Goal: Task Accomplishment & Management: Manage account settings

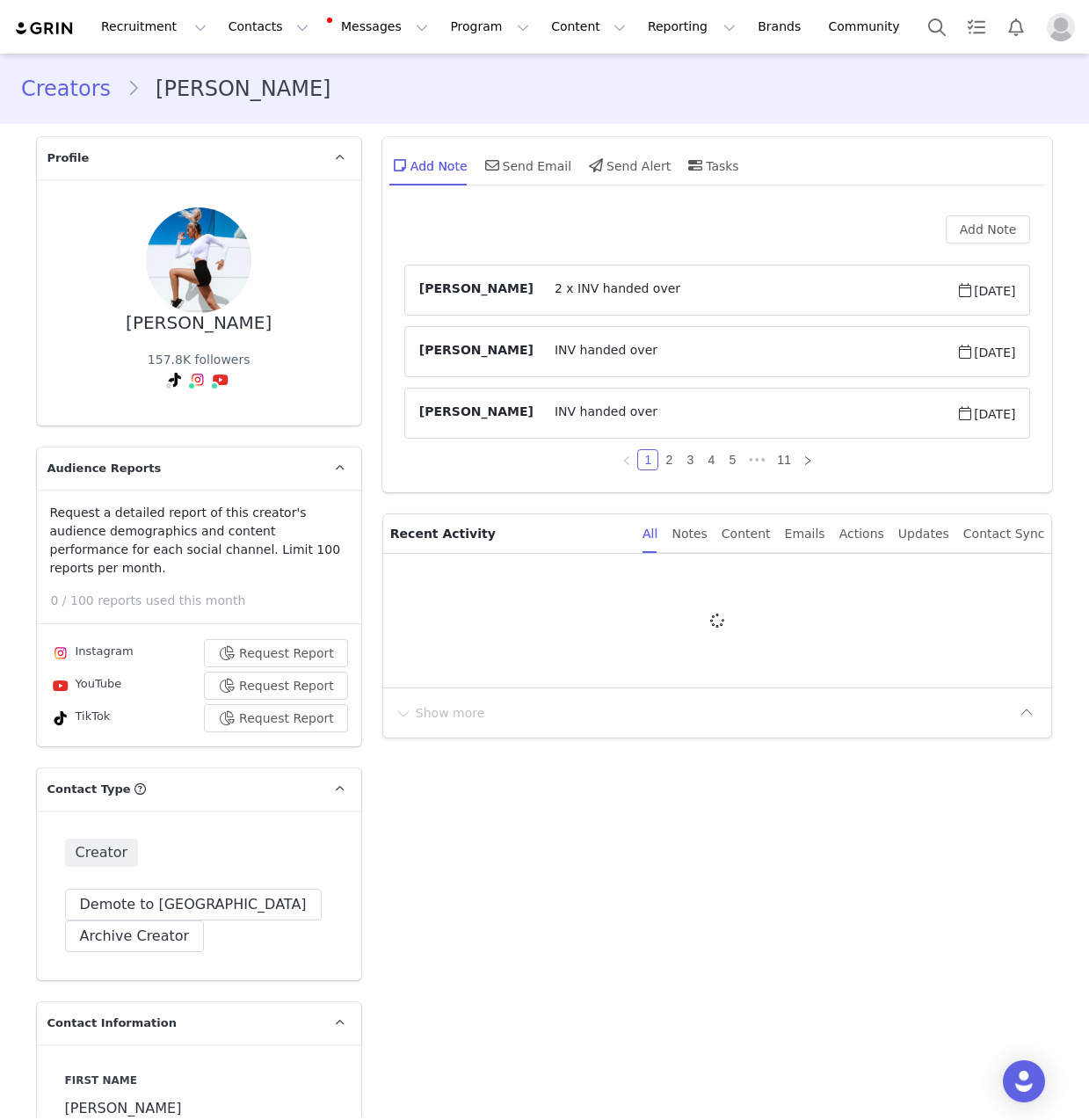
type input "+1 ([GEOGRAPHIC_DATA])"
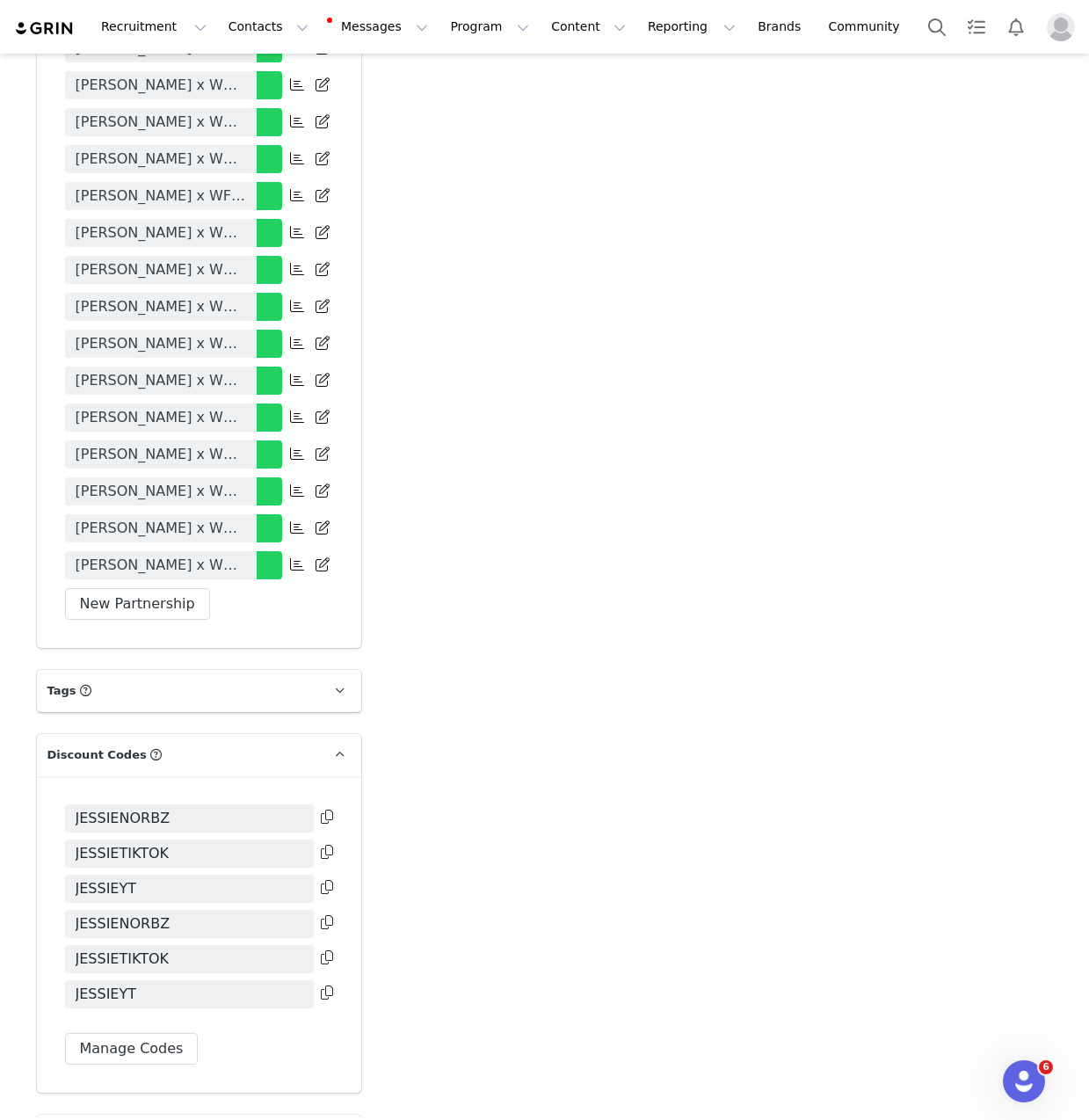
scroll to position [4353, 0]
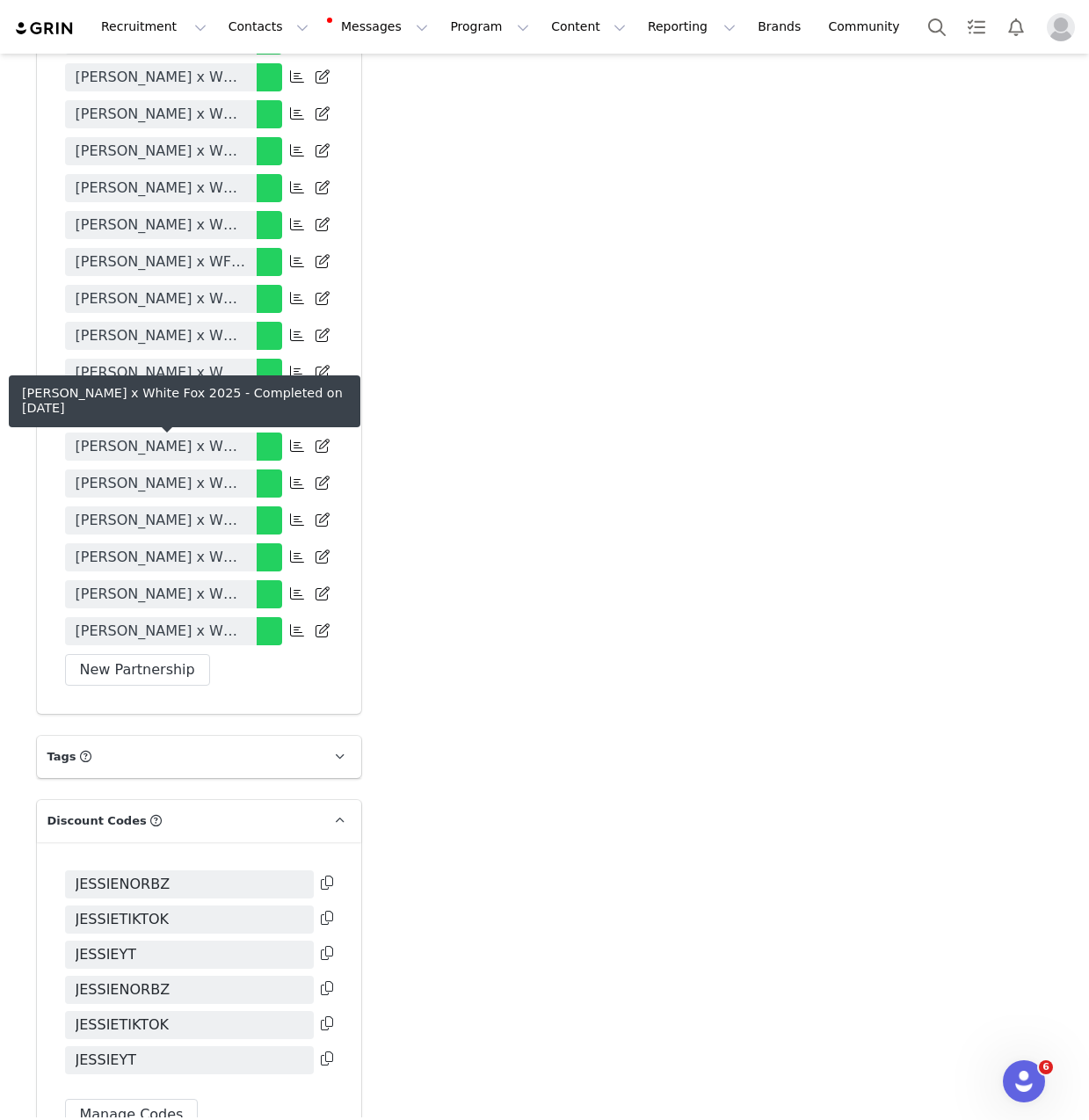
click at [184, 510] on span "Jessie Norbury x White Fox 2025" at bounding box center [161, 521] width 171 height 21
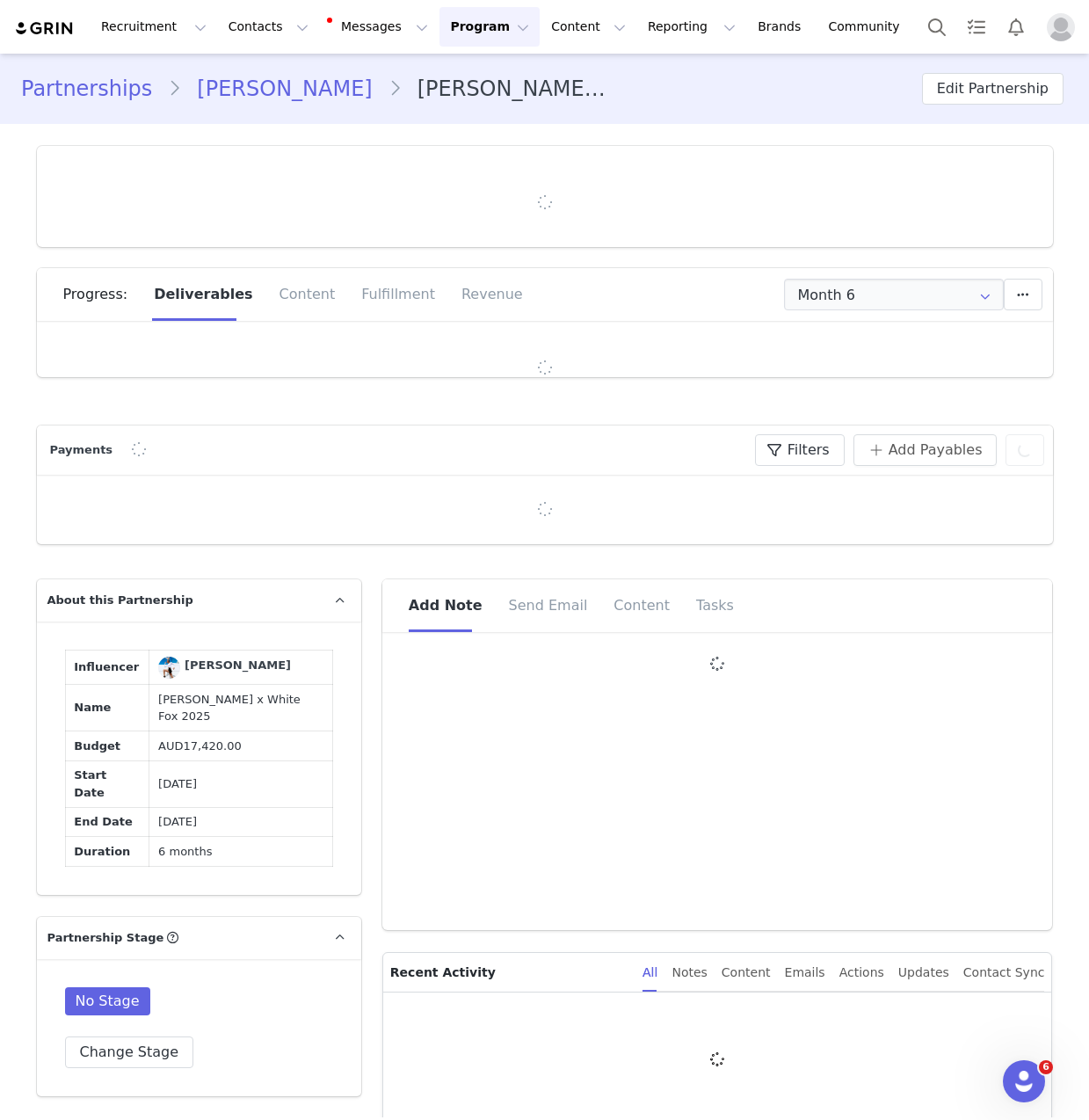
type input "+1 ([GEOGRAPHIC_DATA])"
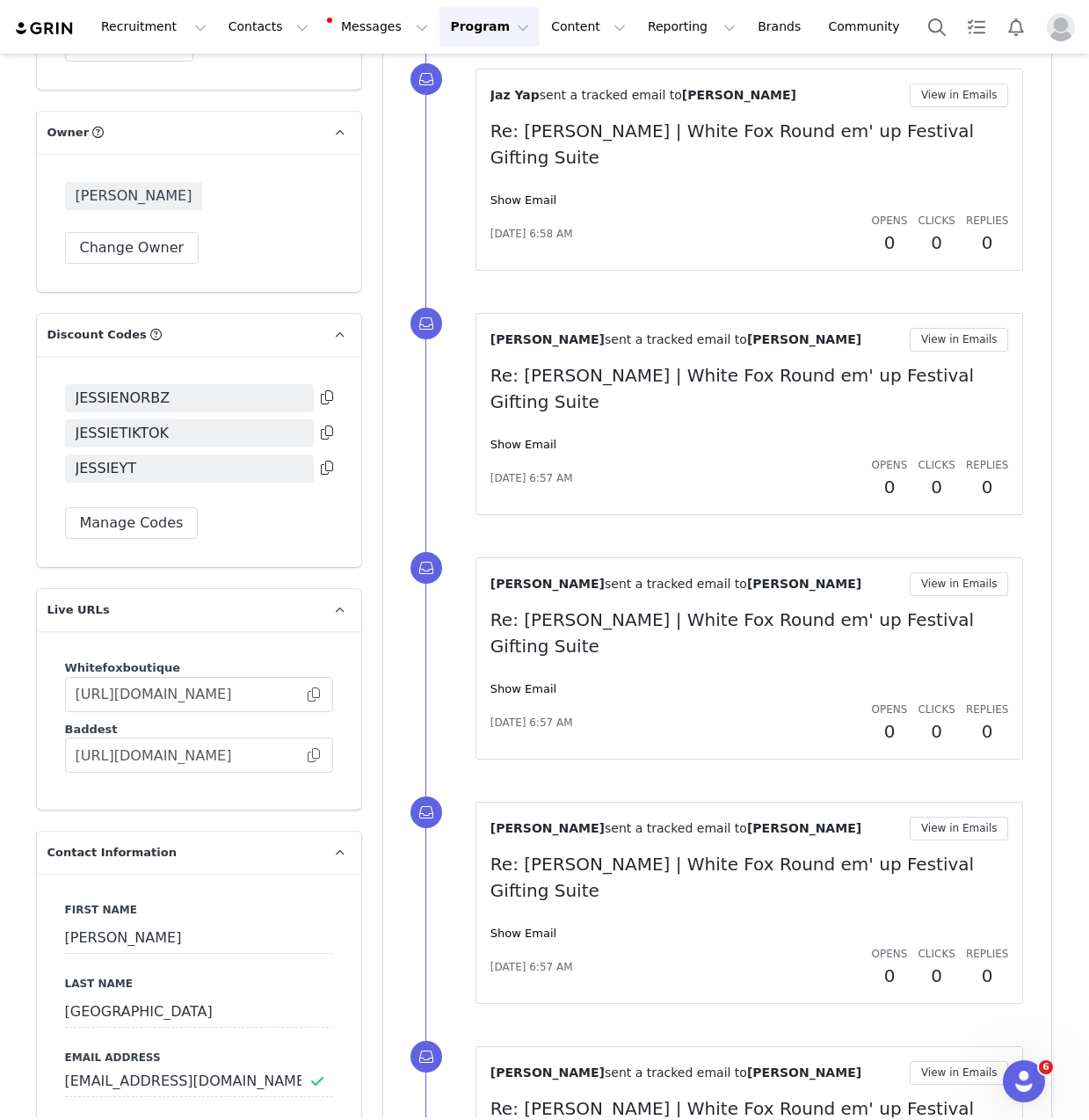
scroll to position [1978, 0]
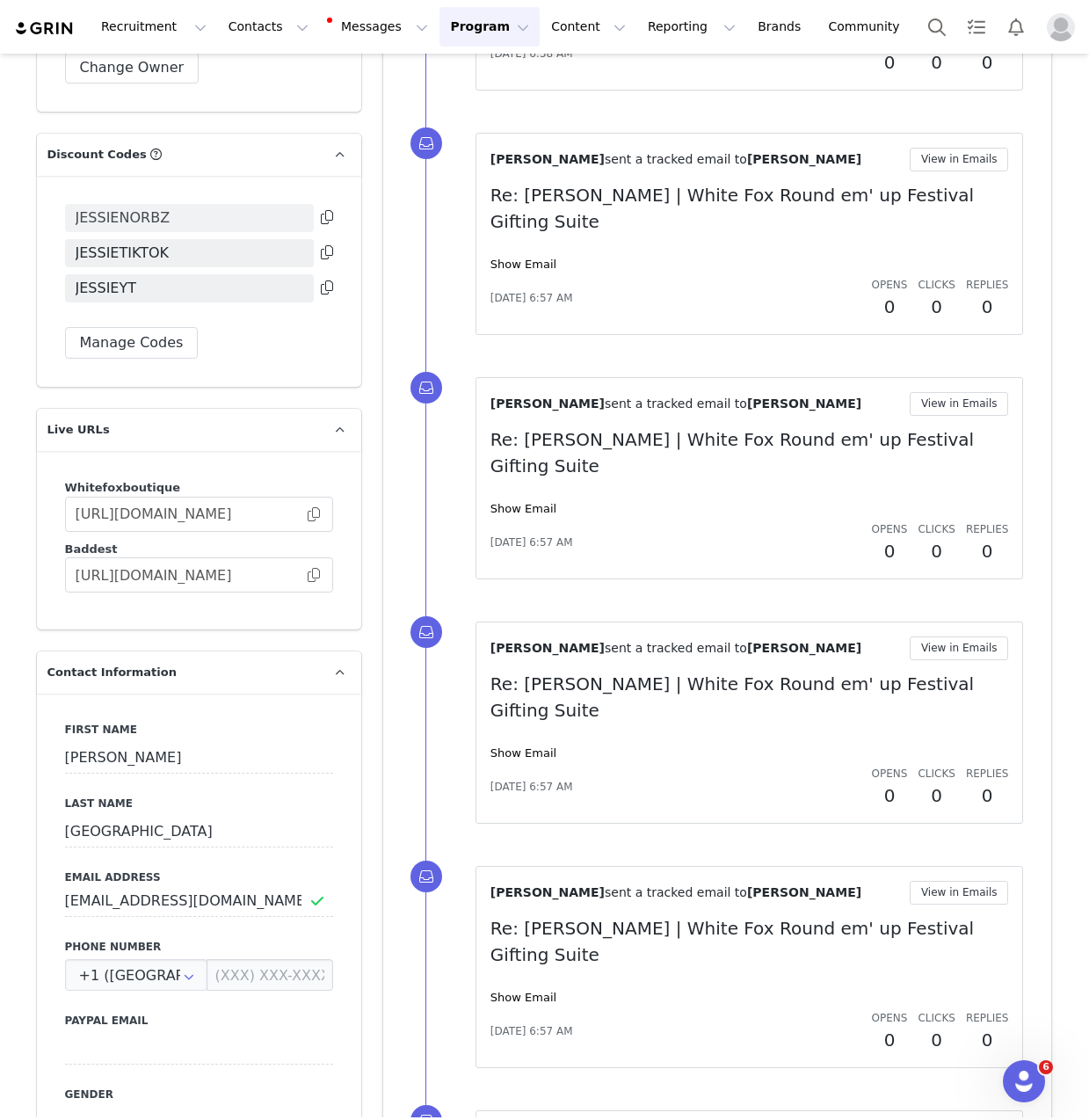
click at [126, 229] on span "JESSIENORBZ" at bounding box center [123, 218] width 95 height 21
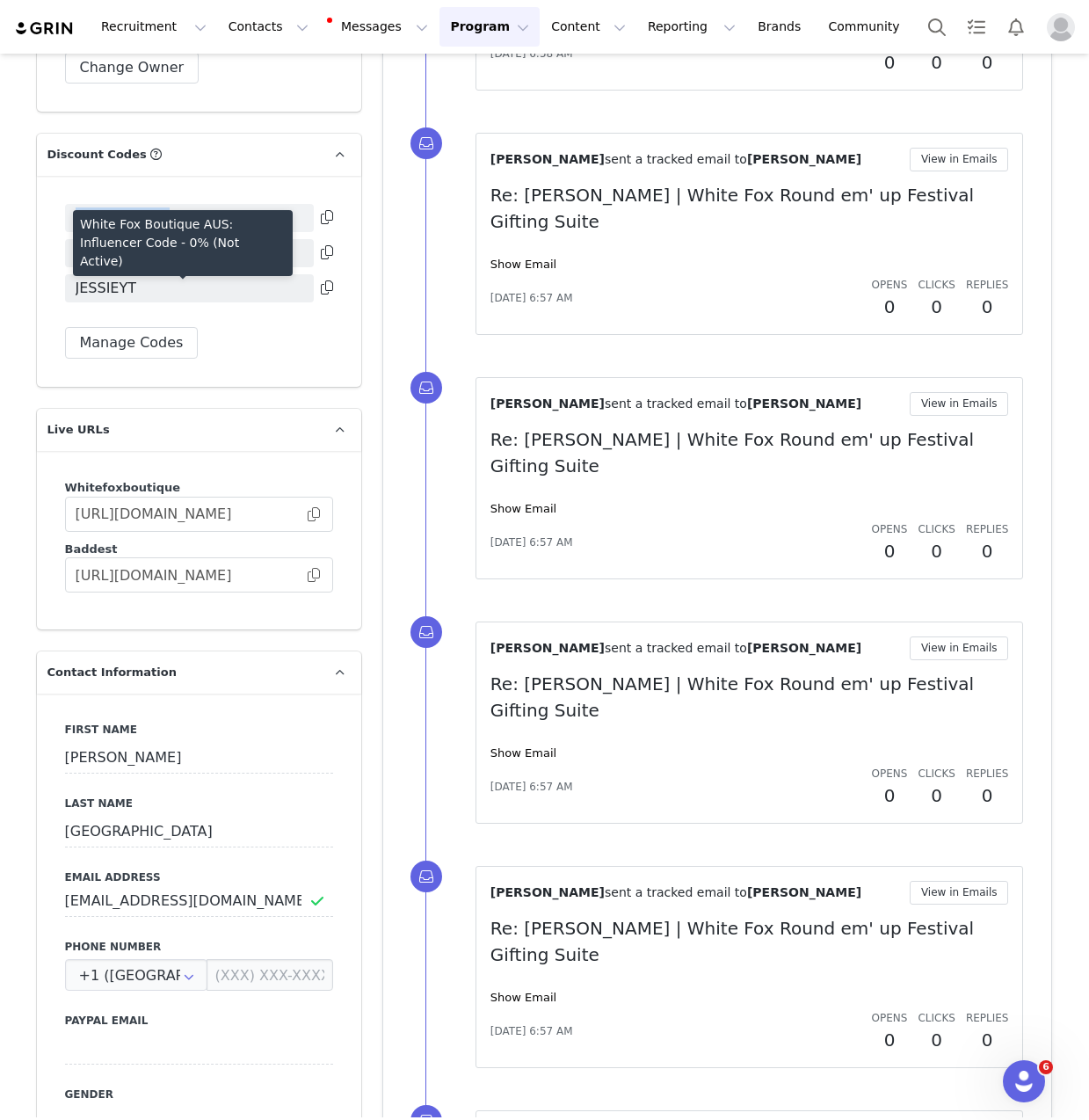
copy span "JESSIENORBZ"
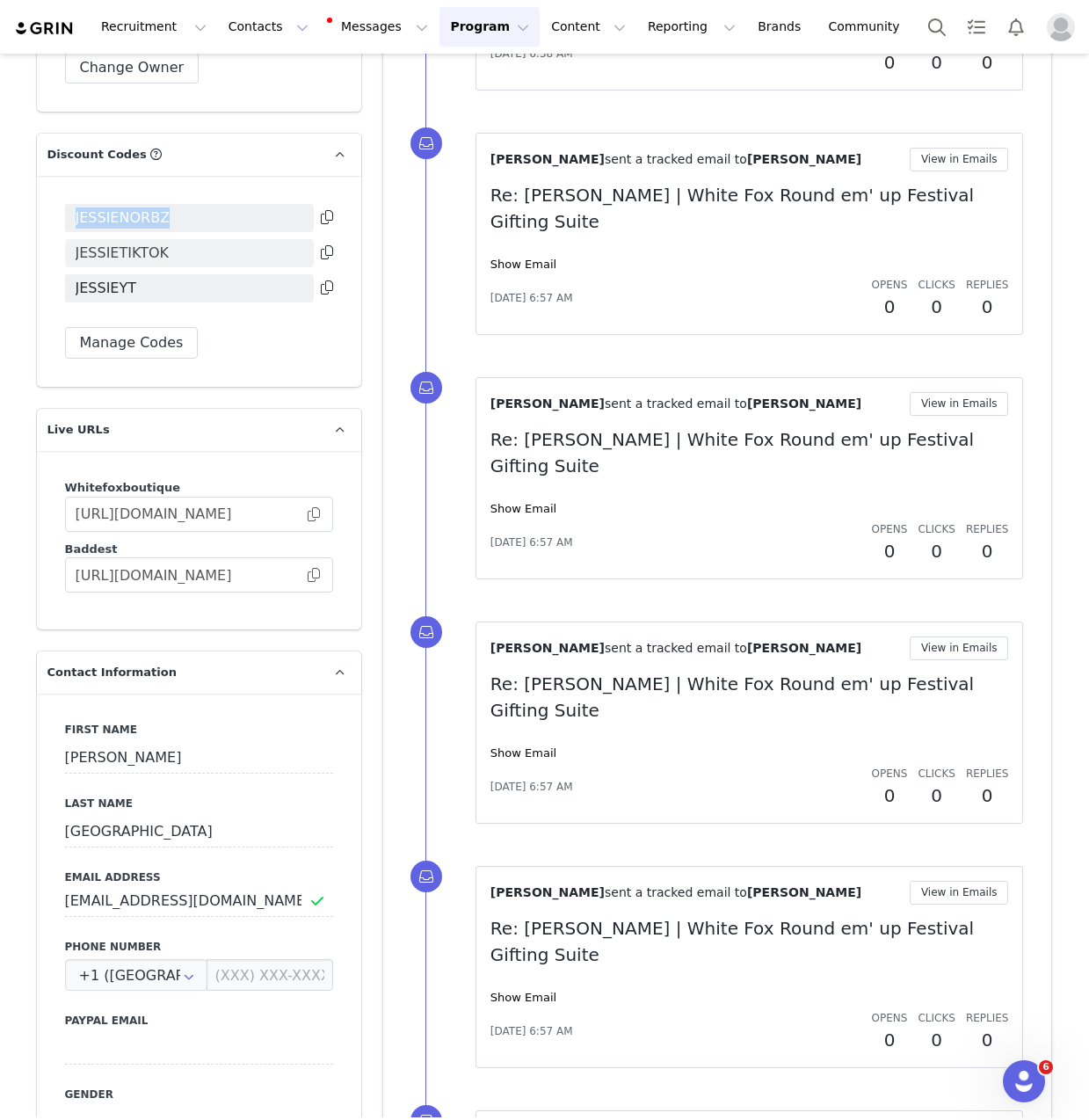
click at [133, 263] on span "JESSIETIKTOK" at bounding box center [123, 253] width 94 height 21
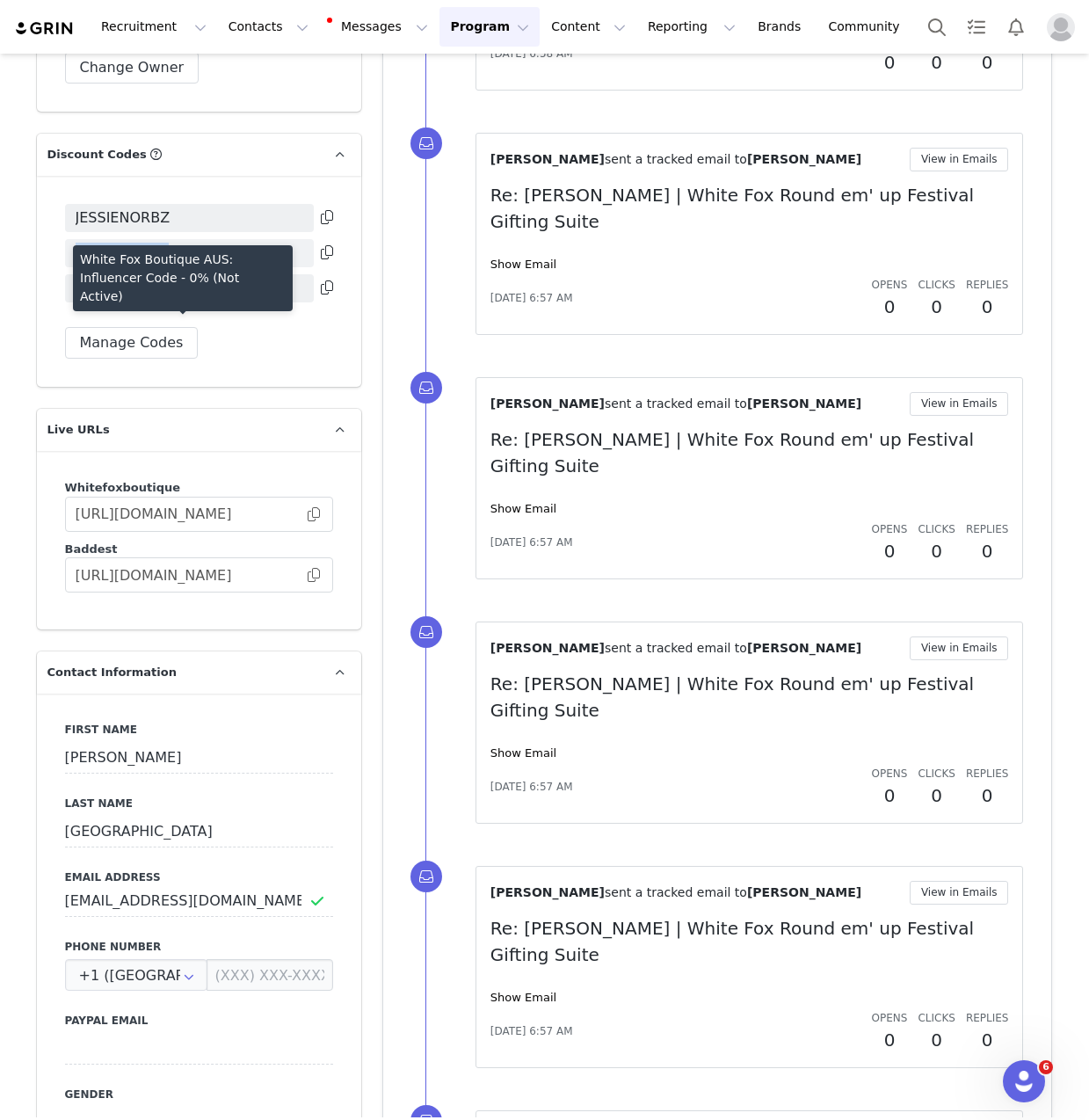
copy span "JESSIETIKTOK"
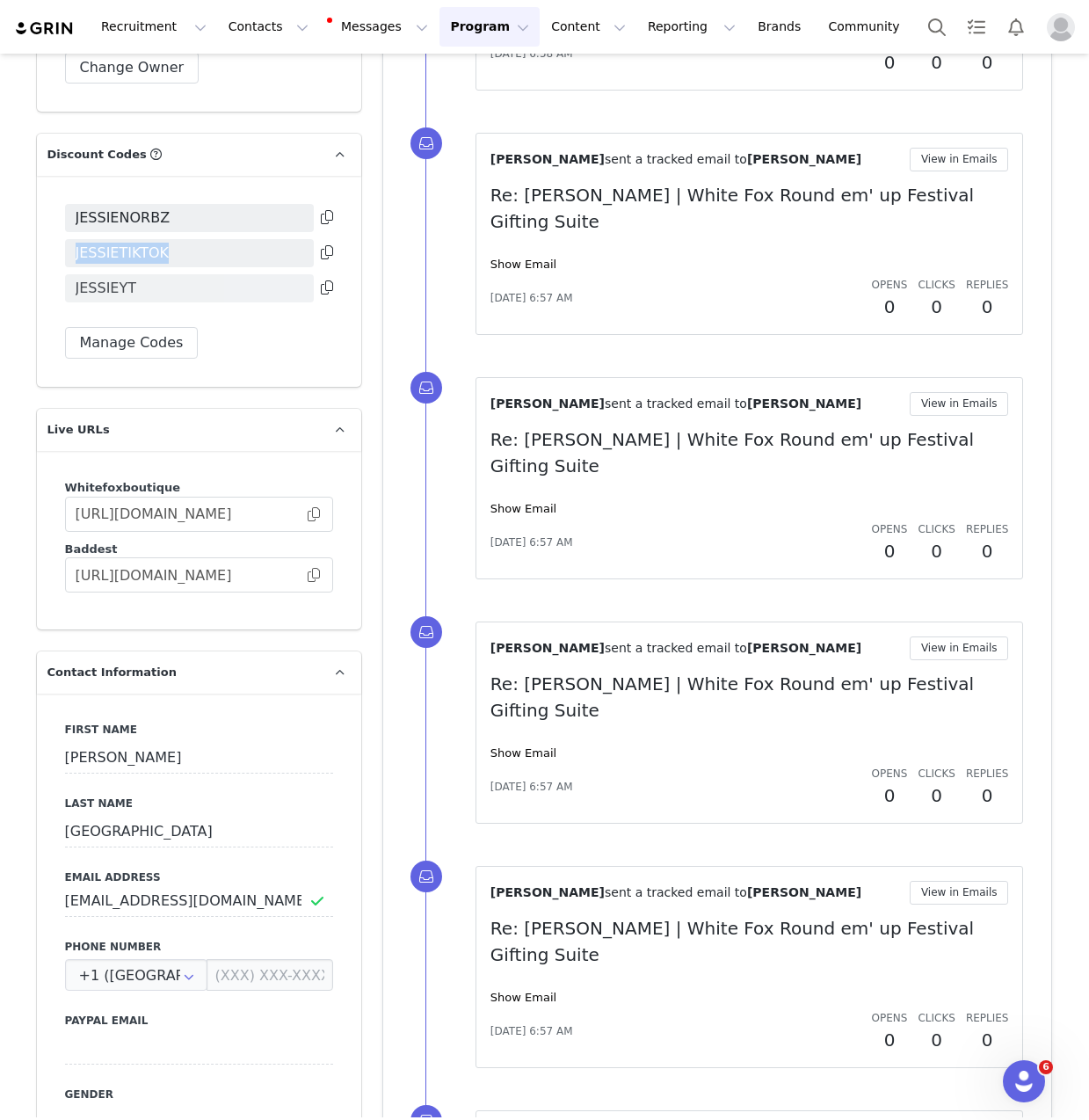
click at [108, 299] on span "JESSIEYT" at bounding box center [107, 288] width 62 height 21
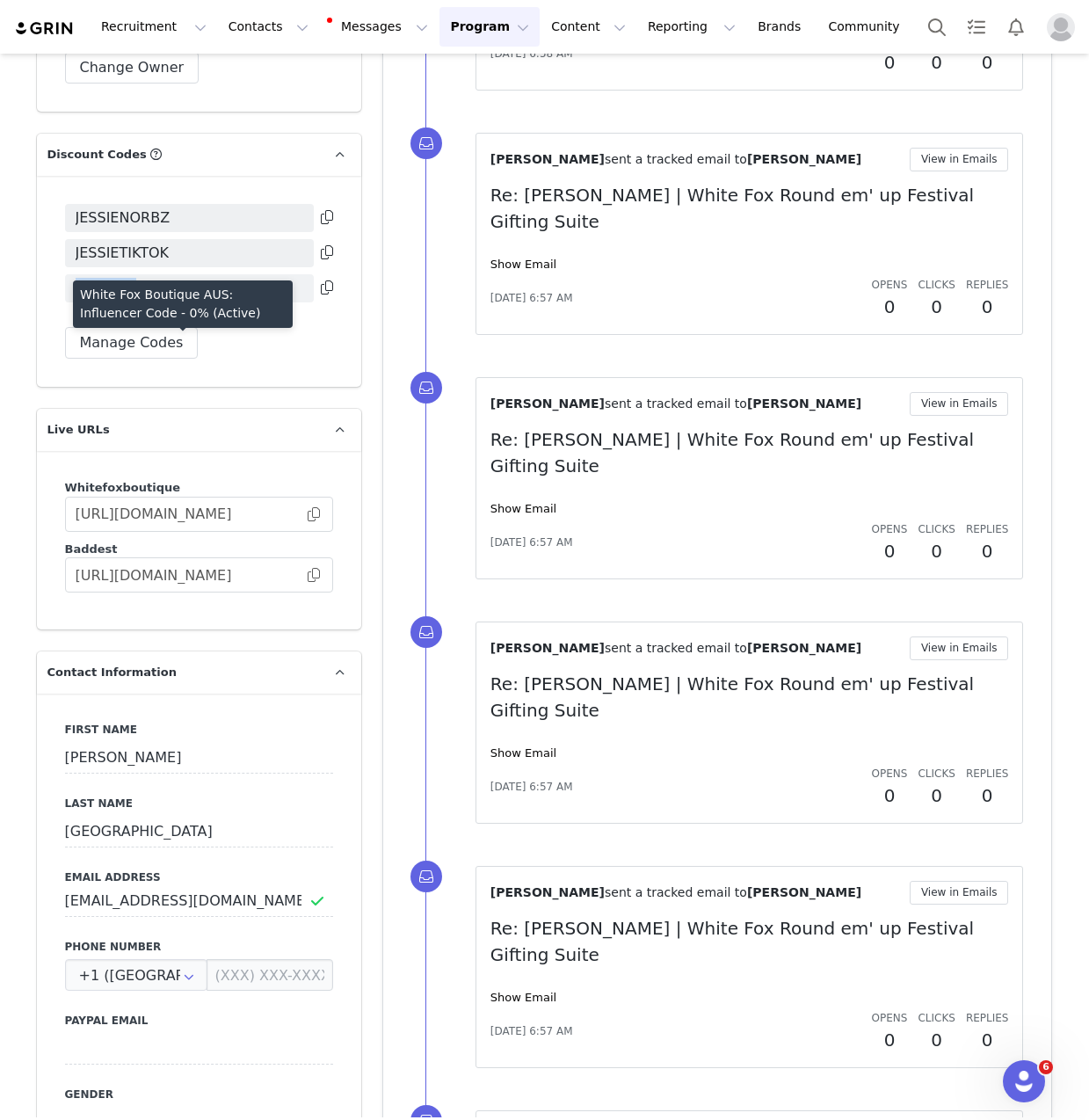
copy span "JESSIEYT"
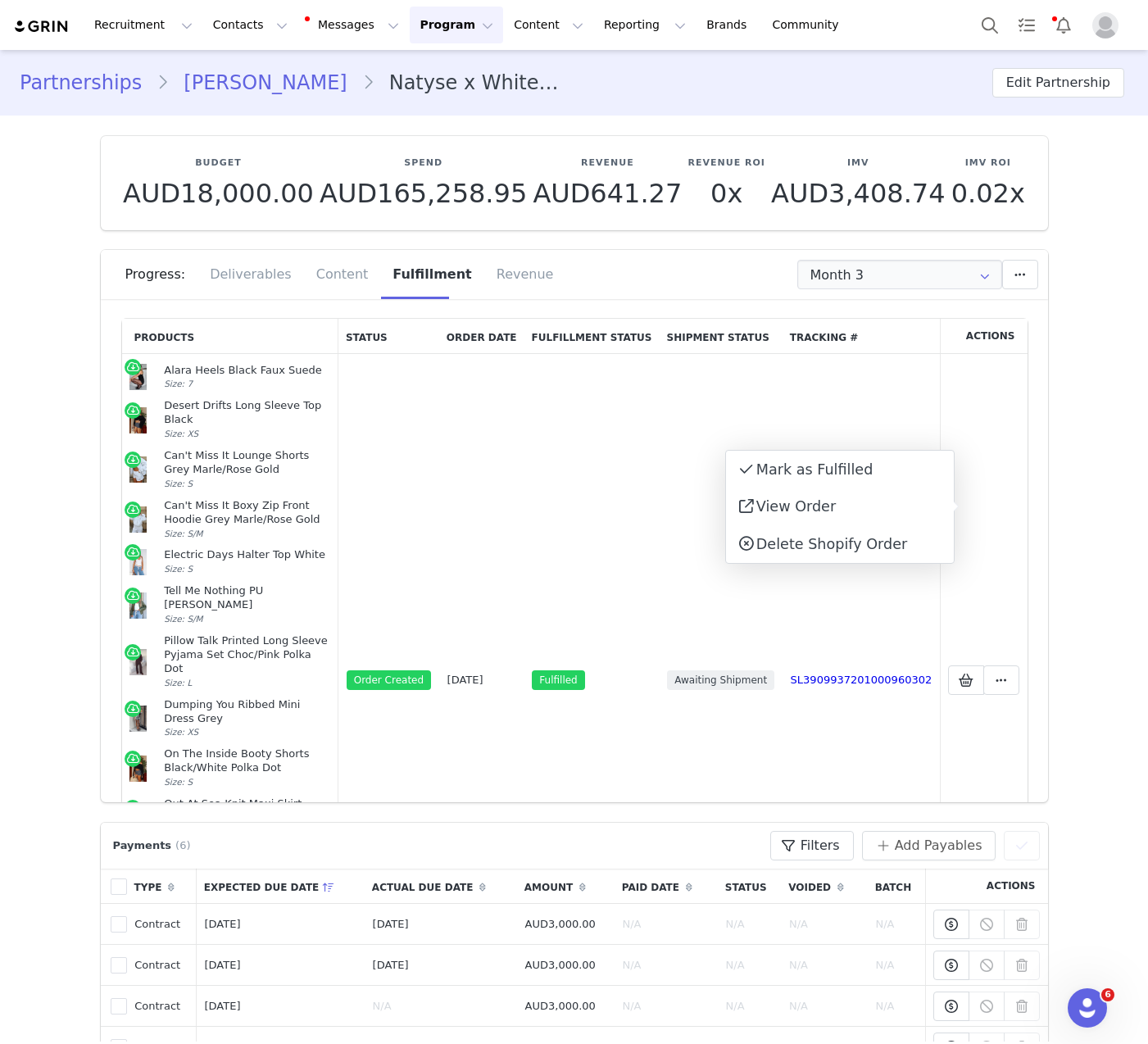
scroll to position [1217, 0]
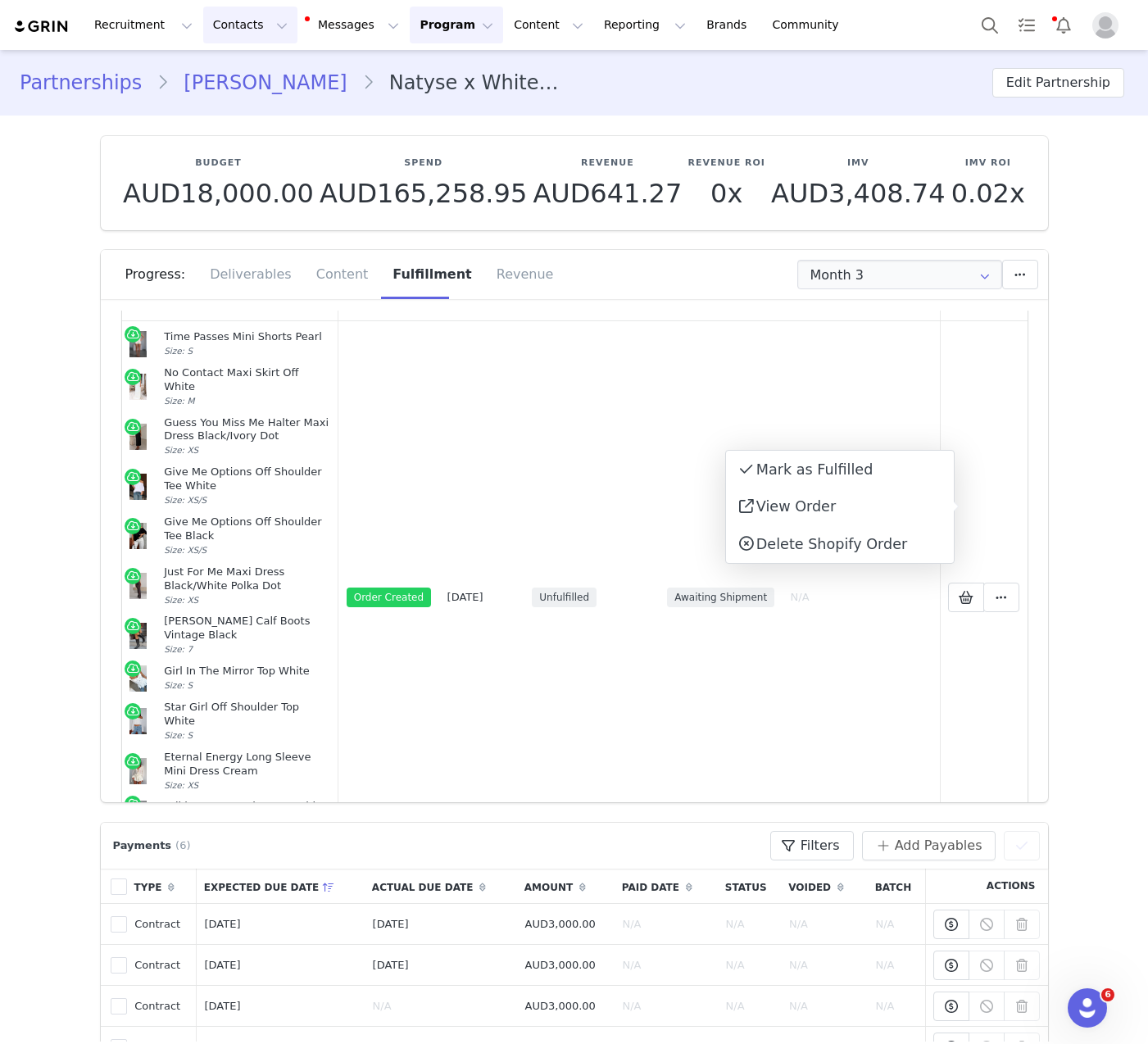
click at [252, 22] on button "Contacts Contacts" at bounding box center [251, 25] width 94 height 37
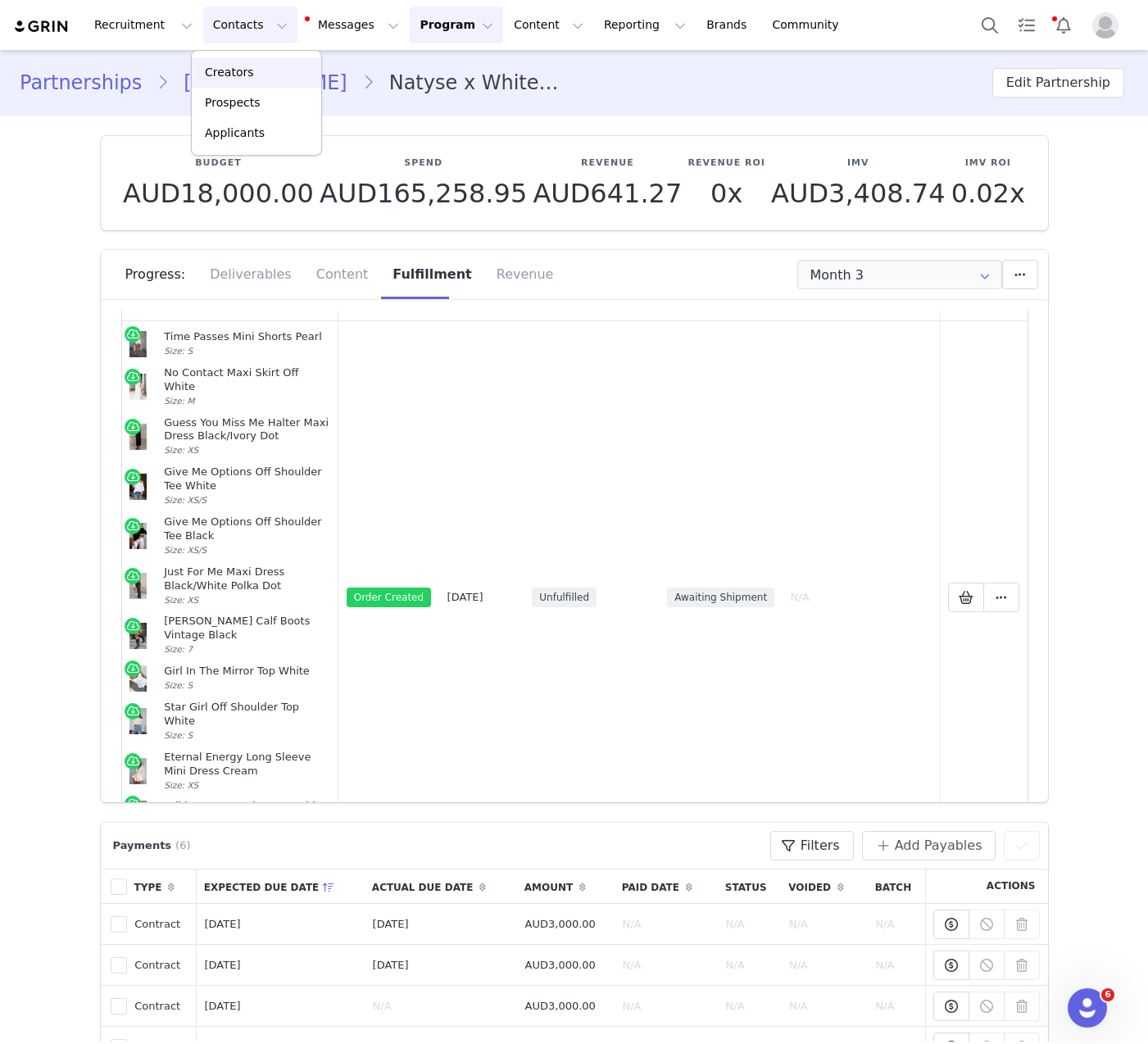
click at [265, 67] on div "Creators" at bounding box center [256, 73] width 110 height 17
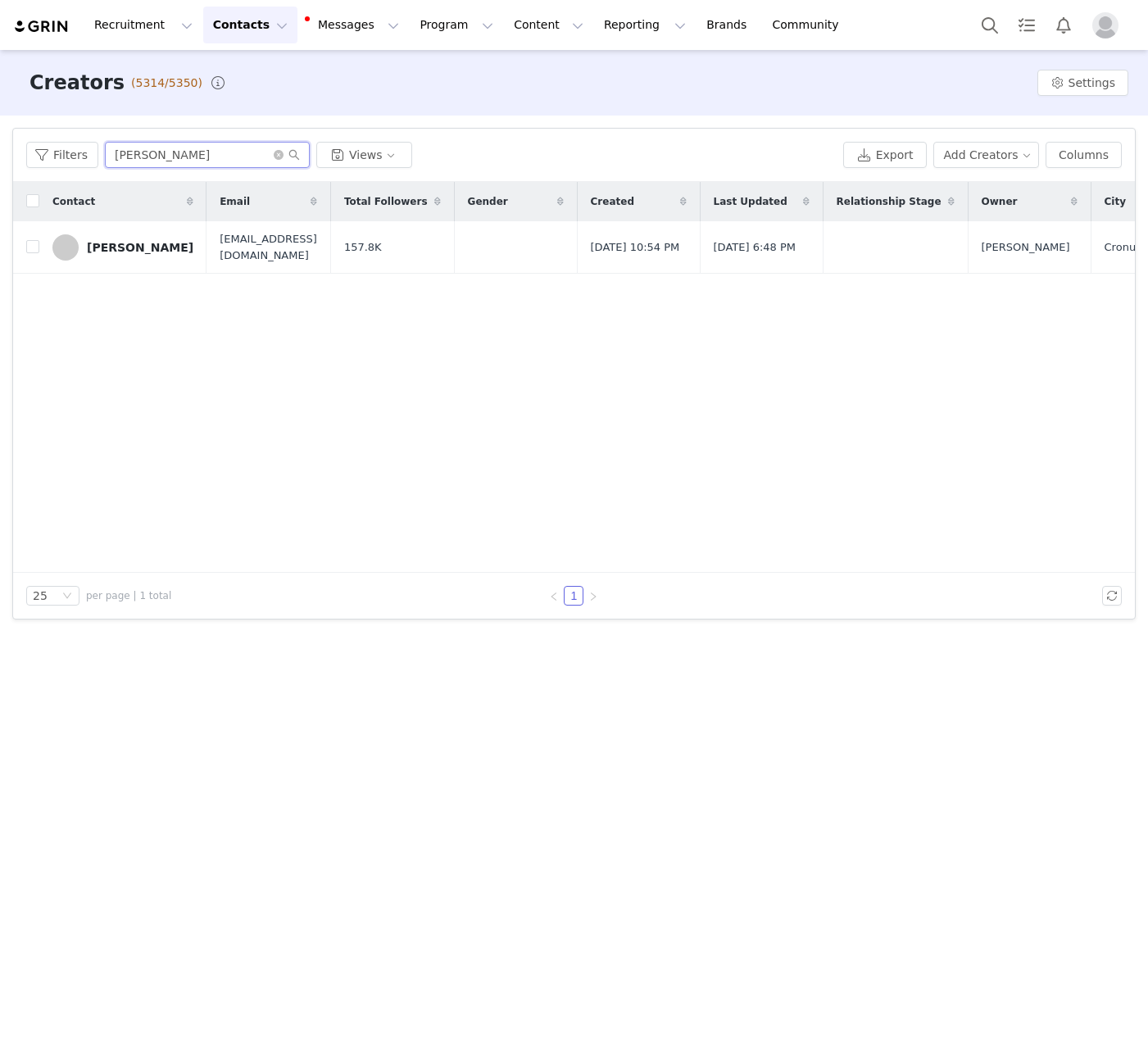
click at [127, 162] on input "[PERSON_NAME]" at bounding box center [207, 155] width 205 height 26
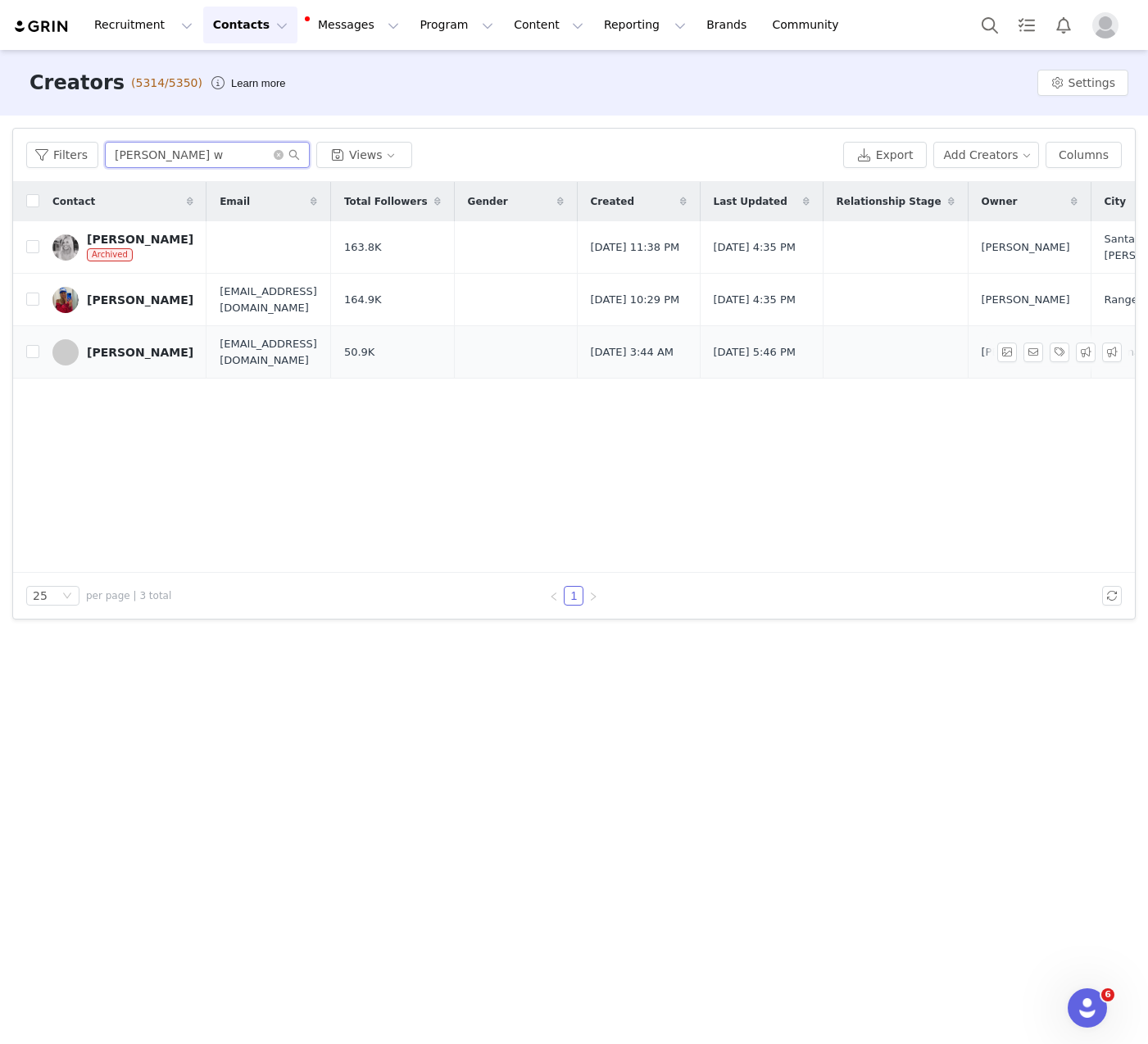
type input "[PERSON_NAME] w"
click at [132, 344] on link "[PERSON_NAME]" at bounding box center [123, 353] width 141 height 26
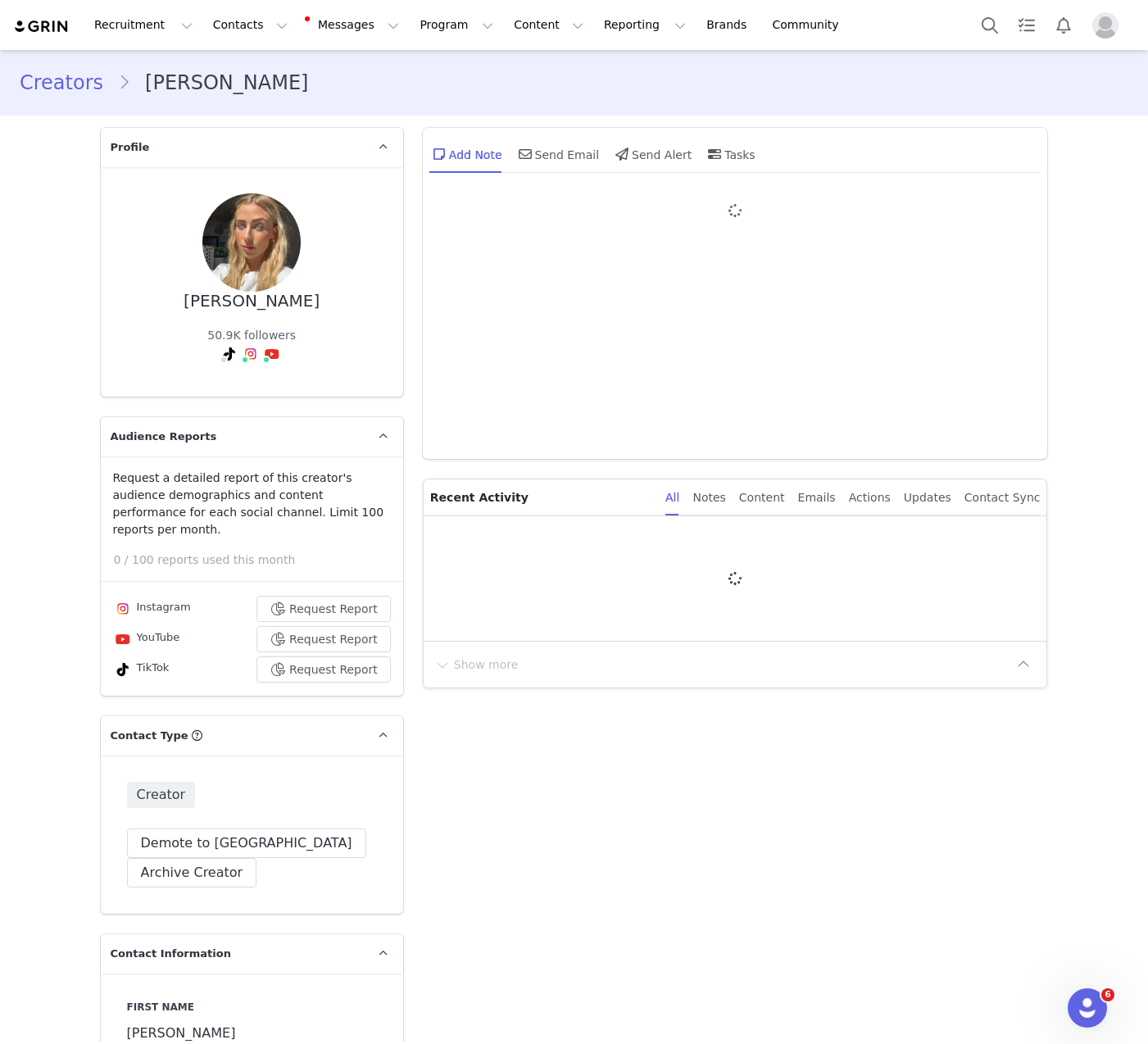
type input "+1 ([GEOGRAPHIC_DATA])"
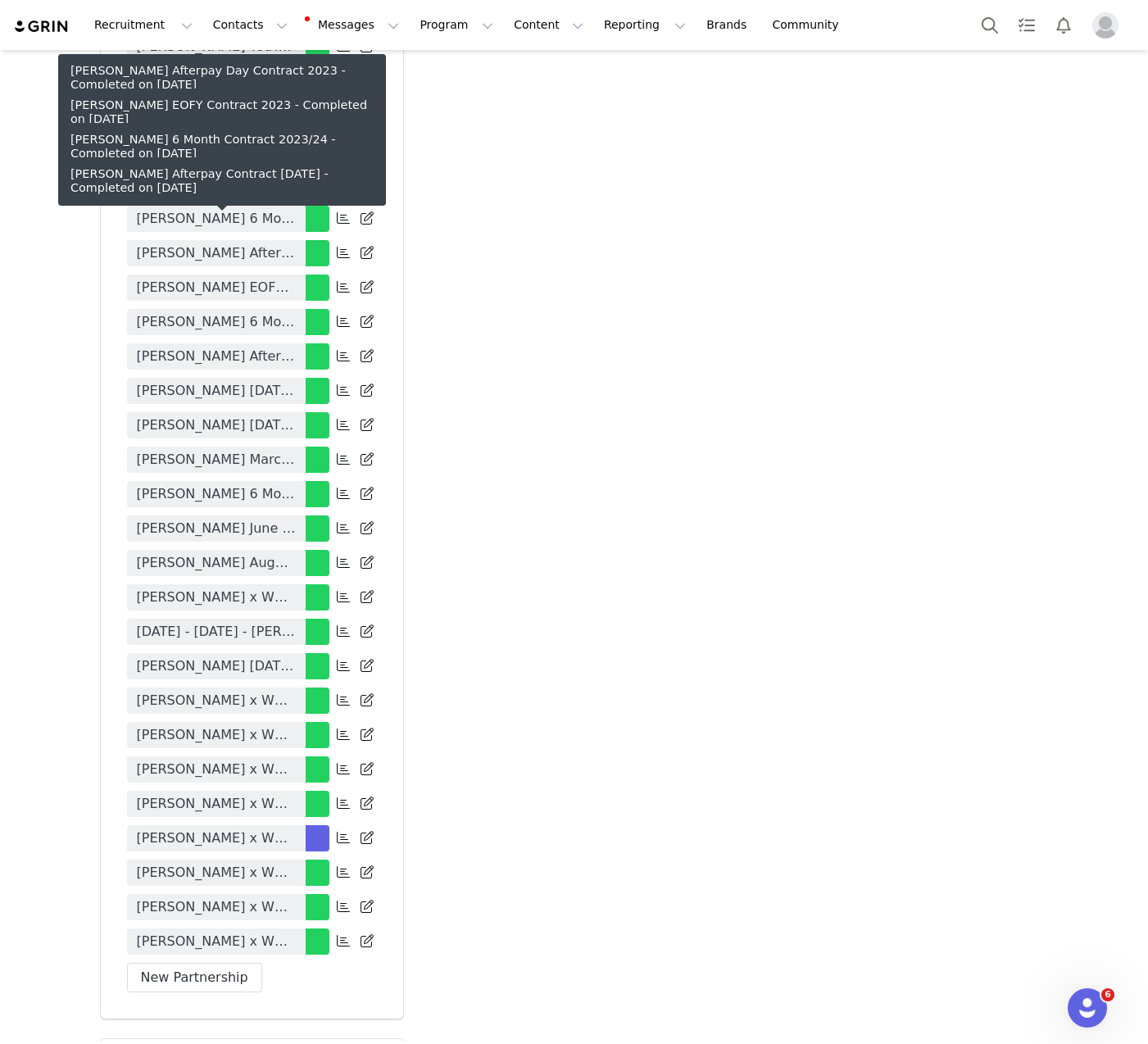
scroll to position [4361, 0]
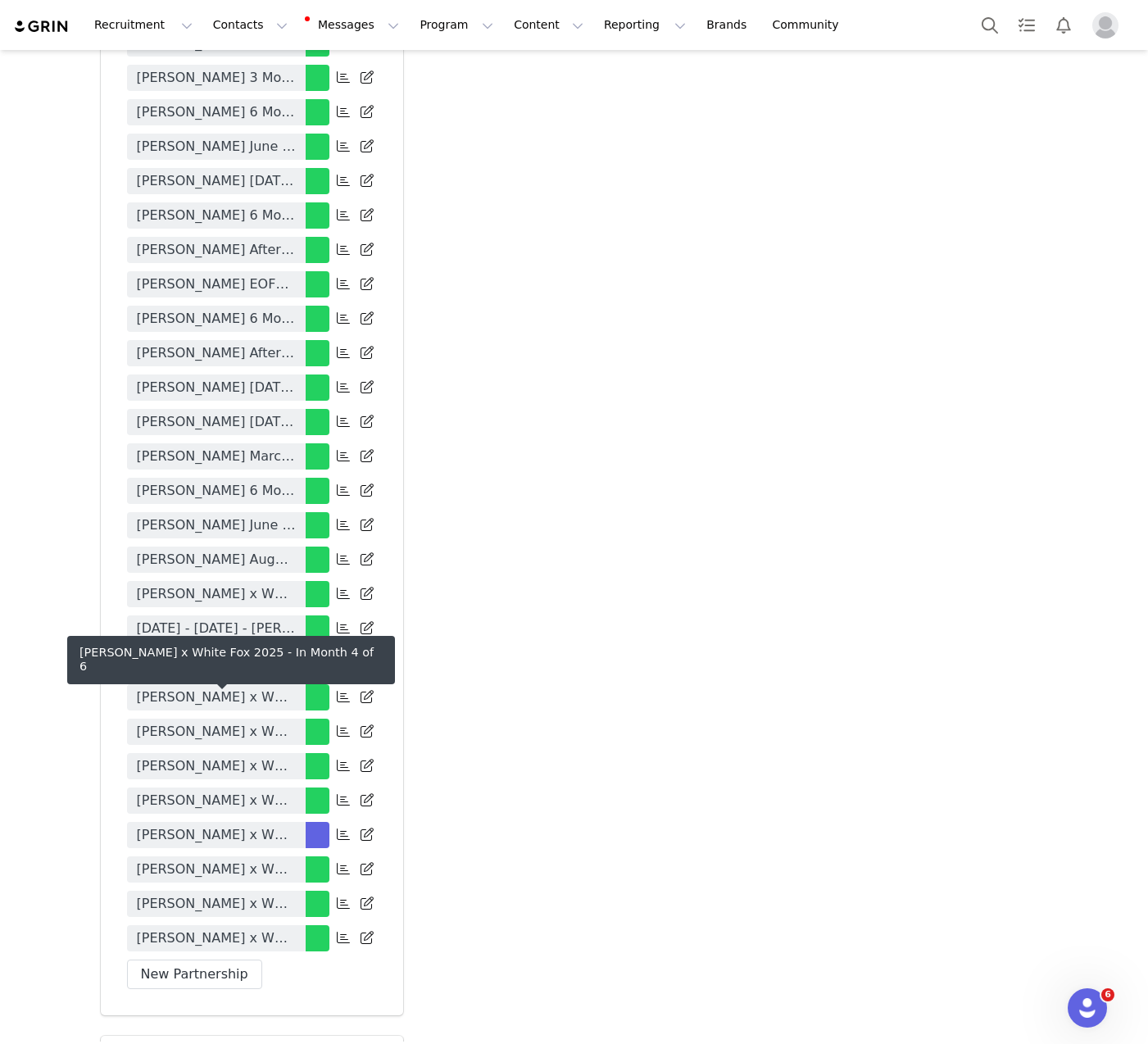
click at [253, 825] on span "Millie Windebank x White Fox 2025" at bounding box center [216, 835] width 159 height 20
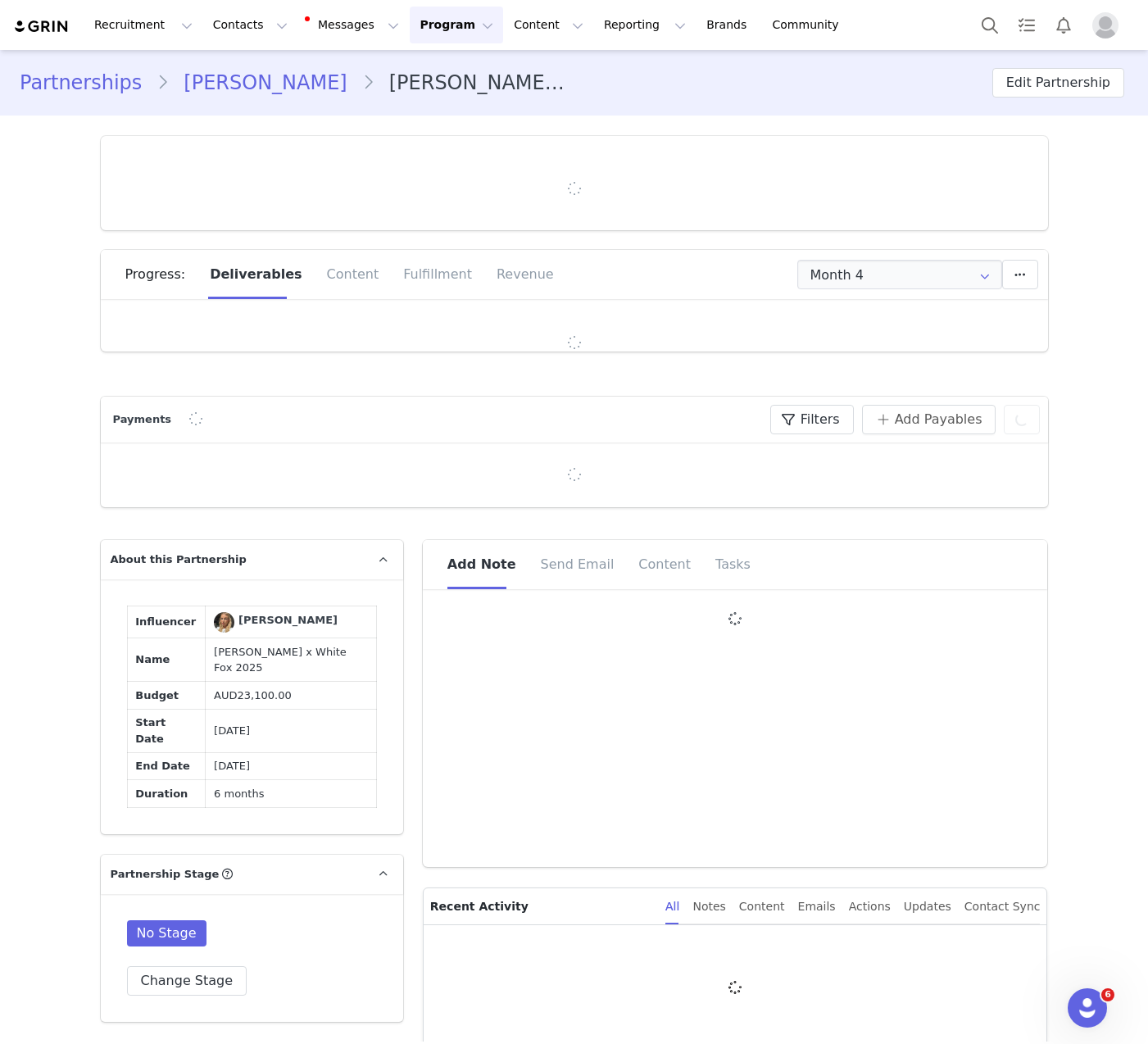
type input "+1 ([GEOGRAPHIC_DATA])"
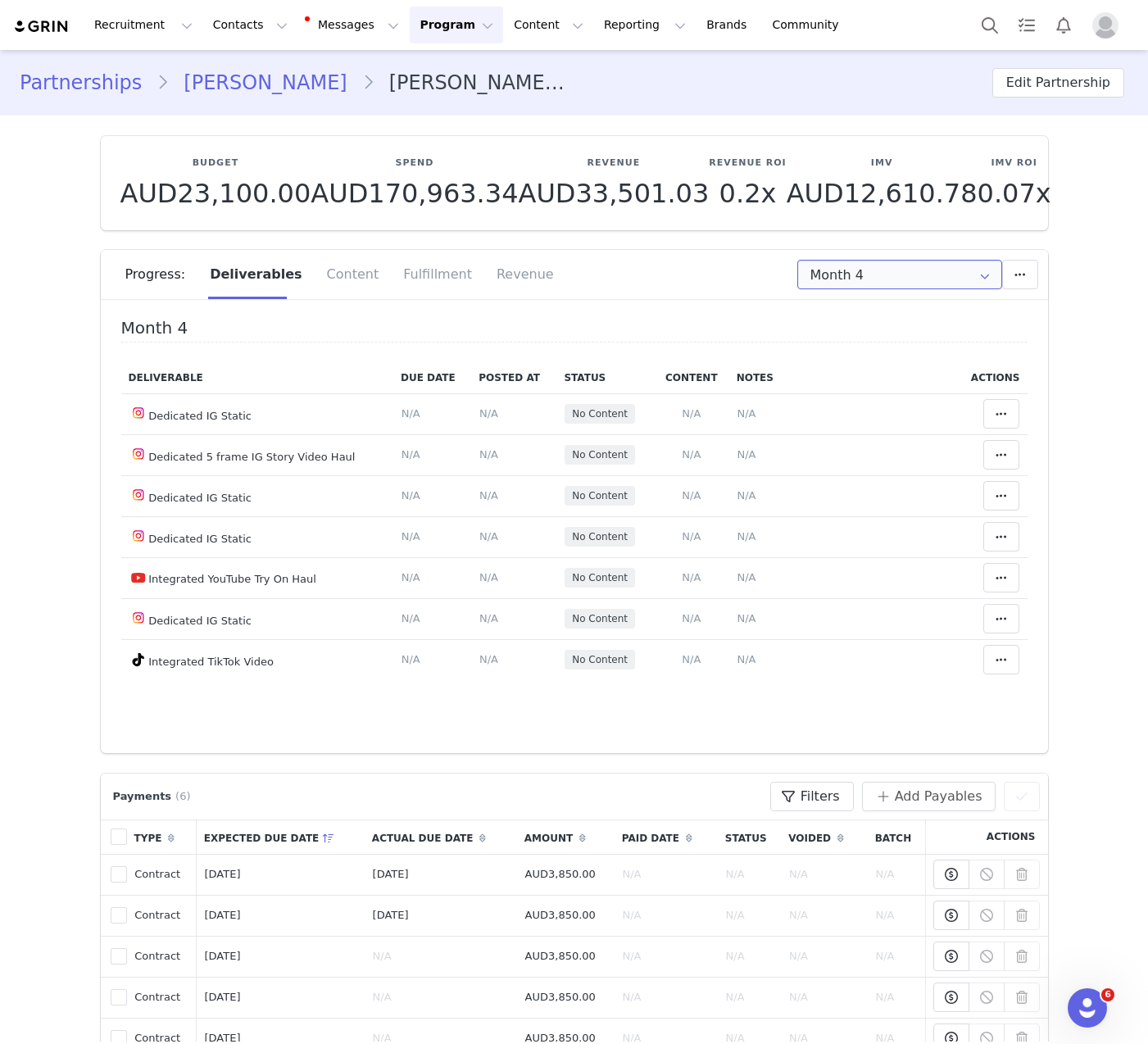
click at [940, 275] on input "Month 4" at bounding box center [900, 274] width 205 height 30
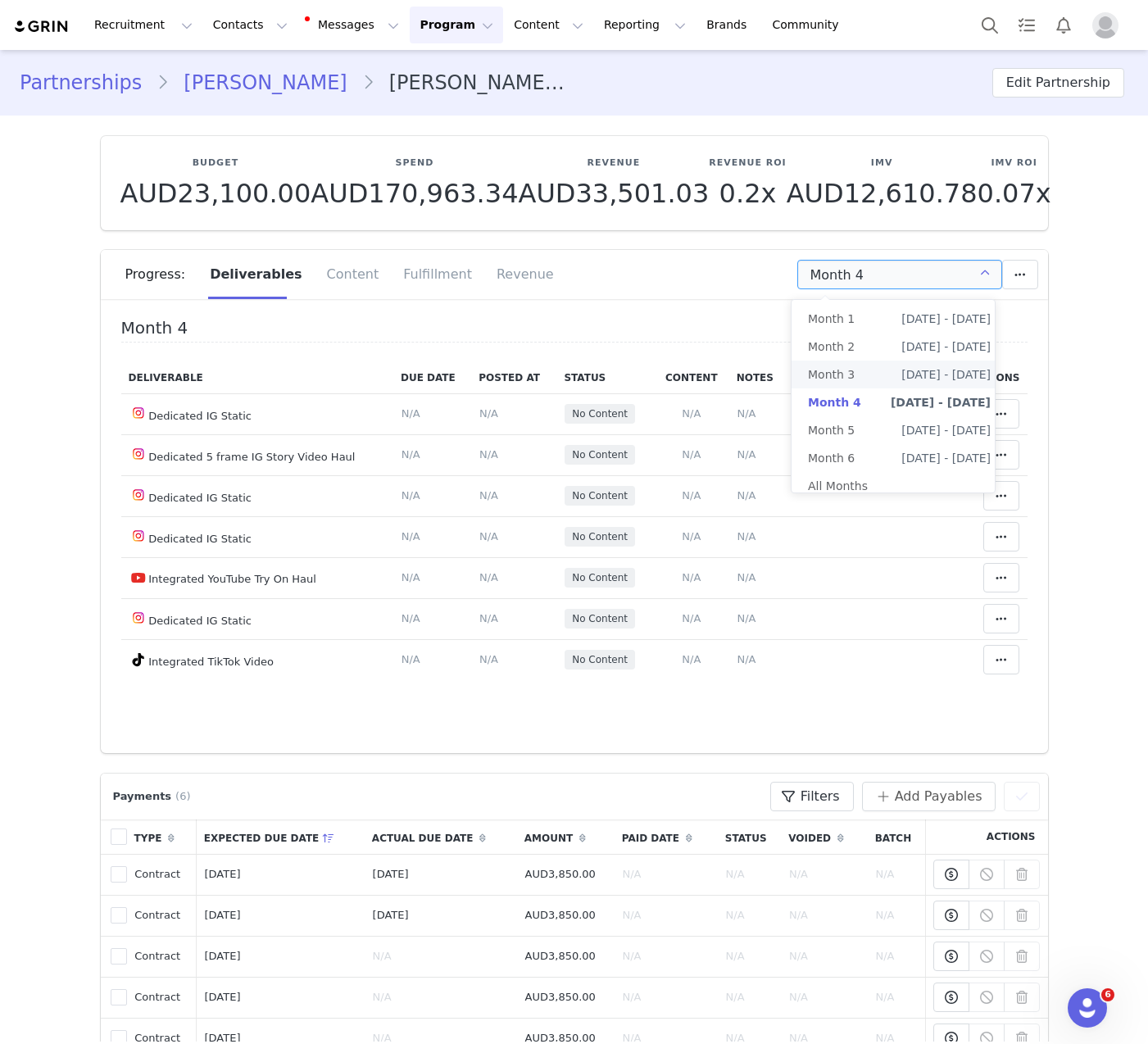
click at [926, 378] on span "Jul 5th - Aug 4th" at bounding box center [946, 375] width 89 height 28
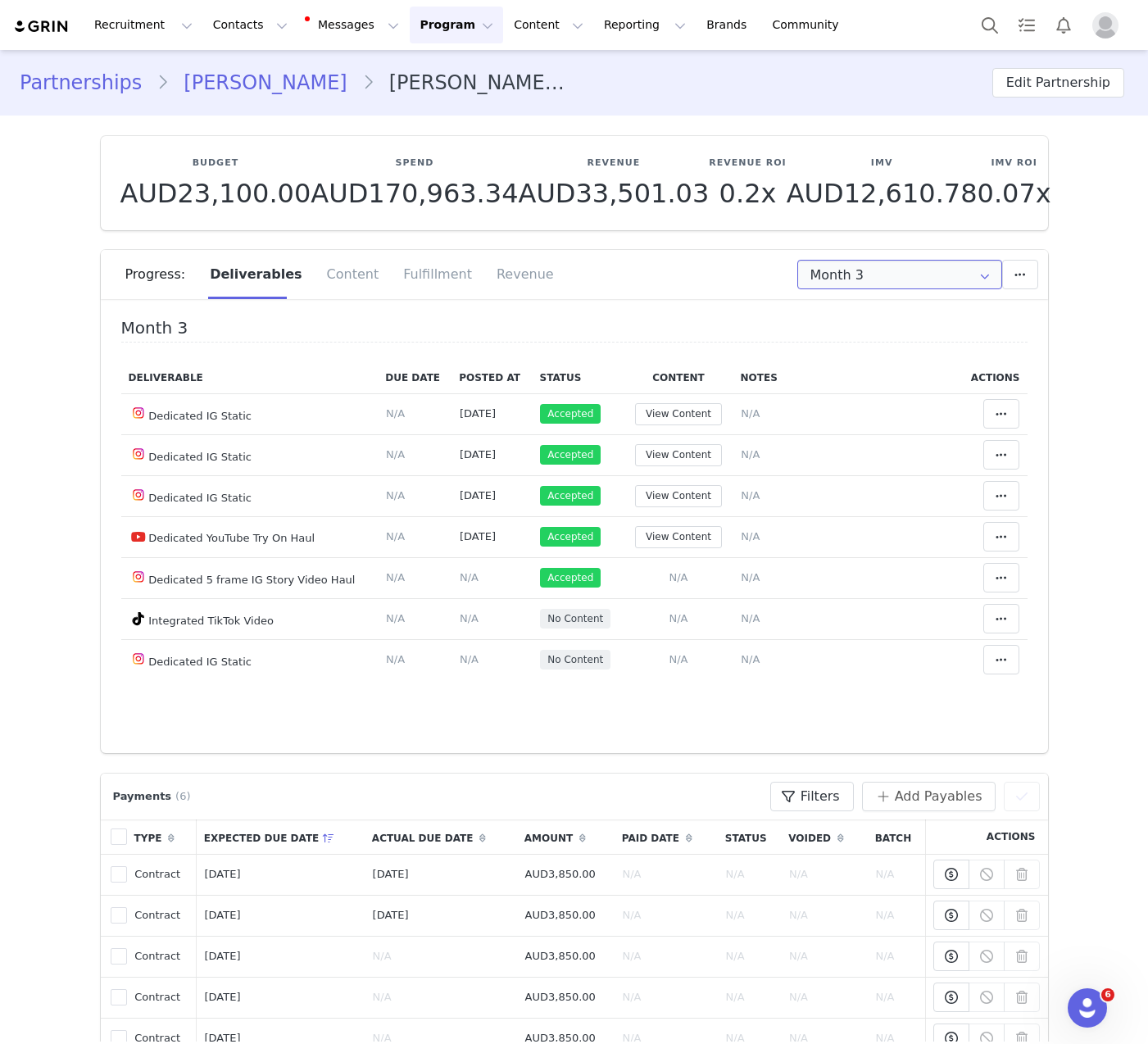
click at [910, 264] on input "Month 3" at bounding box center [900, 274] width 205 height 30
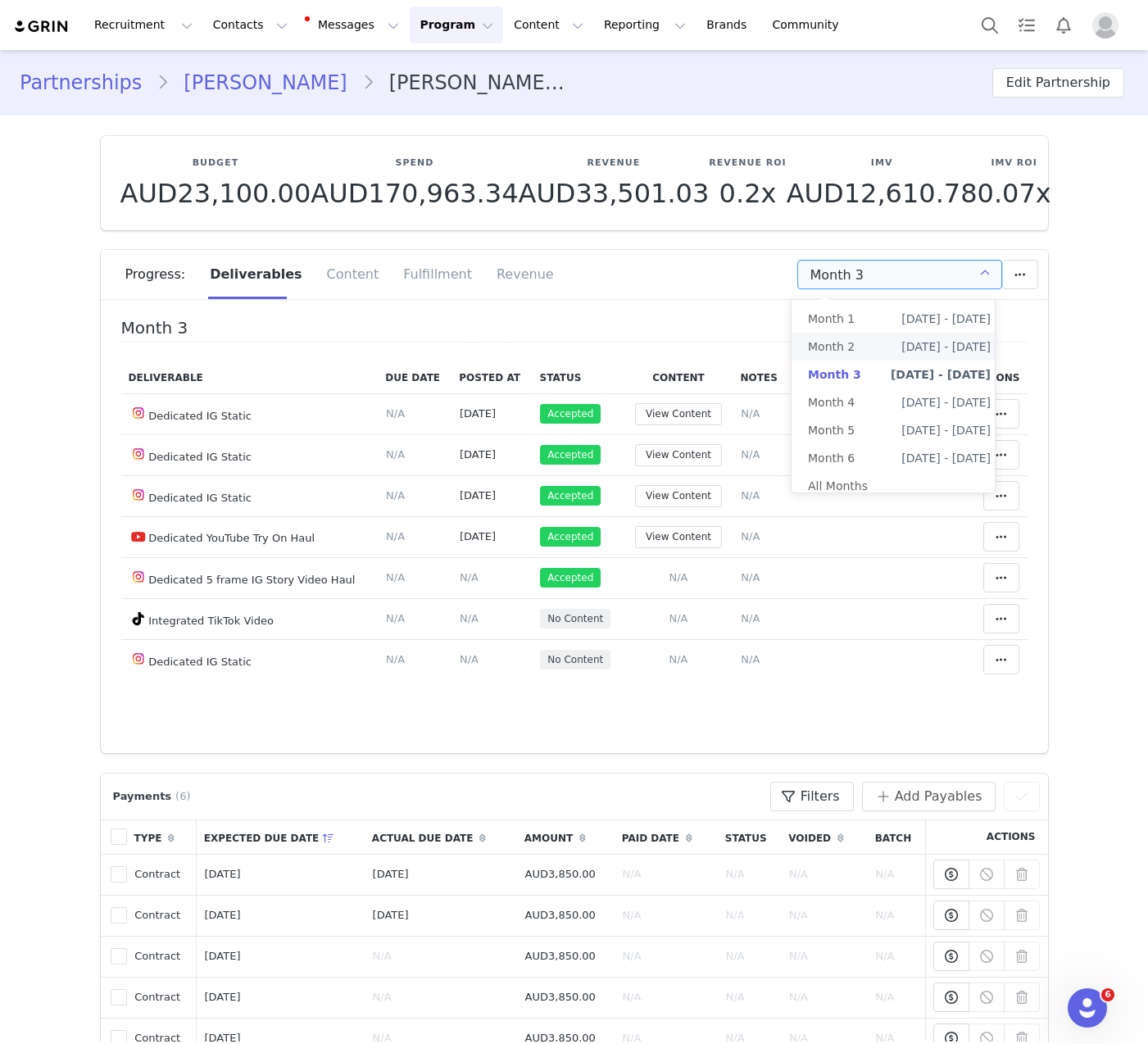
click at [867, 353] on li "Month 2 Jun 5th - Jul 4th" at bounding box center [900, 347] width 216 height 28
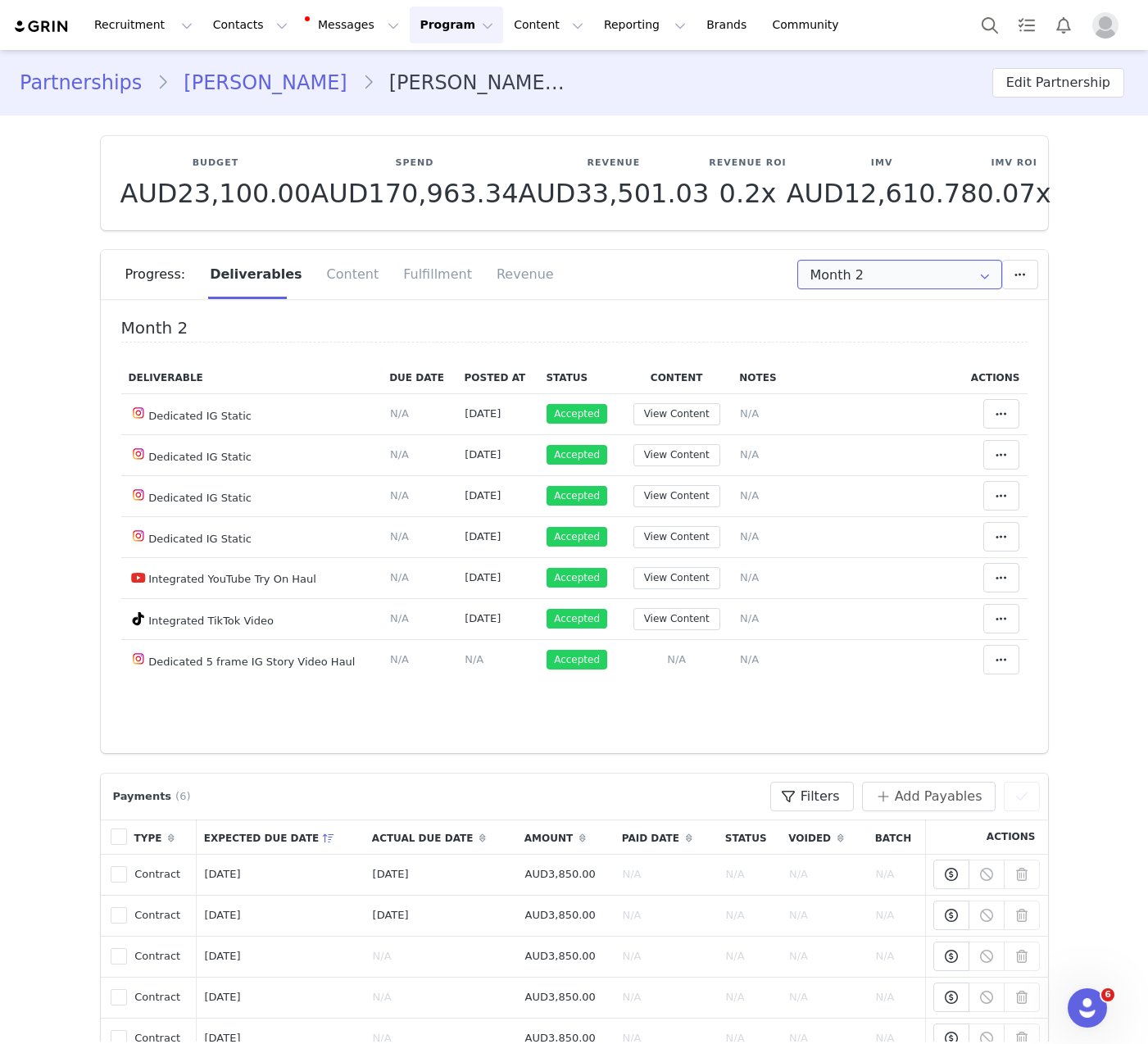
click at [862, 277] on input "Month 2" at bounding box center [900, 274] width 205 height 30
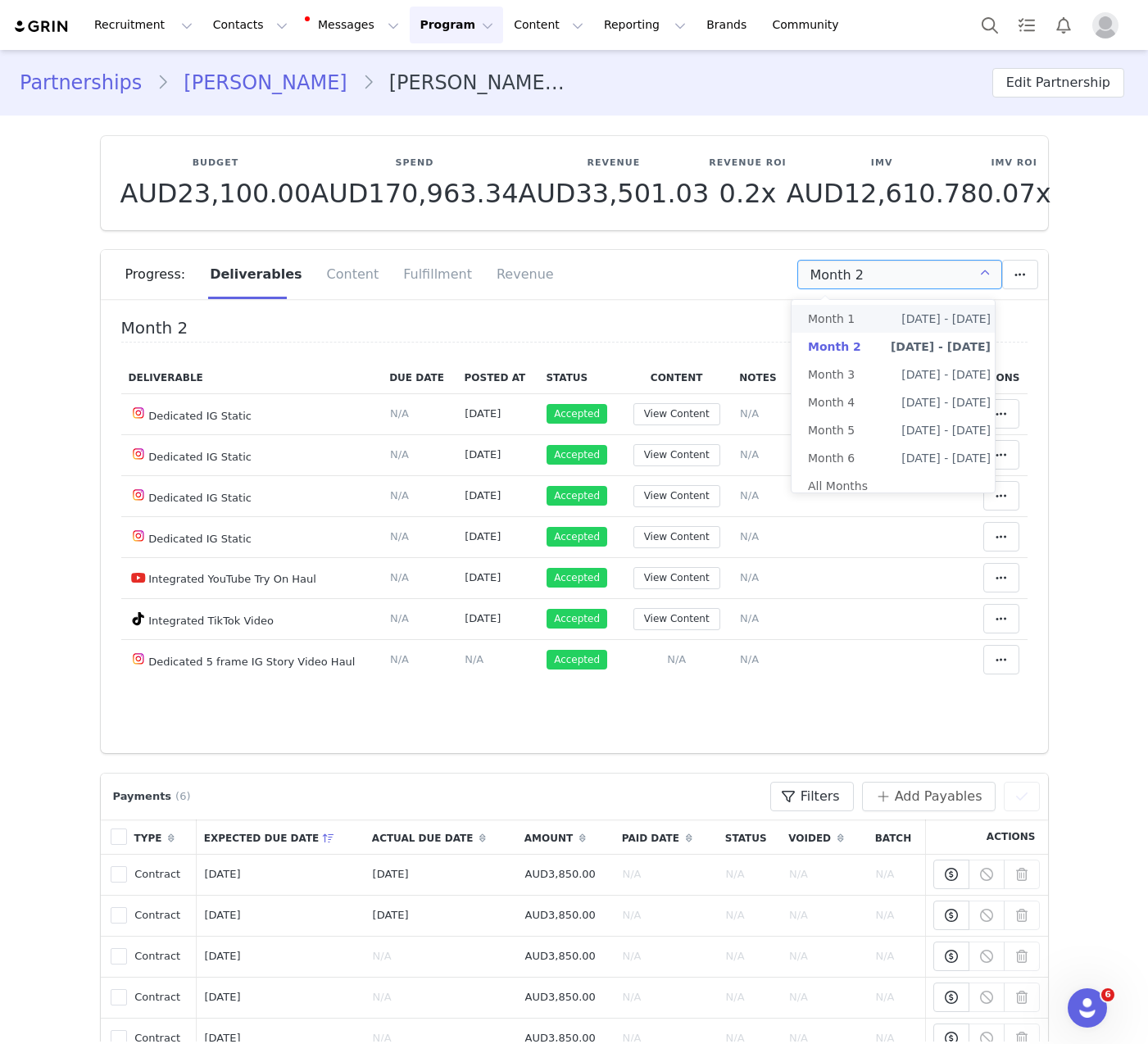
click at [861, 318] on li "Month 1 May 5th - Jun 4th" at bounding box center [900, 319] width 216 height 28
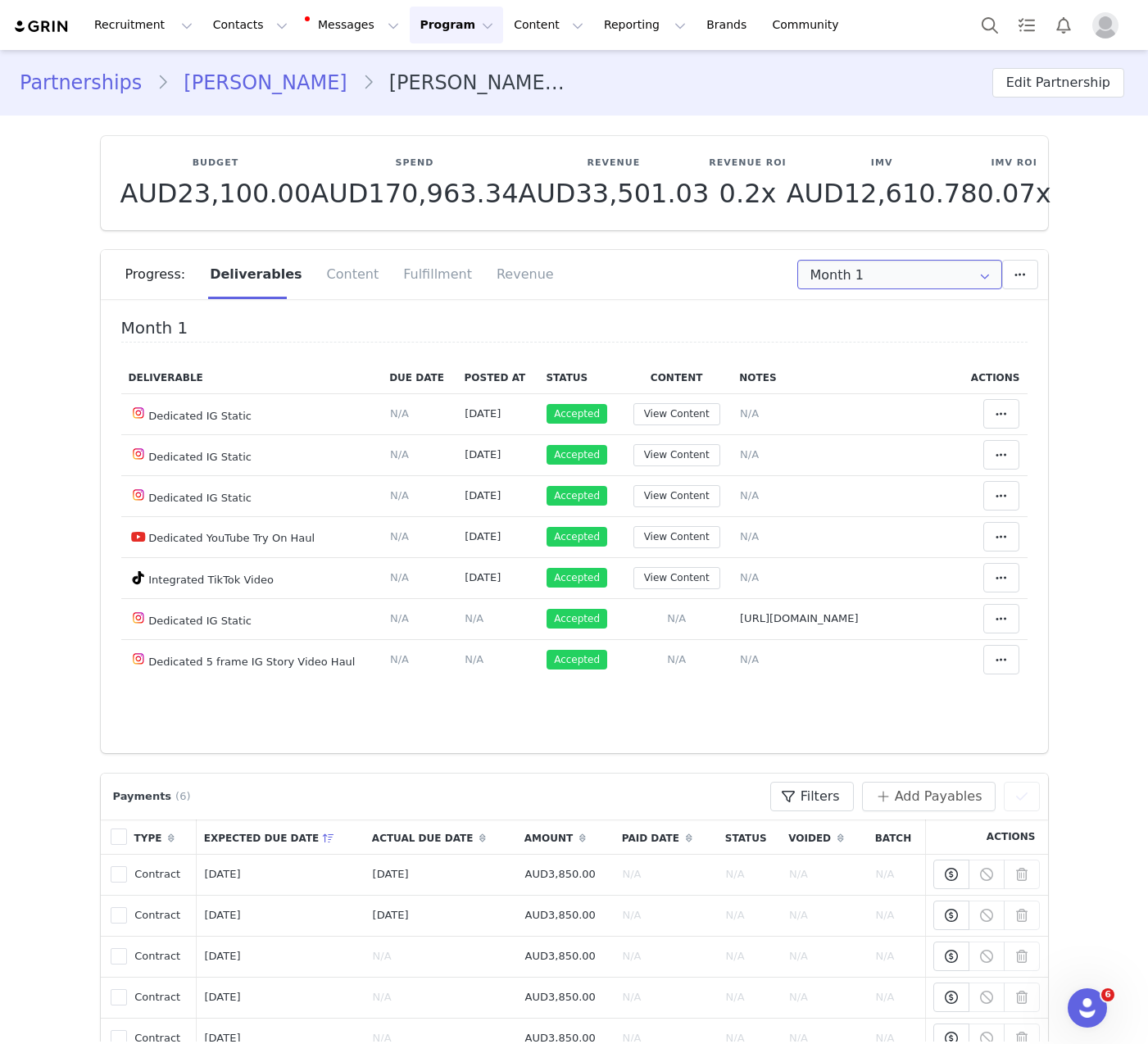
click at [854, 277] on input "Month 1" at bounding box center [900, 274] width 205 height 30
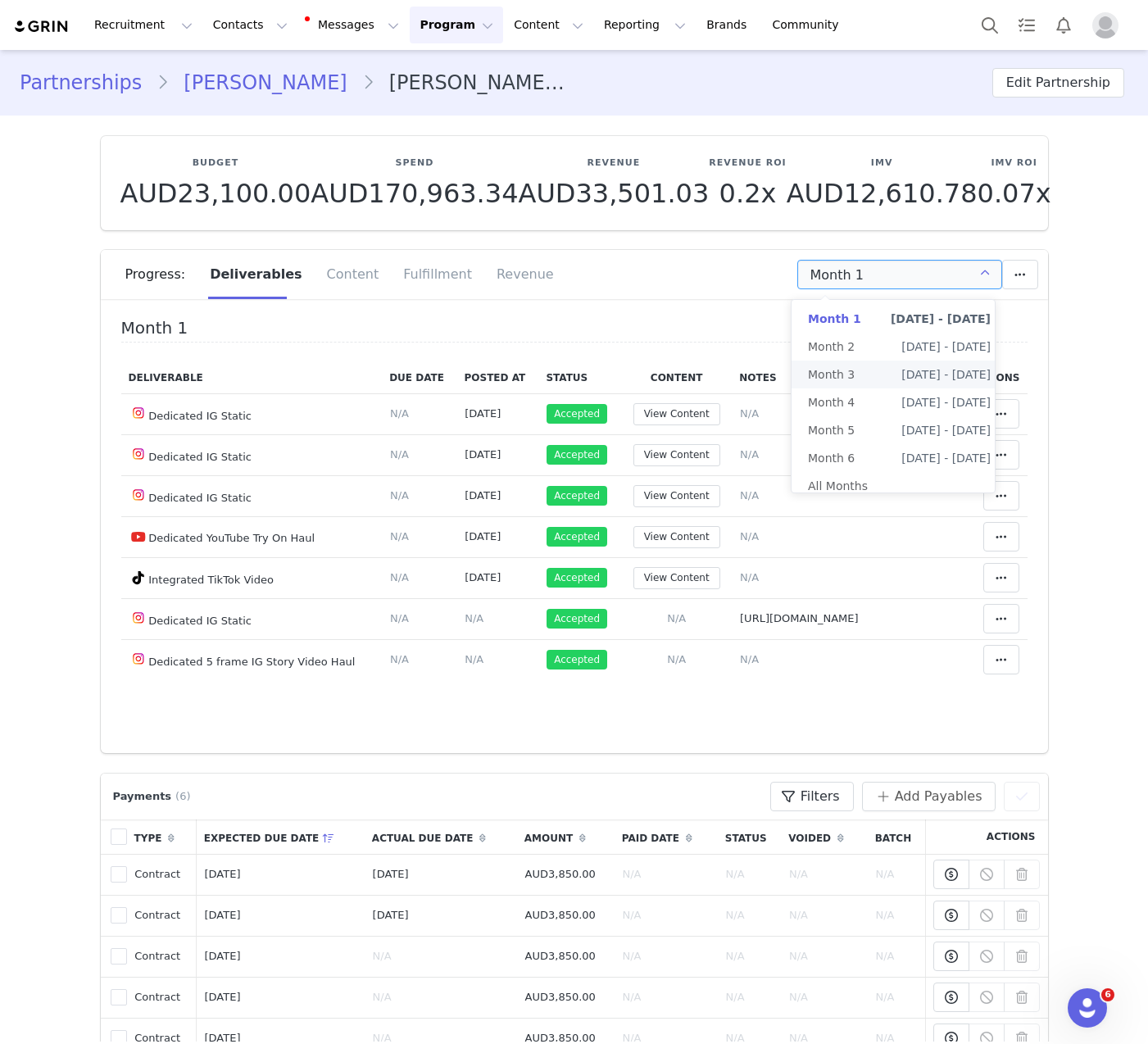
click at [847, 382] on span "Month 3" at bounding box center [832, 375] width 47 height 28
type input "Month 3"
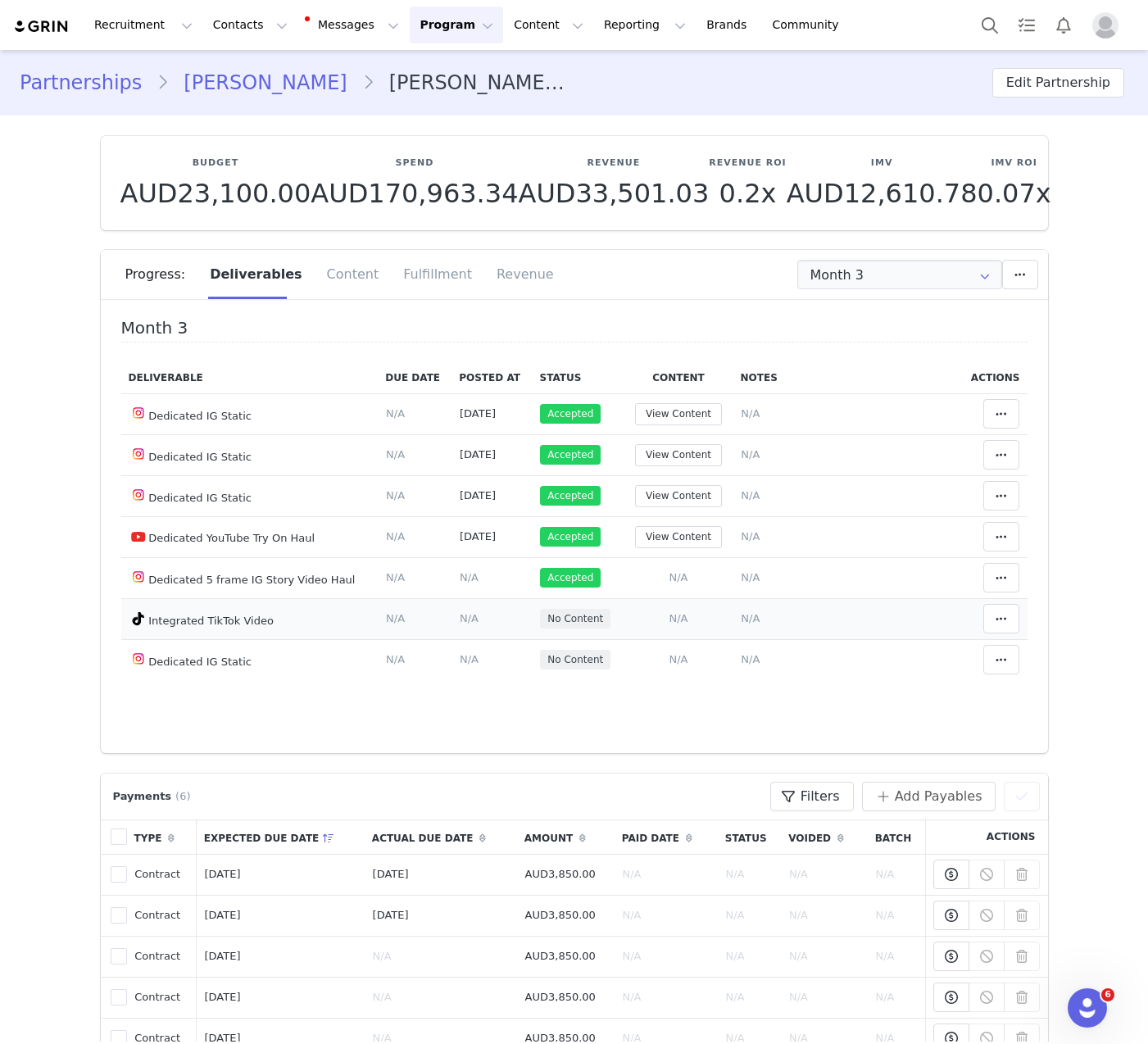
click at [669, 615] on span "N/A" at bounding box center [678, 618] width 19 height 12
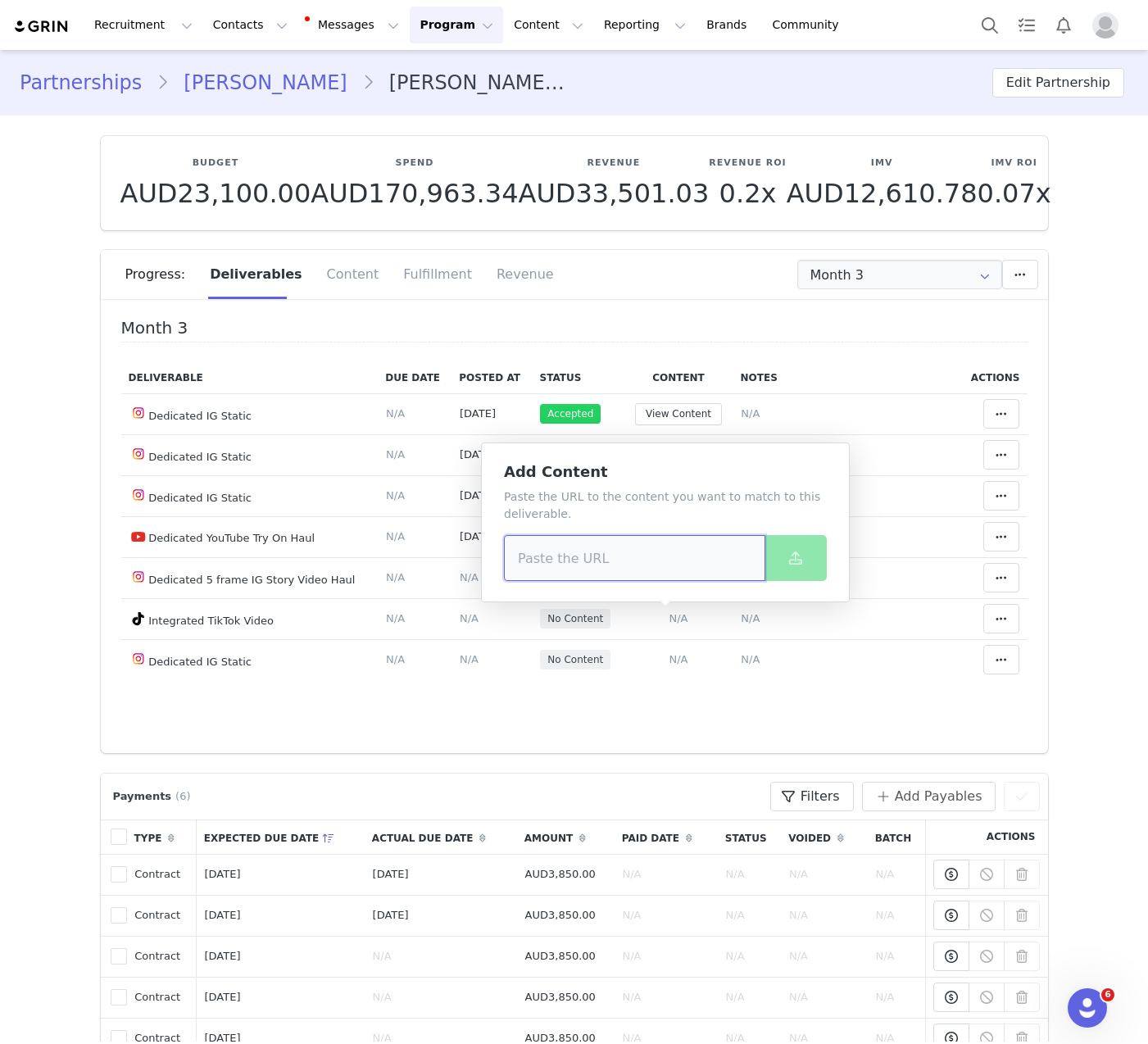
click at [649, 553] on input at bounding box center [635, 558] width 261 height 46
paste input "https://www.tiktok.com/@millie_windebank/video/7540206099597774102"
type input "https://www.tiktok.com/@millie_windebank/video/7540206099597774102"
click at [772, 561] on button at bounding box center [796, 558] width 63 height 46
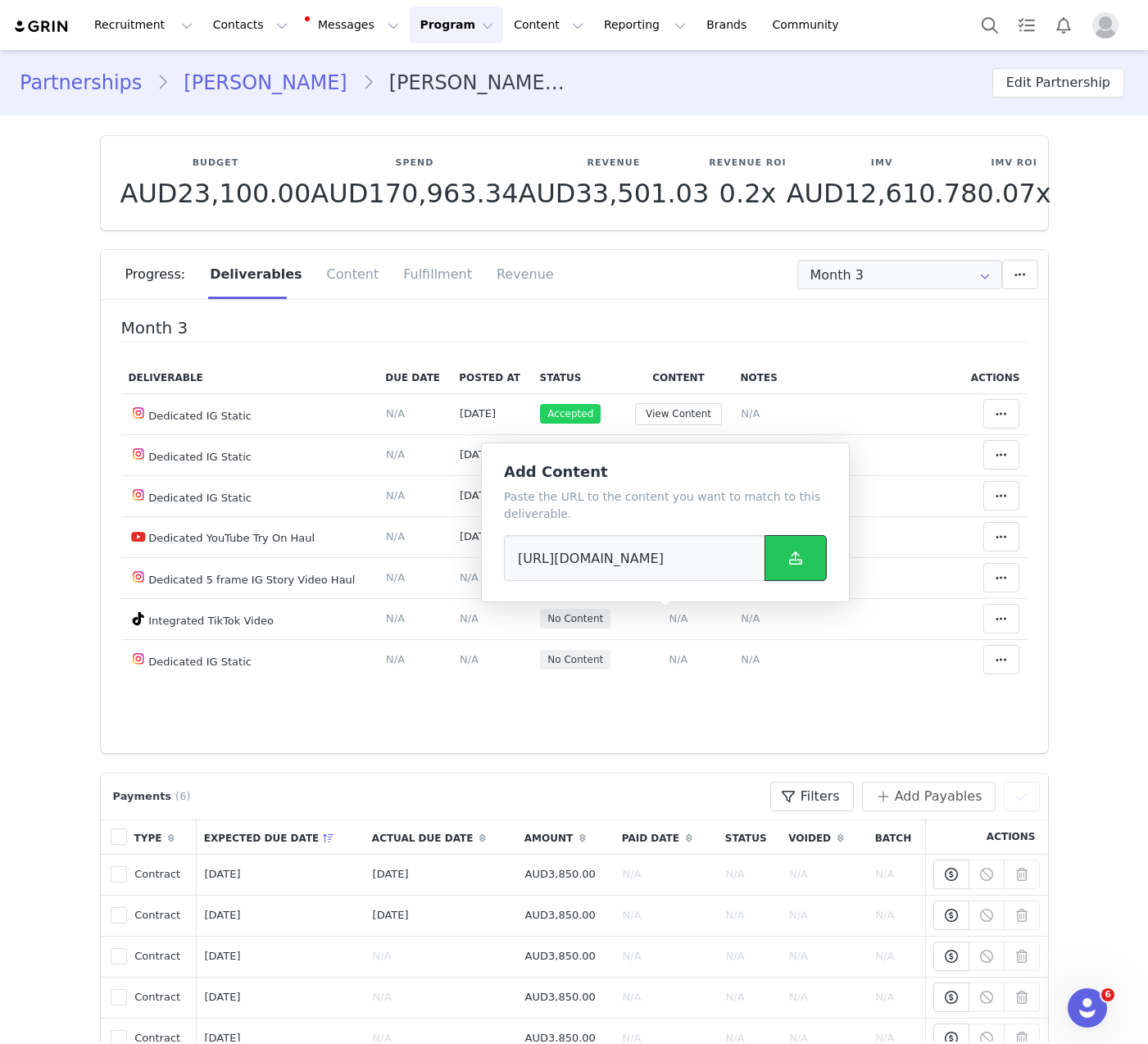
scroll to position [0, 0]
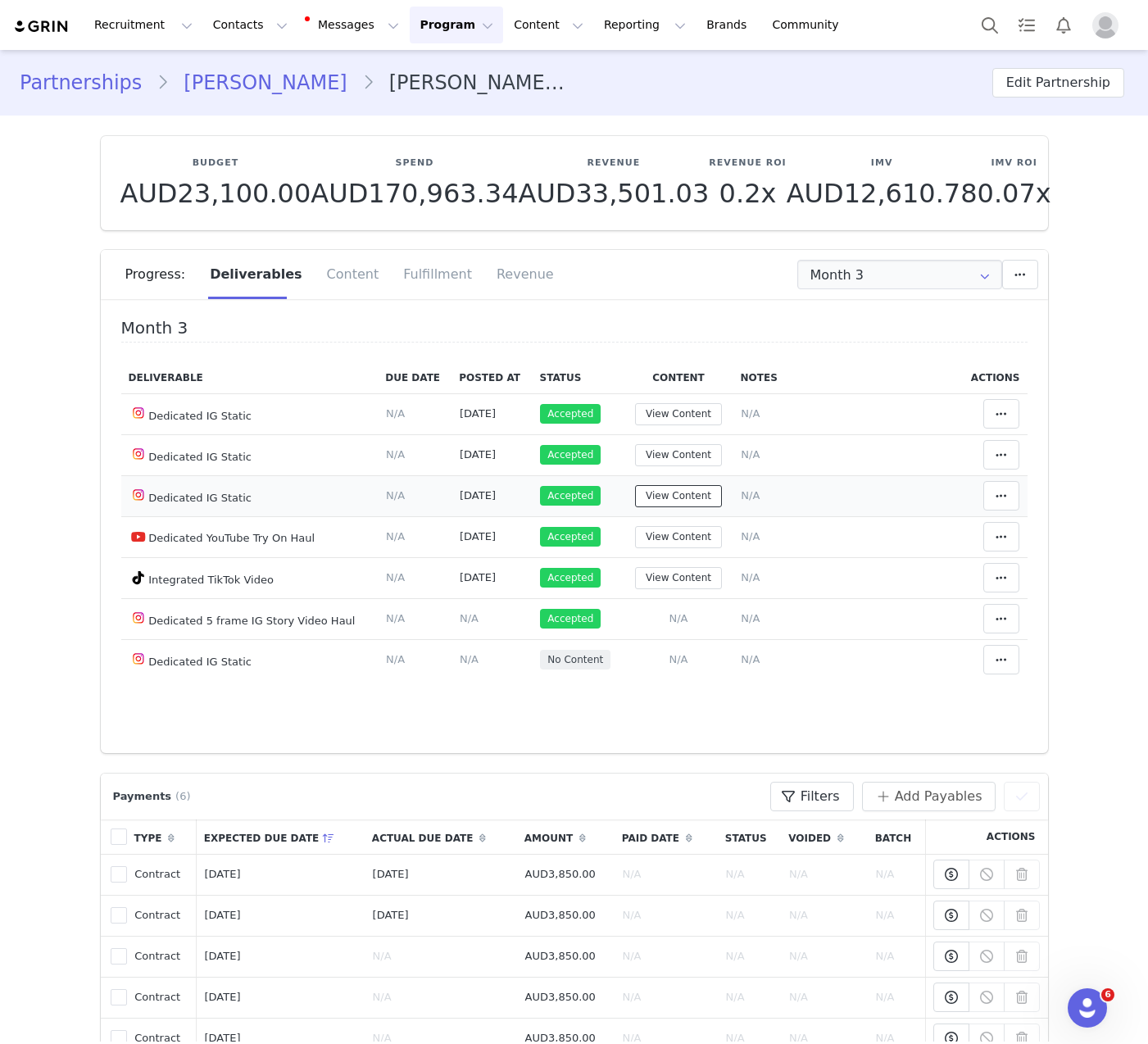
click at [689, 502] on button "View Content" at bounding box center [678, 496] width 87 height 22
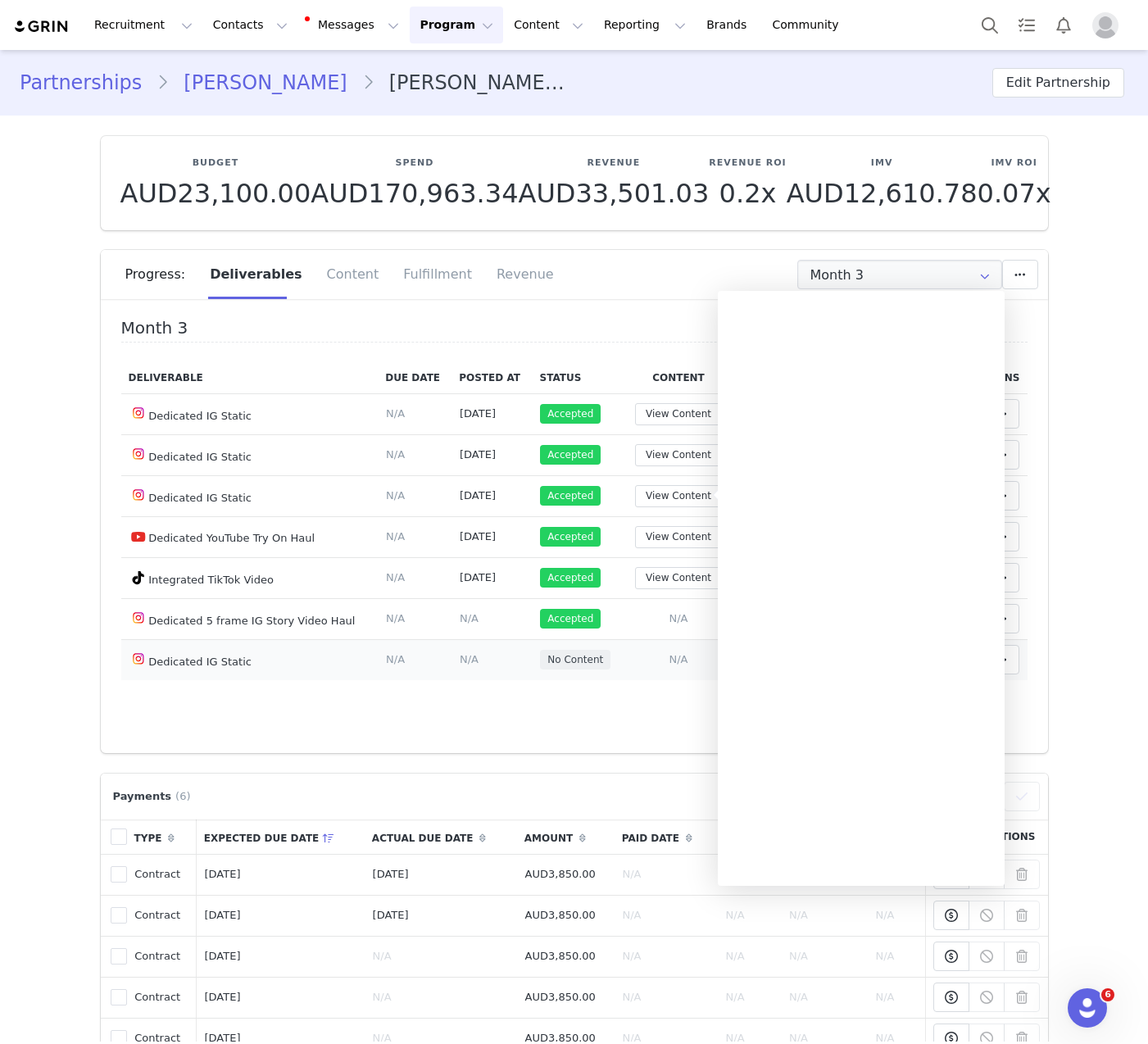
click at [663, 650] on td "Add Content Paste the URL to the content you want to match to this deliverable.…" at bounding box center [678, 660] width 109 height 41
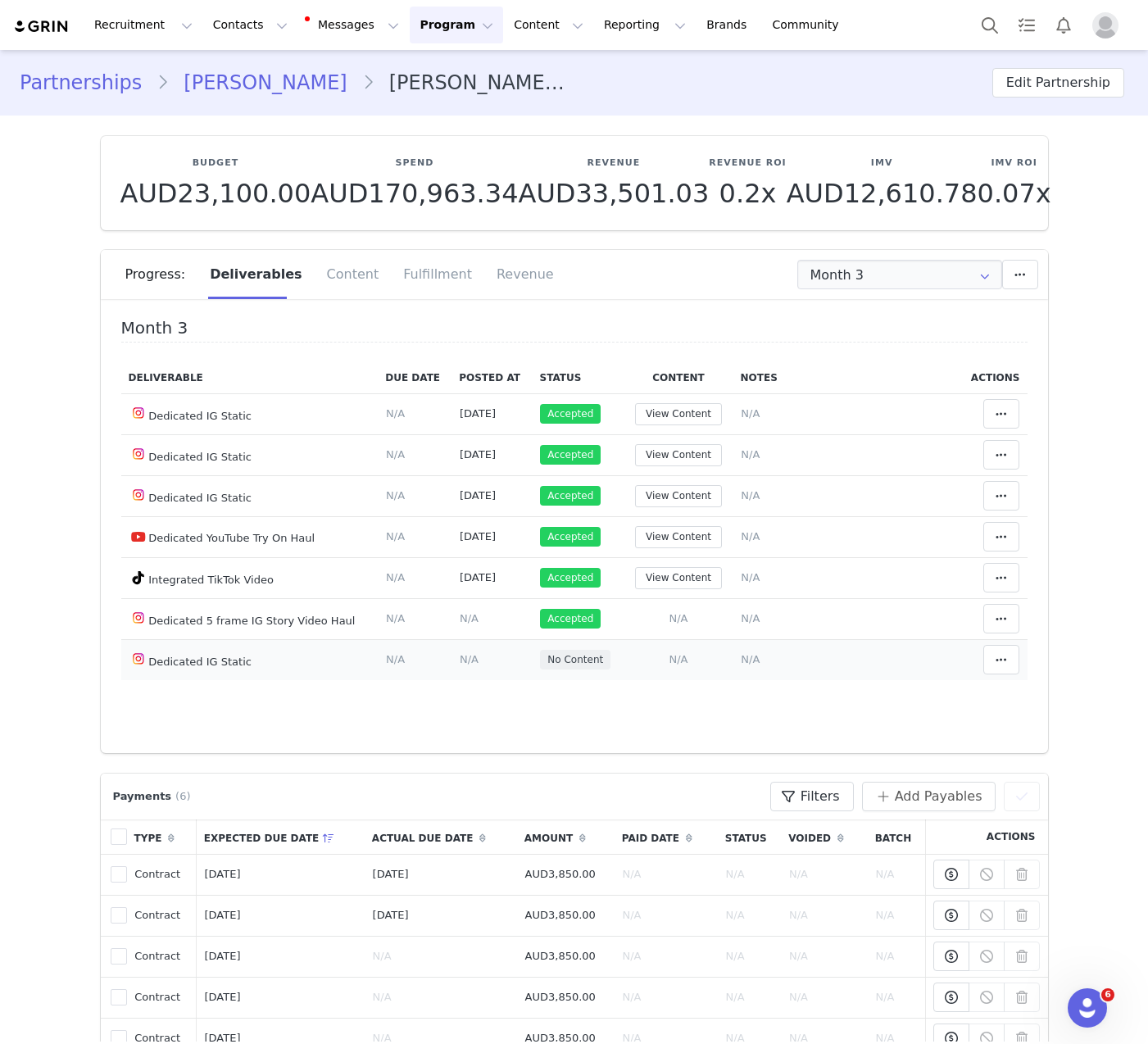
click at [669, 656] on span "N/A" at bounding box center [678, 659] width 19 height 12
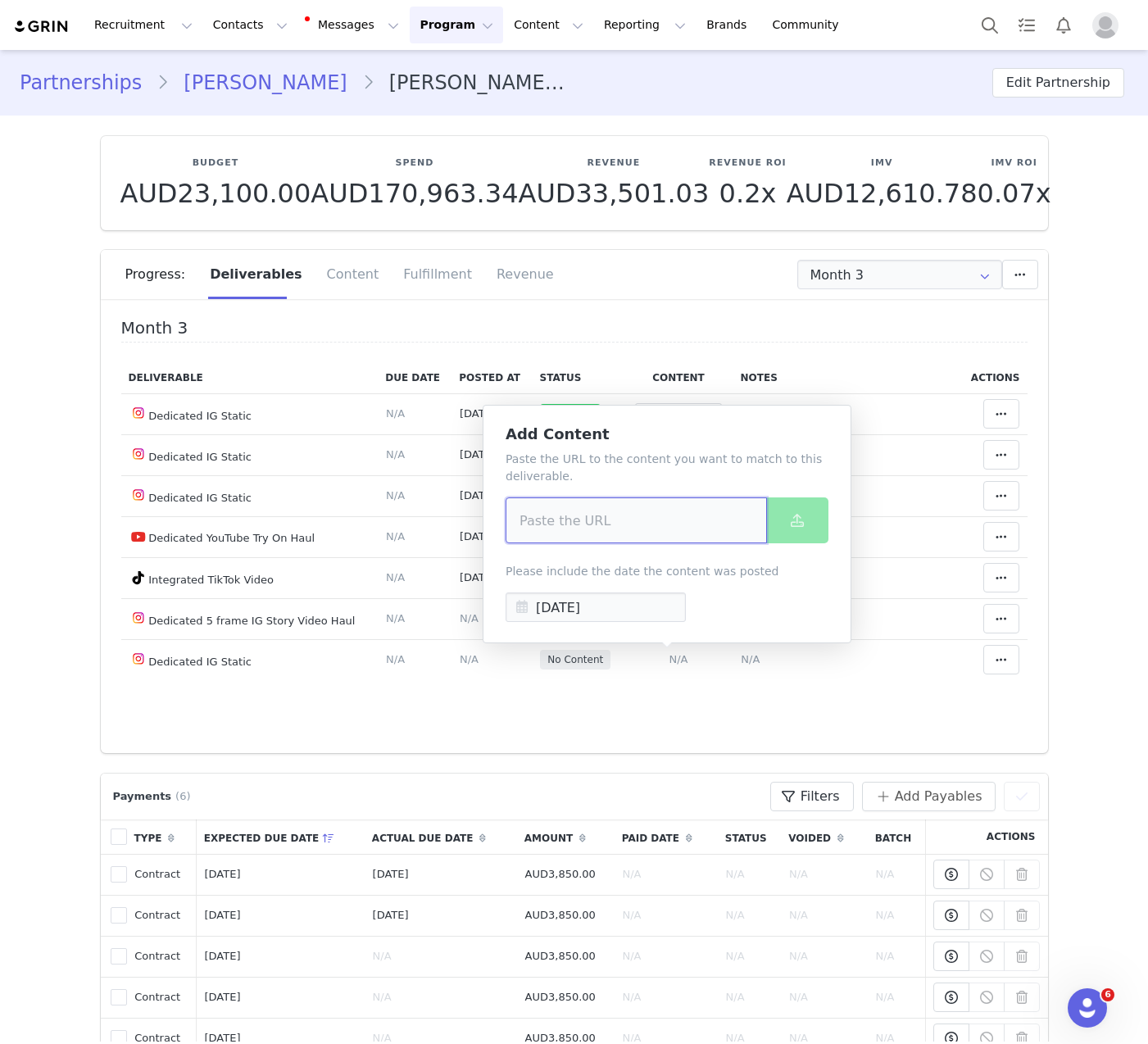
click at [655, 507] on input at bounding box center [636, 521] width 261 height 46
paste input "https://www.instagram.com/p/DNkaVN4PLoL/?img_index=1"
type input "https://www.instagram.com/p/DNkaVN4PLoL/?img_index=1"
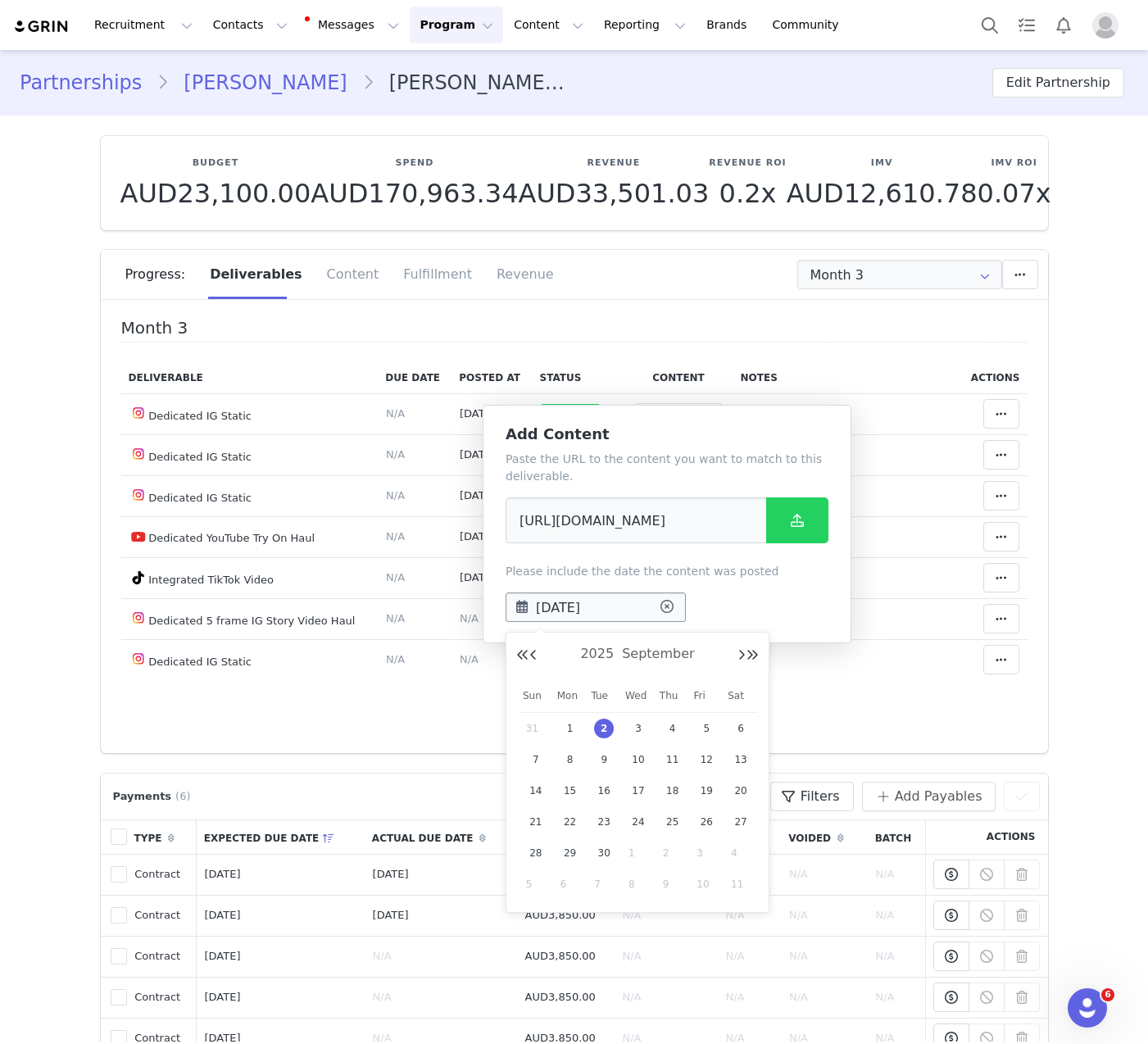
click at [574, 607] on input "Sep 02 2025" at bounding box center [596, 607] width 180 height 30
click at [534, 655] on button "Previous Month" at bounding box center [533, 656] width 8 height 13
click at [635, 828] on span "20" at bounding box center [639, 822] width 20 height 20
type input "Aug 20 2025"
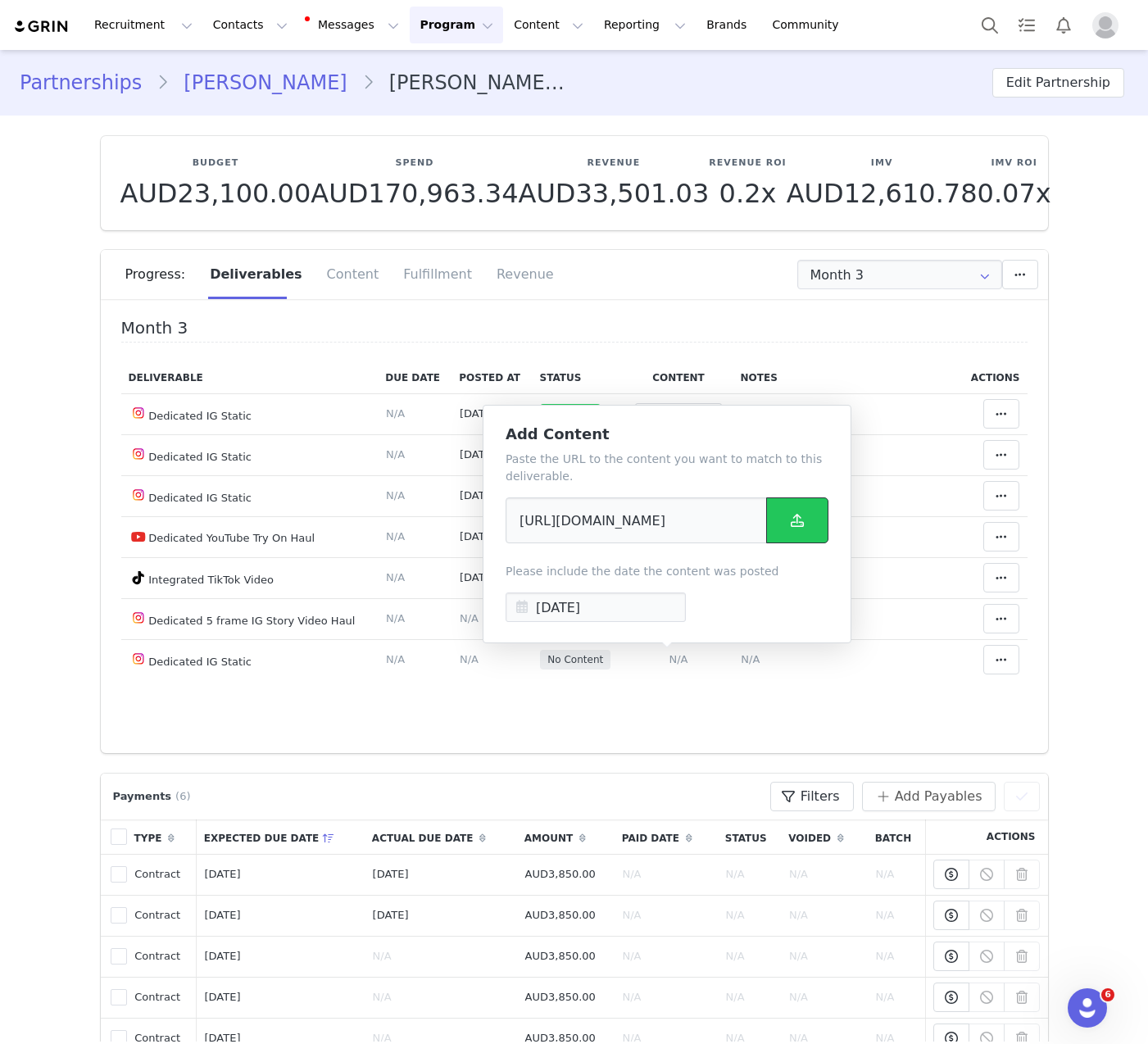
click at [817, 519] on button at bounding box center [798, 521] width 63 height 46
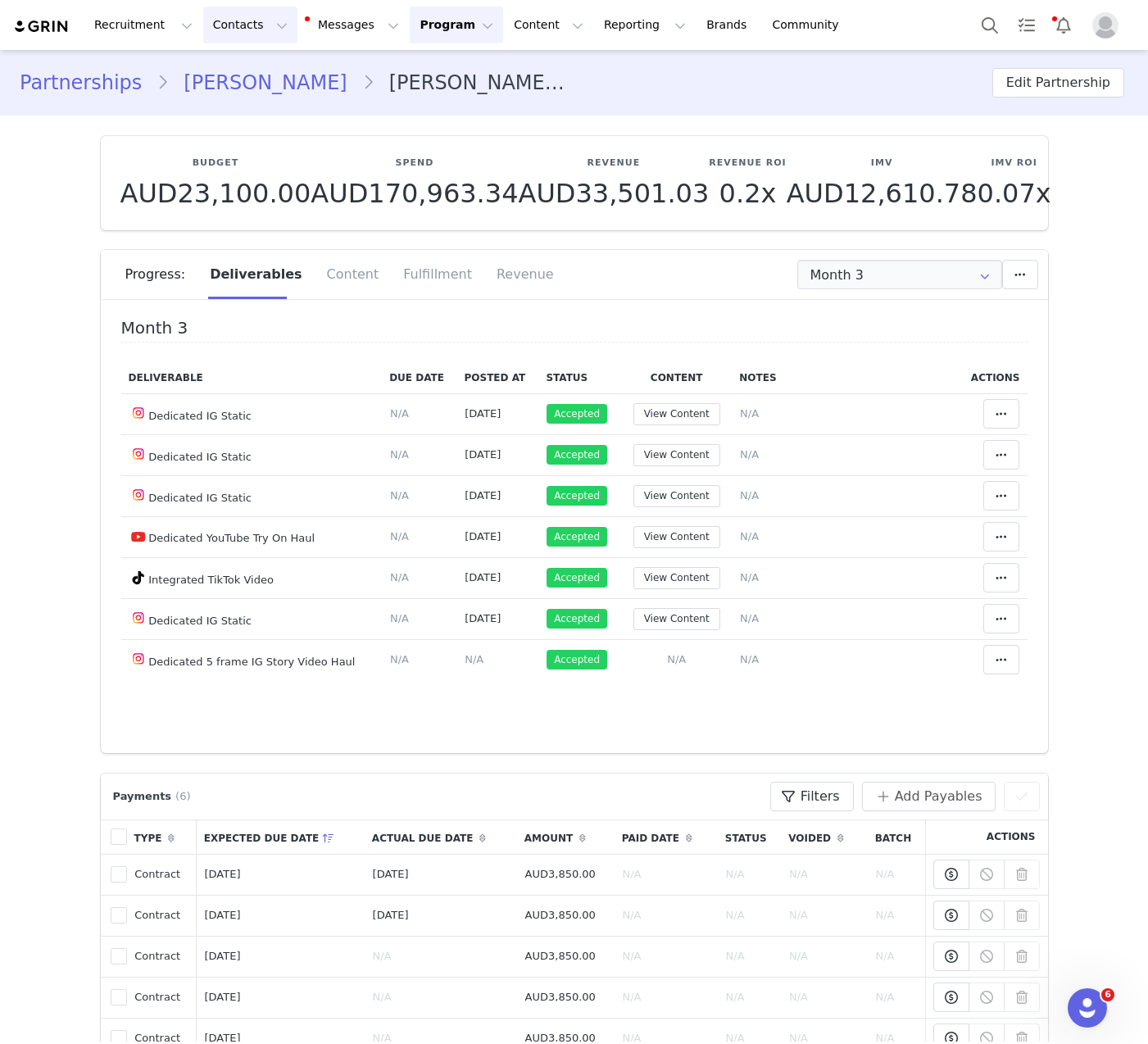
click at [251, 13] on button "Contacts Contacts" at bounding box center [251, 25] width 94 height 37
click at [283, 77] on div "Creators" at bounding box center [256, 73] width 110 height 17
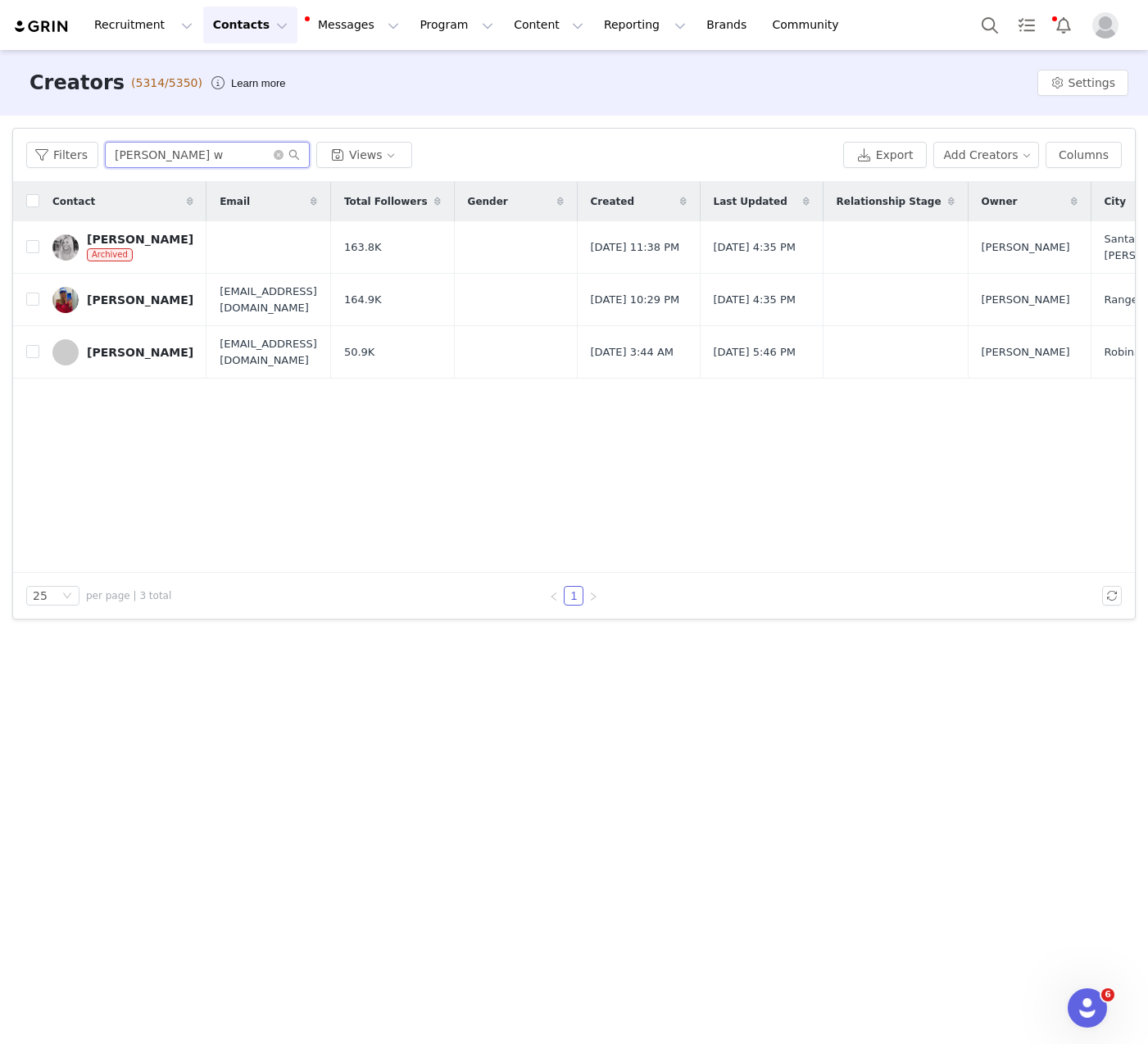
click at [151, 153] on input "millie w" at bounding box center [207, 155] width 205 height 26
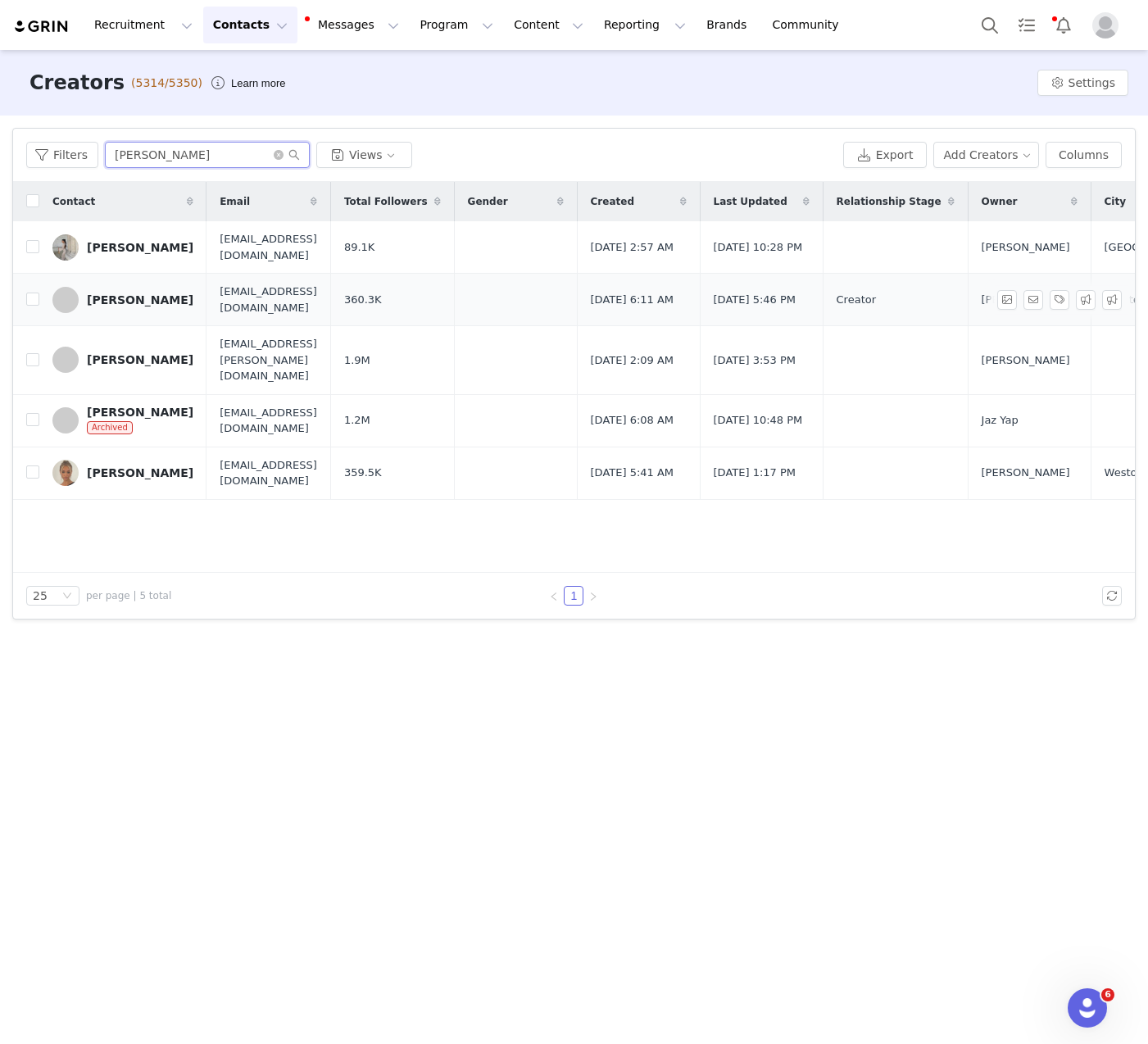
type input "lauren w"
click at [151, 305] on div "Lauren Wheatley" at bounding box center [139, 300] width 106 height 13
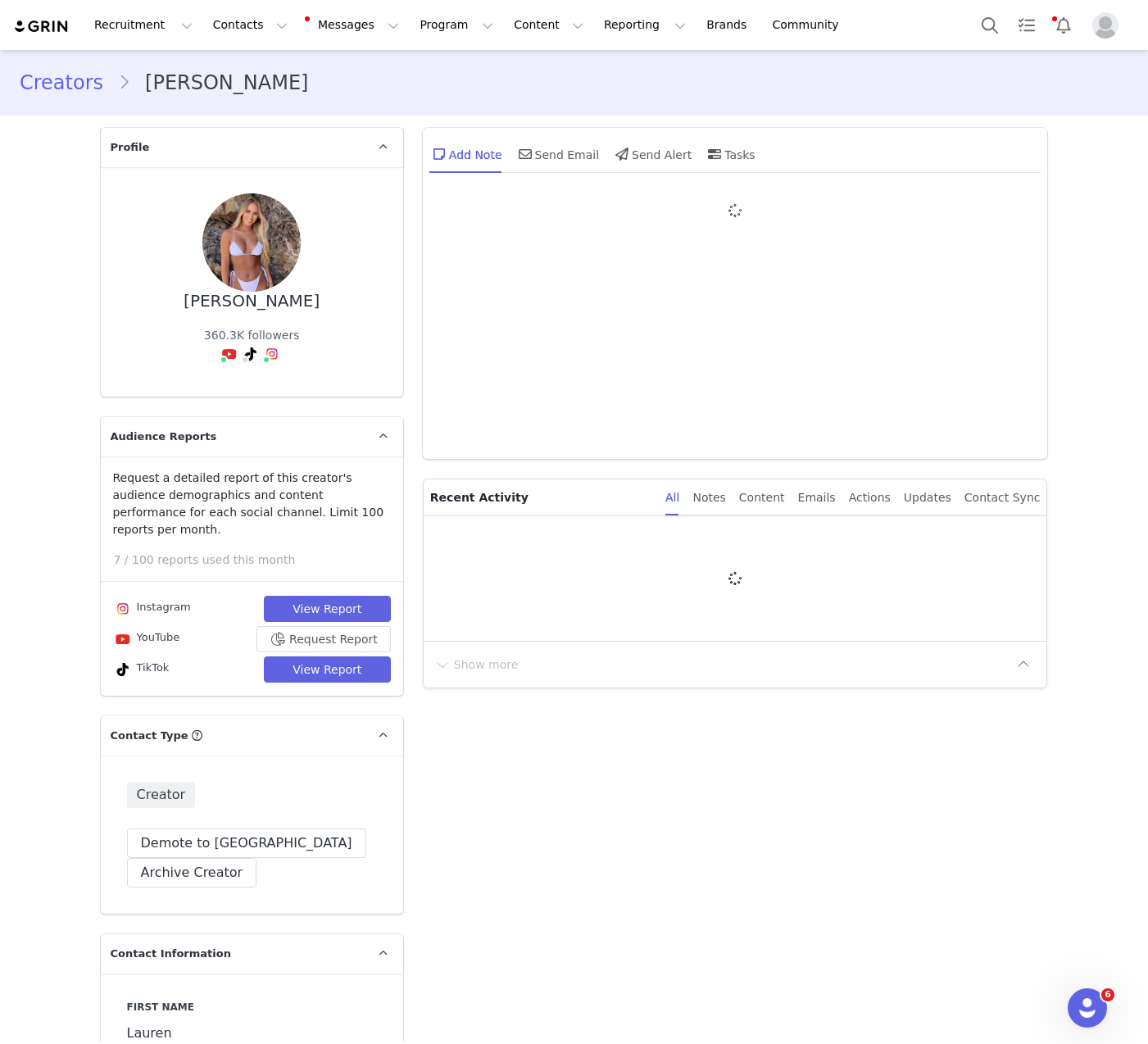
type input "+1 ([GEOGRAPHIC_DATA])"
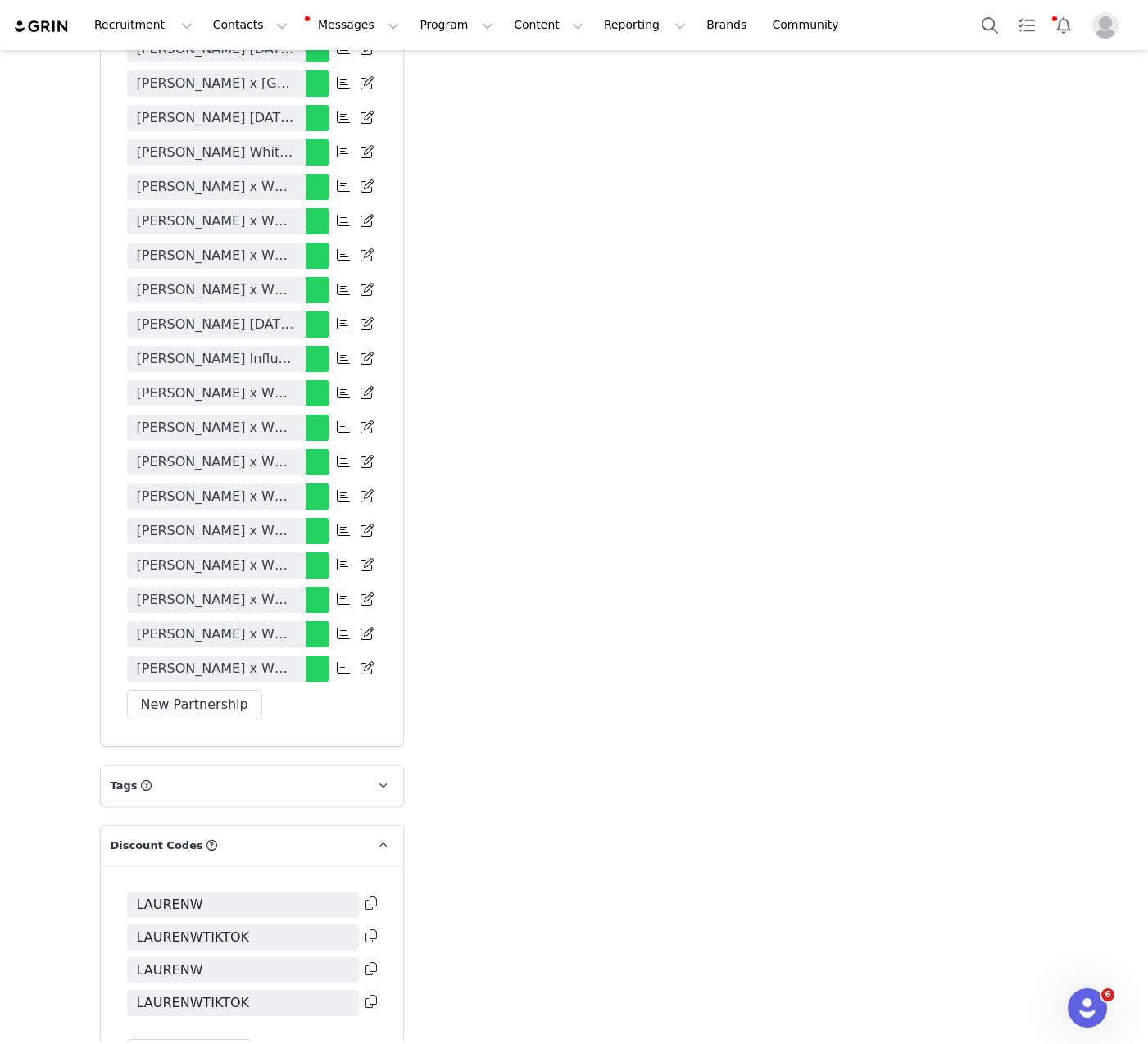
scroll to position [4986, 0]
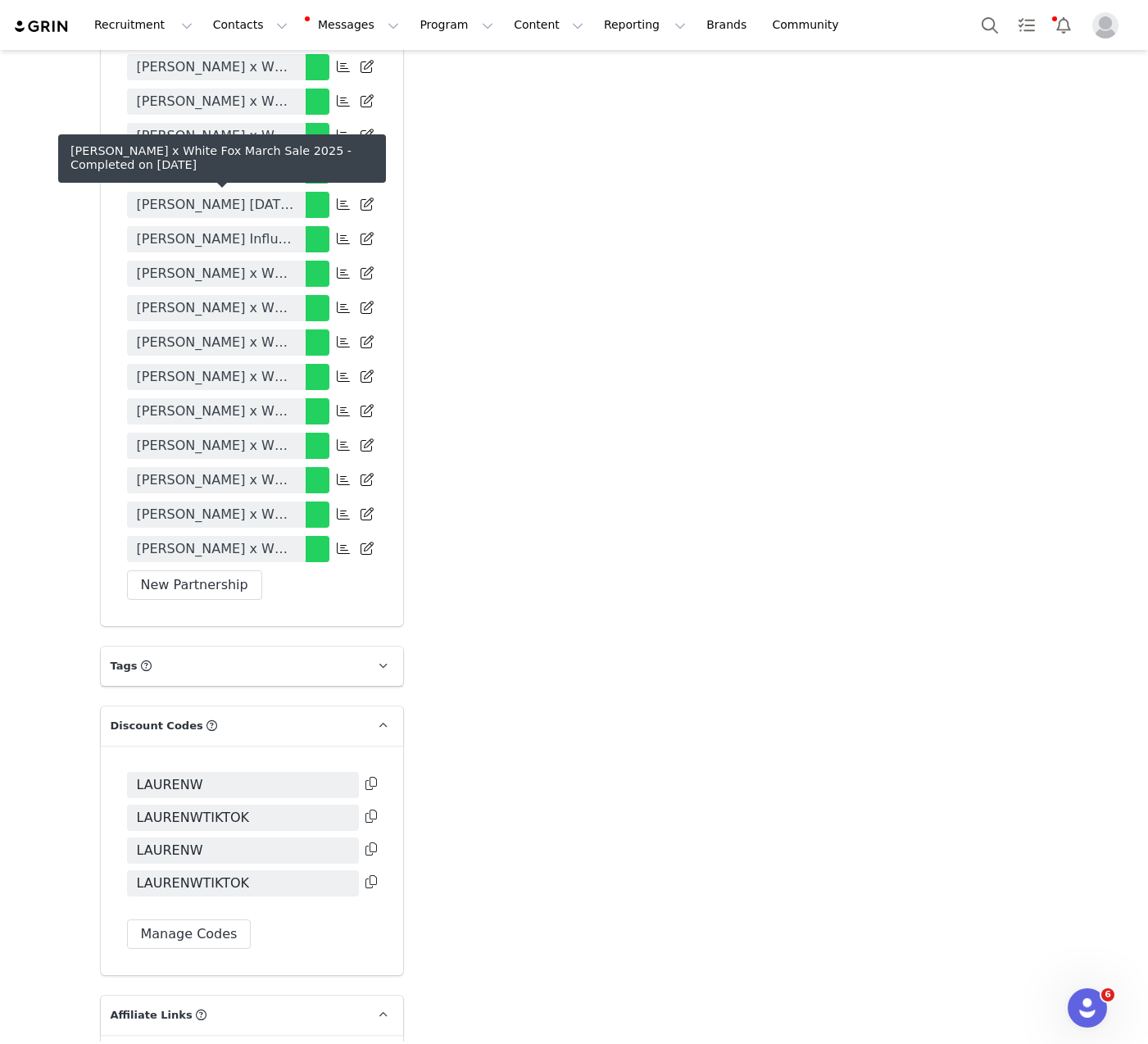
scroll to position [4822, 0]
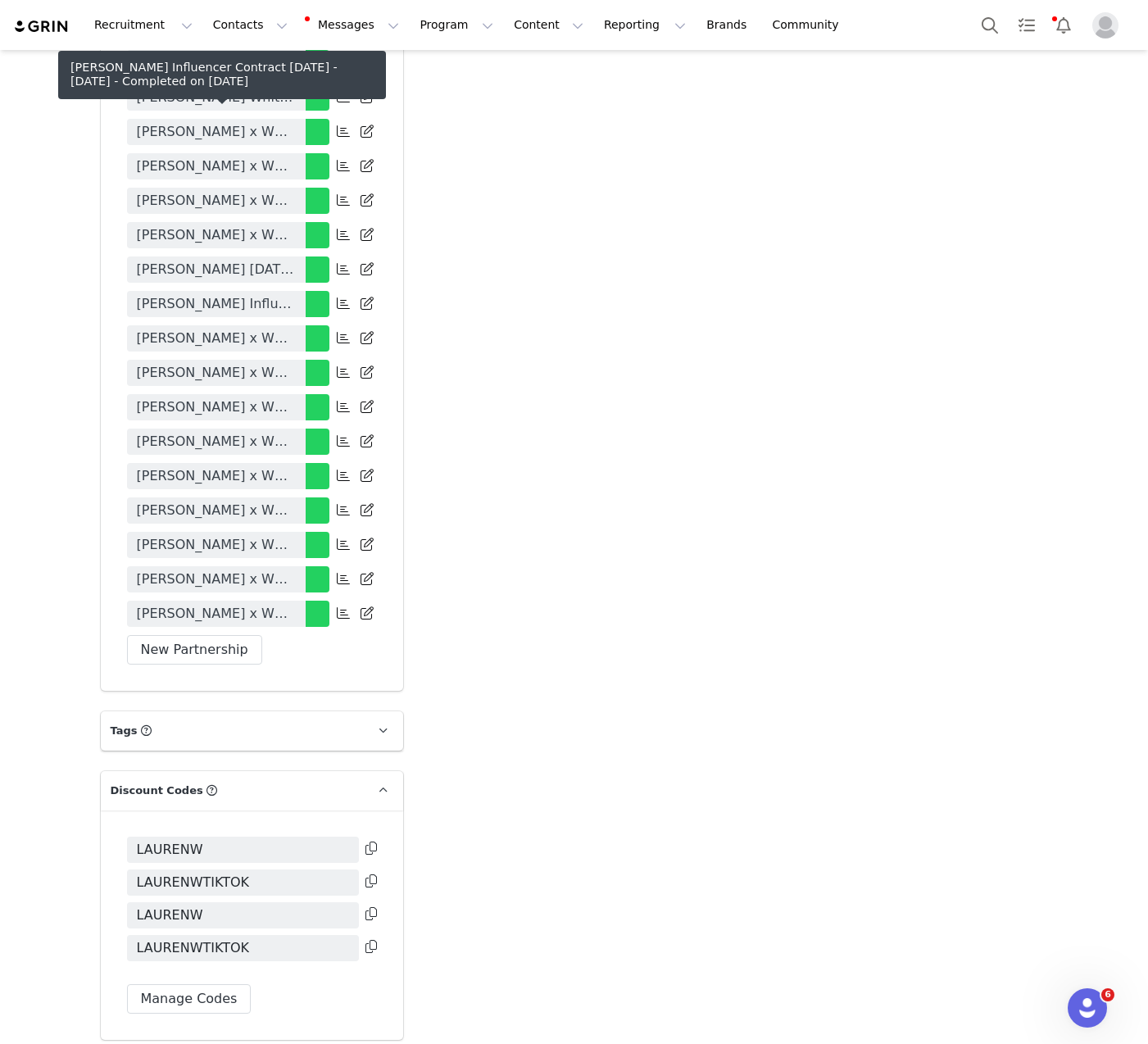
click at [263, 294] on span "Lauren Wheatley Influencer Contract Dec 2024 - May 2025" at bounding box center [216, 304] width 159 height 20
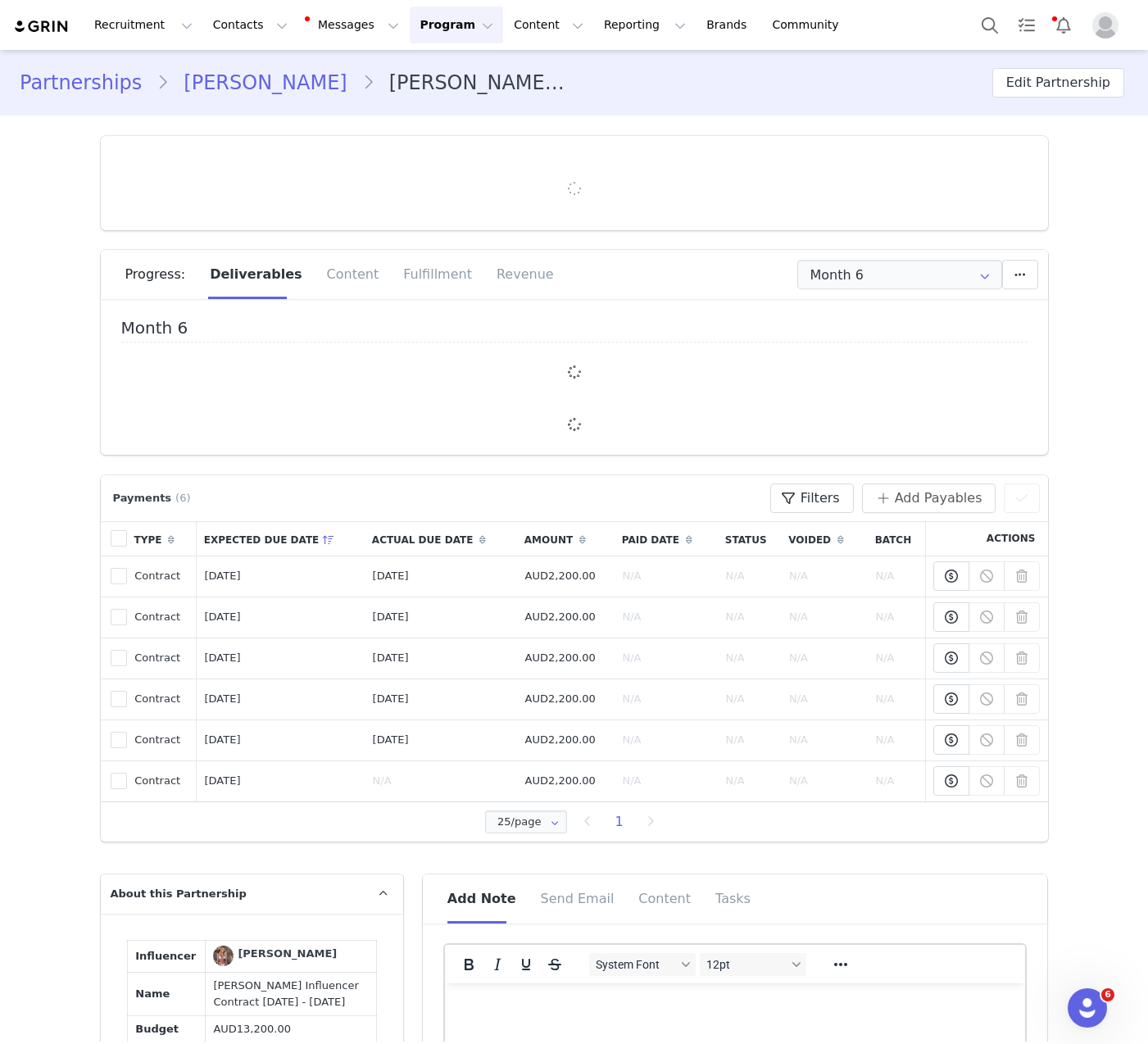
type input "+1 ([GEOGRAPHIC_DATA])"
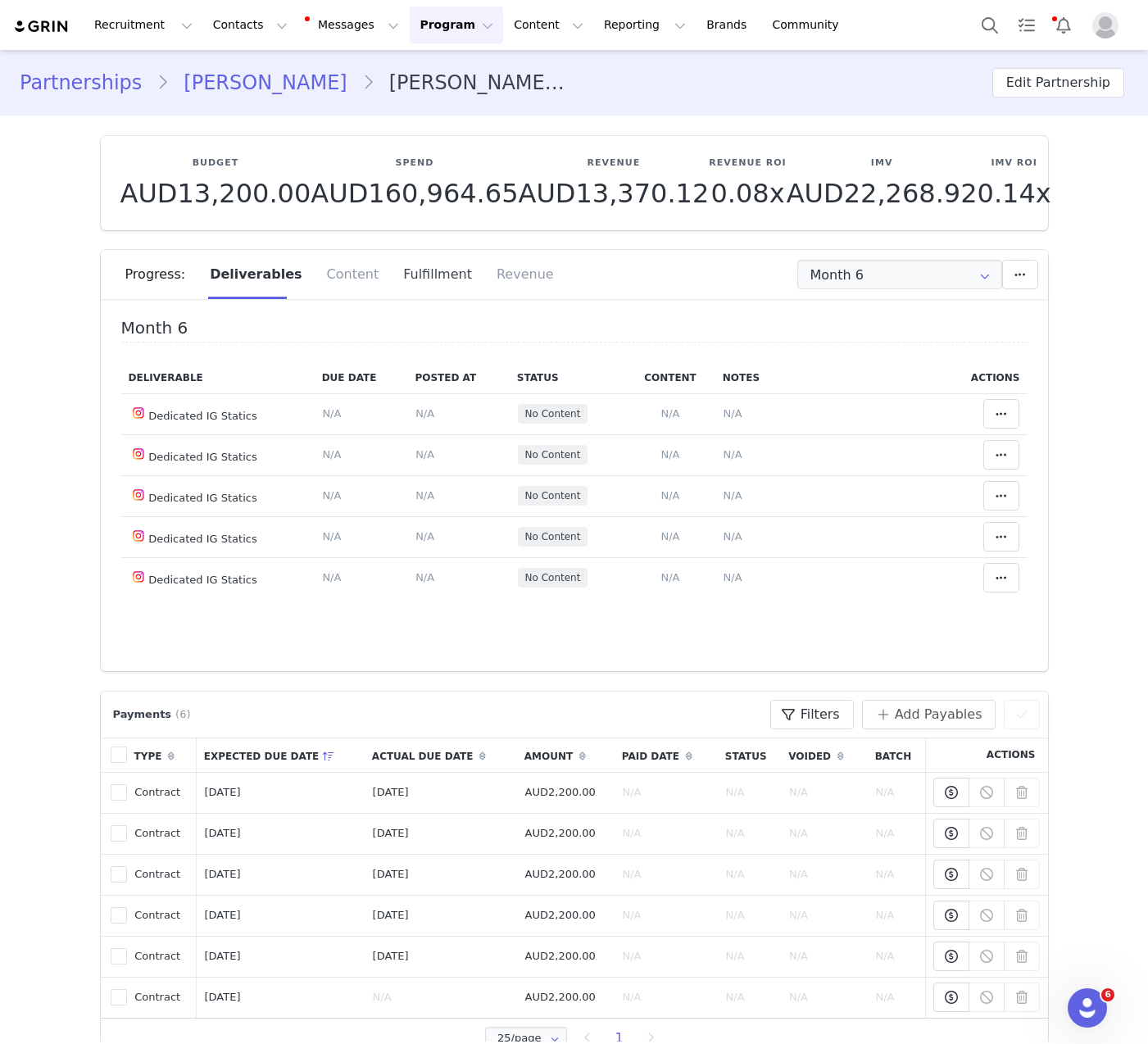
click at [437, 283] on div "Fulfillment" at bounding box center [437, 274] width 93 height 49
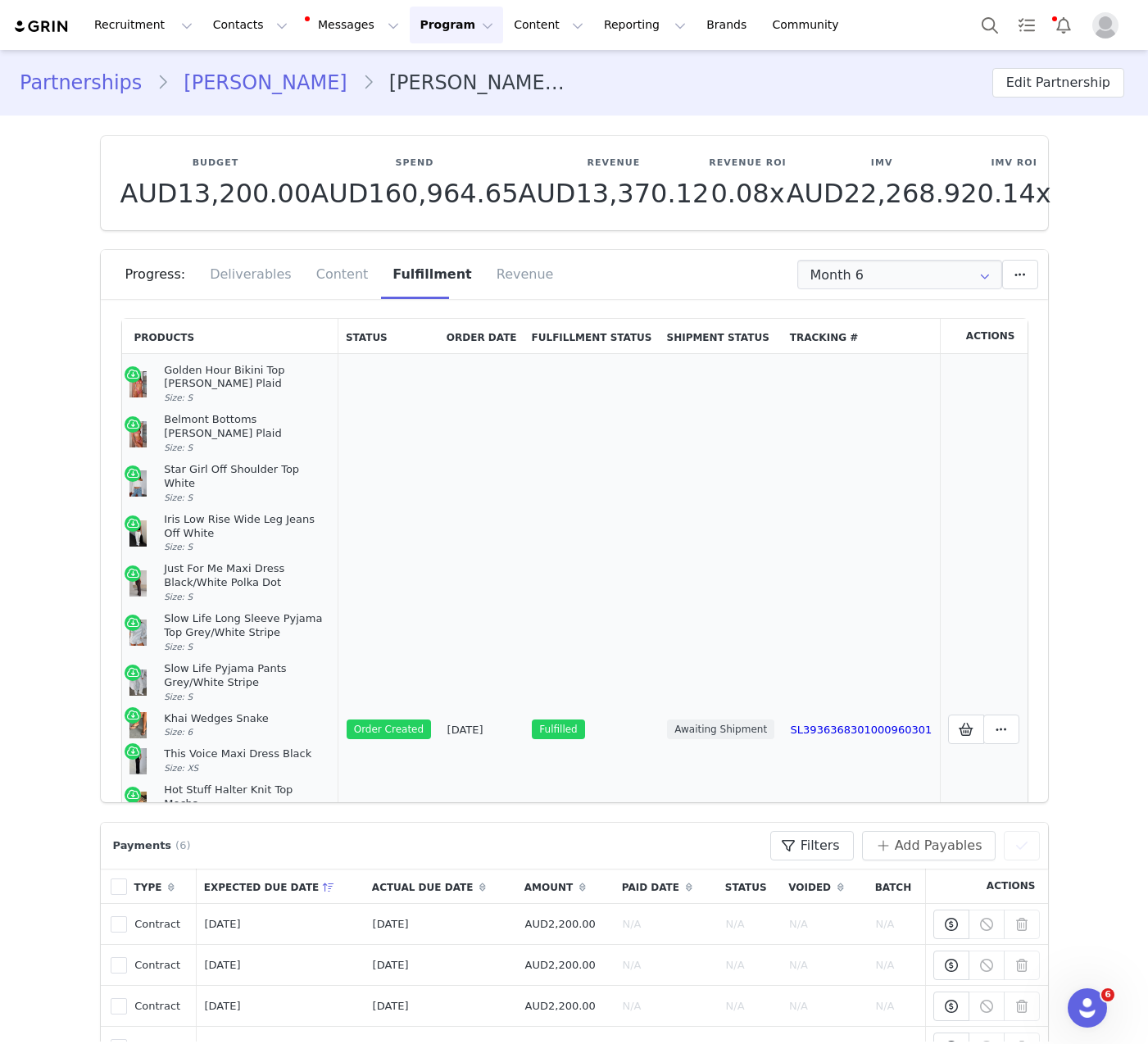
scroll to position [310, 0]
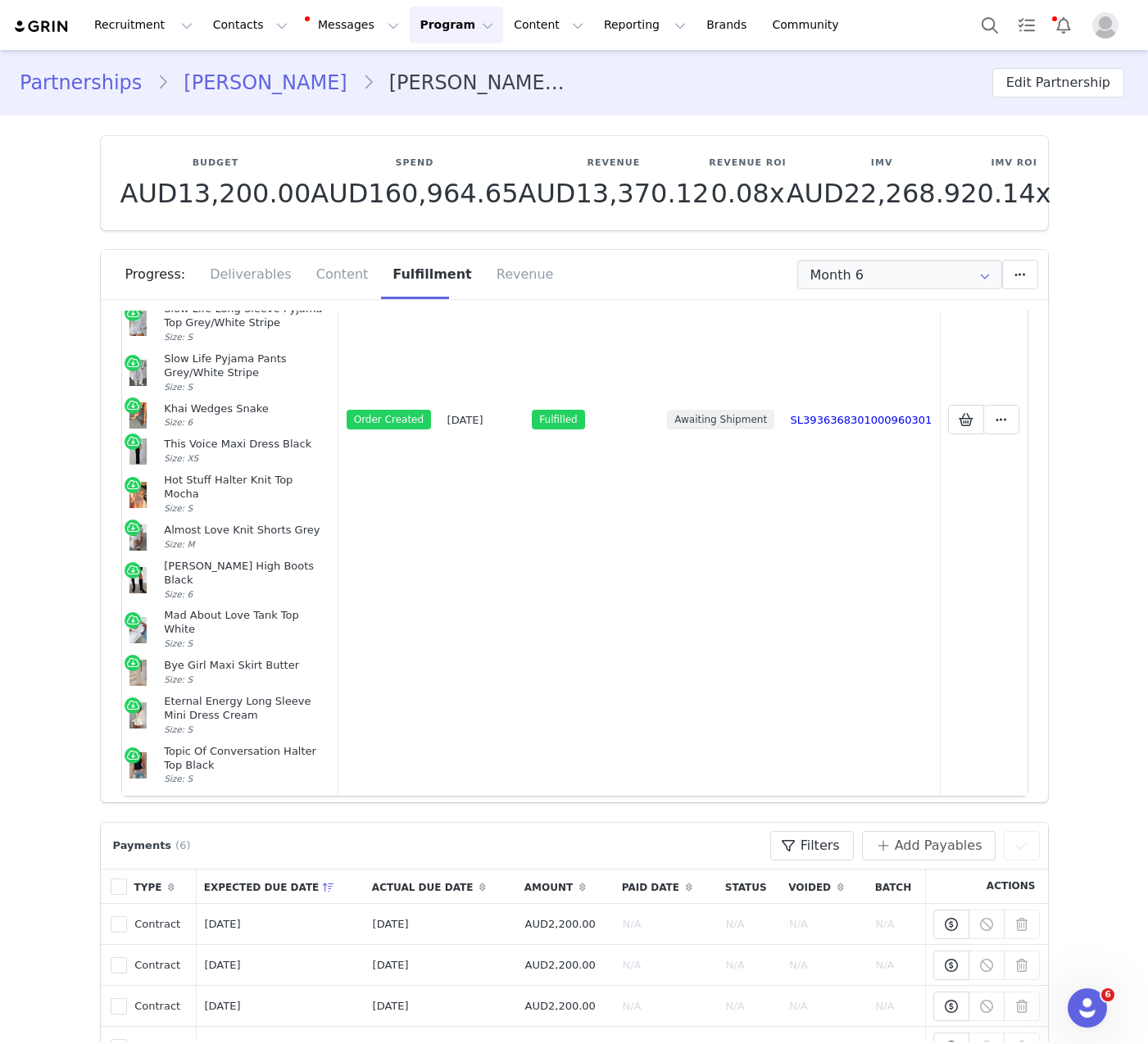
click at [569, 822] on span "Add New" at bounding box center [583, 831] width 59 height 20
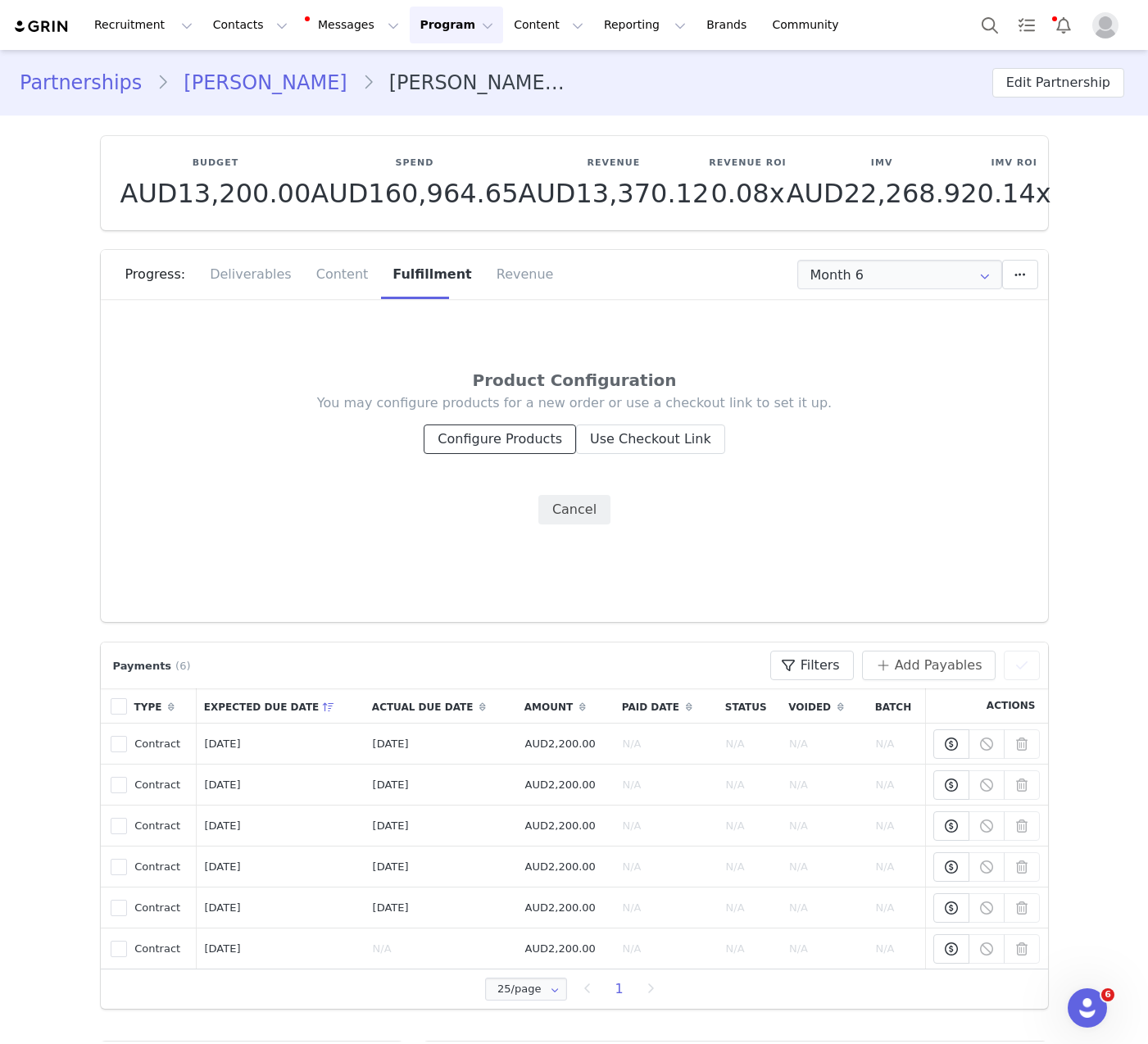
click at [489, 430] on button "Configure Products" at bounding box center [499, 439] width 152 height 30
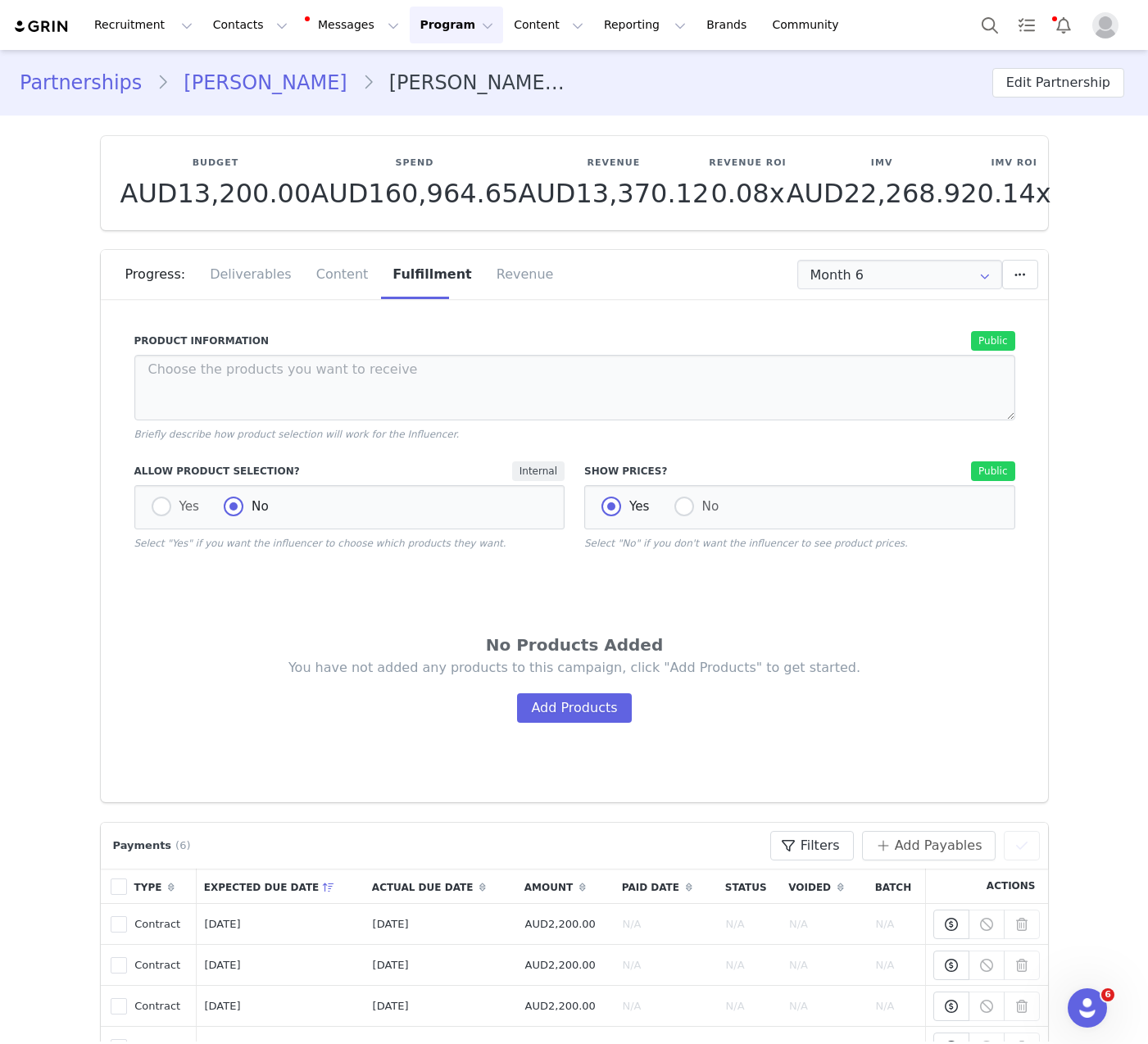
click at [141, 507] on div "Yes No" at bounding box center [349, 508] width 431 height 44
click at [154, 507] on span at bounding box center [162, 507] width 20 height 20
click at [154, 507] on input "Yes" at bounding box center [162, 508] width 20 height 21
radio input "true"
radio input "false"
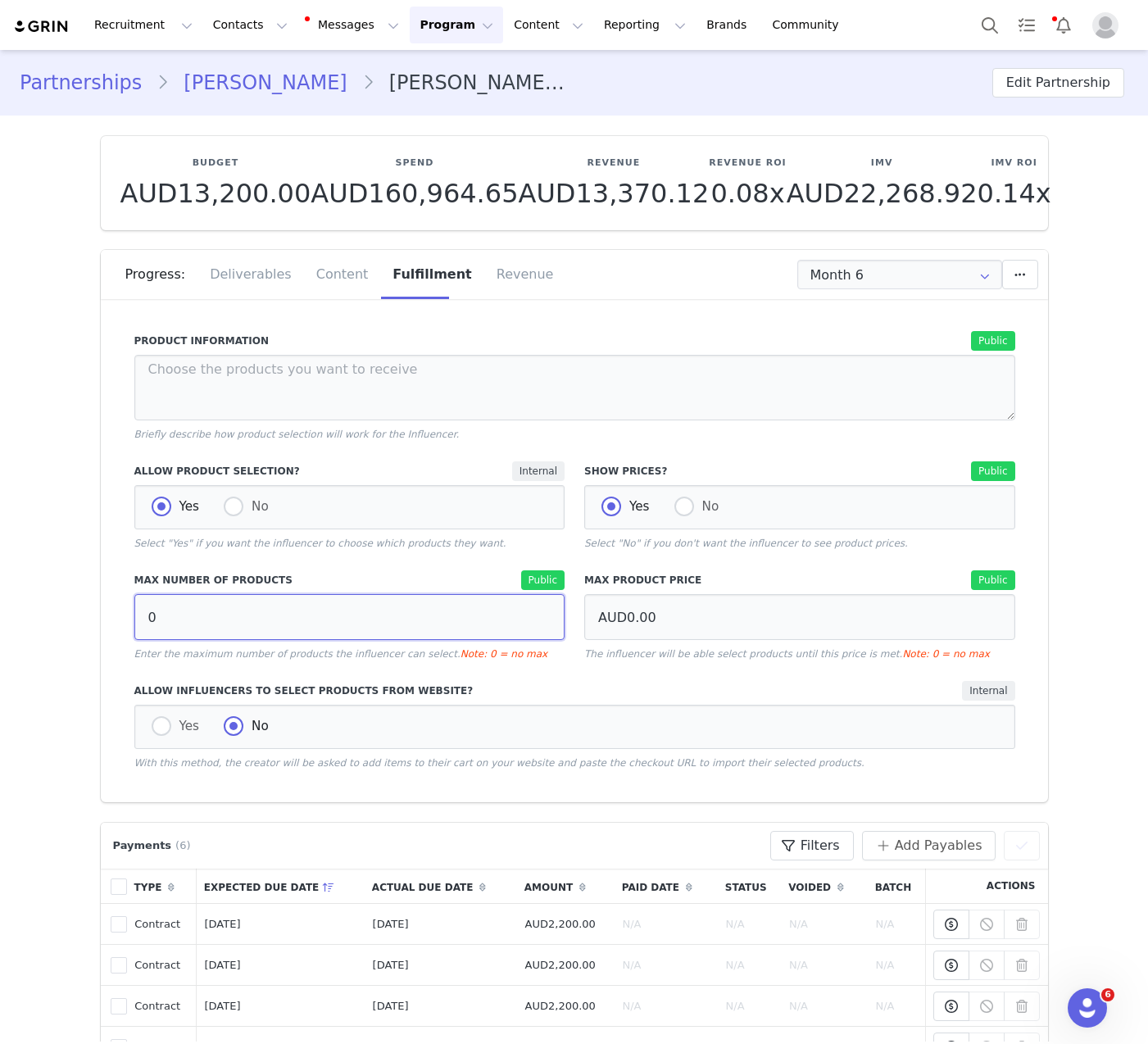
drag, startPoint x: 185, startPoint y: 627, endPoint x: 49, endPoint y: 573, distance: 146.3
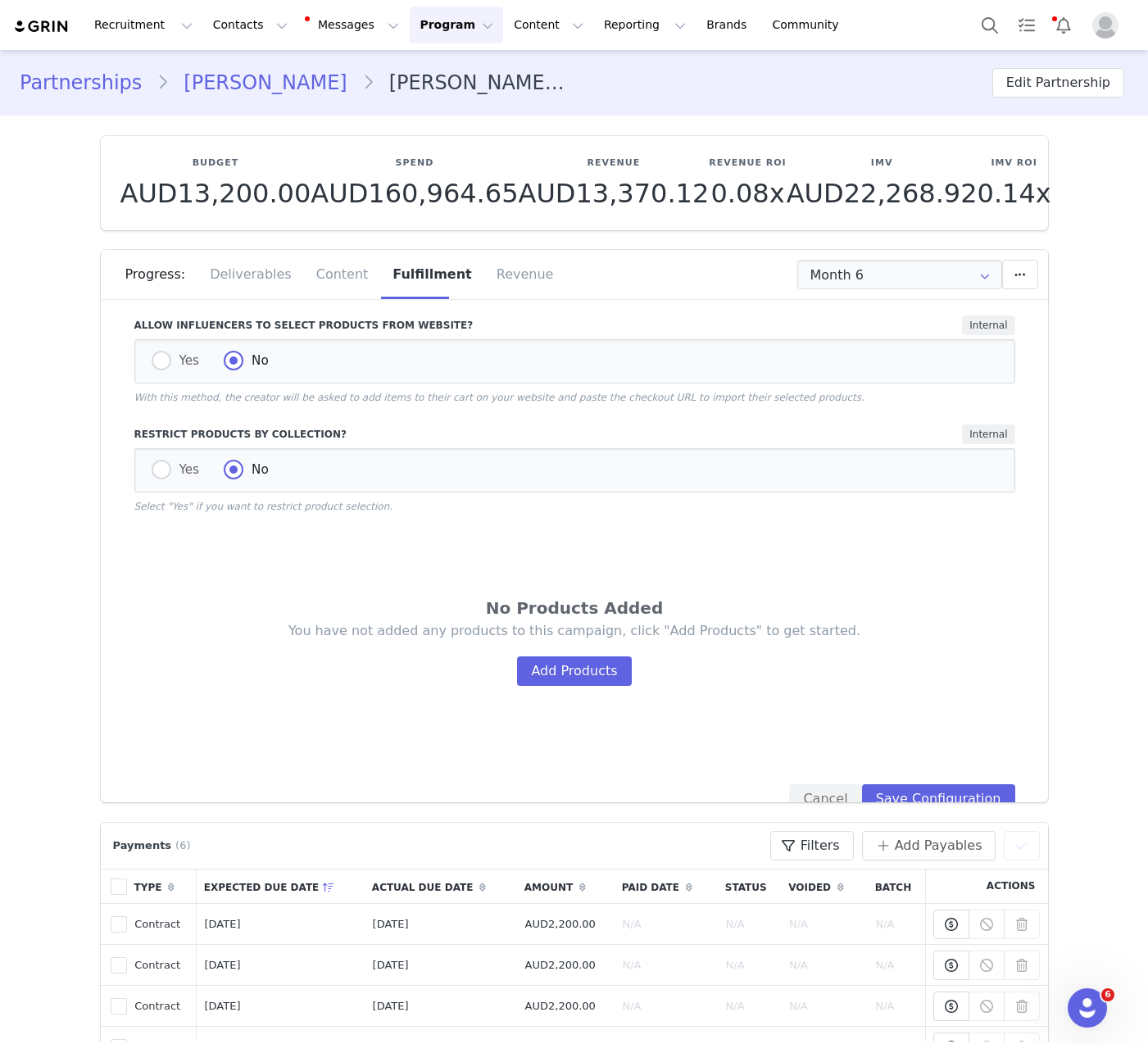
scroll to position [386, 0]
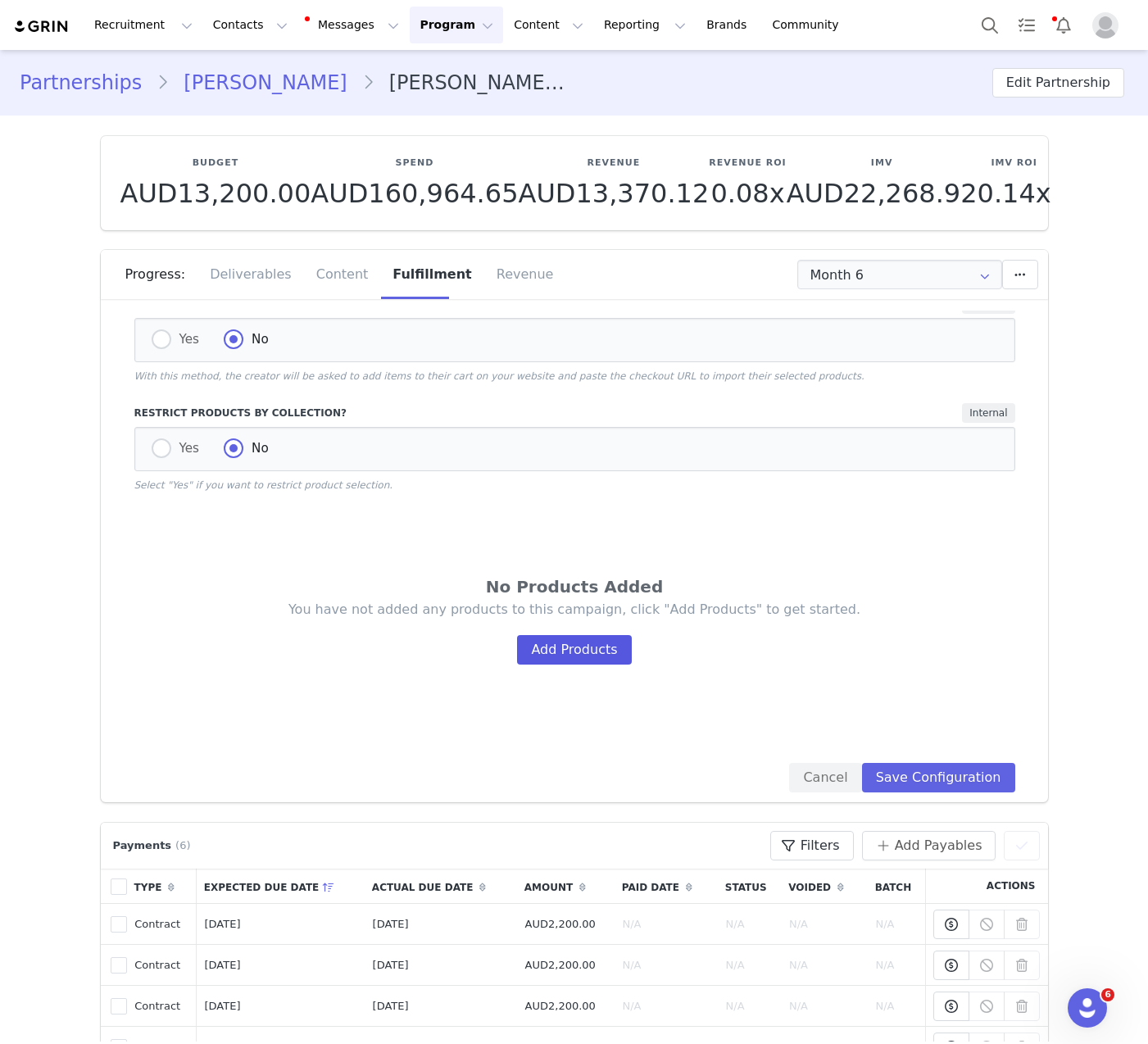
type input "8"
click at [541, 659] on button "Add Products" at bounding box center [574, 650] width 114 height 30
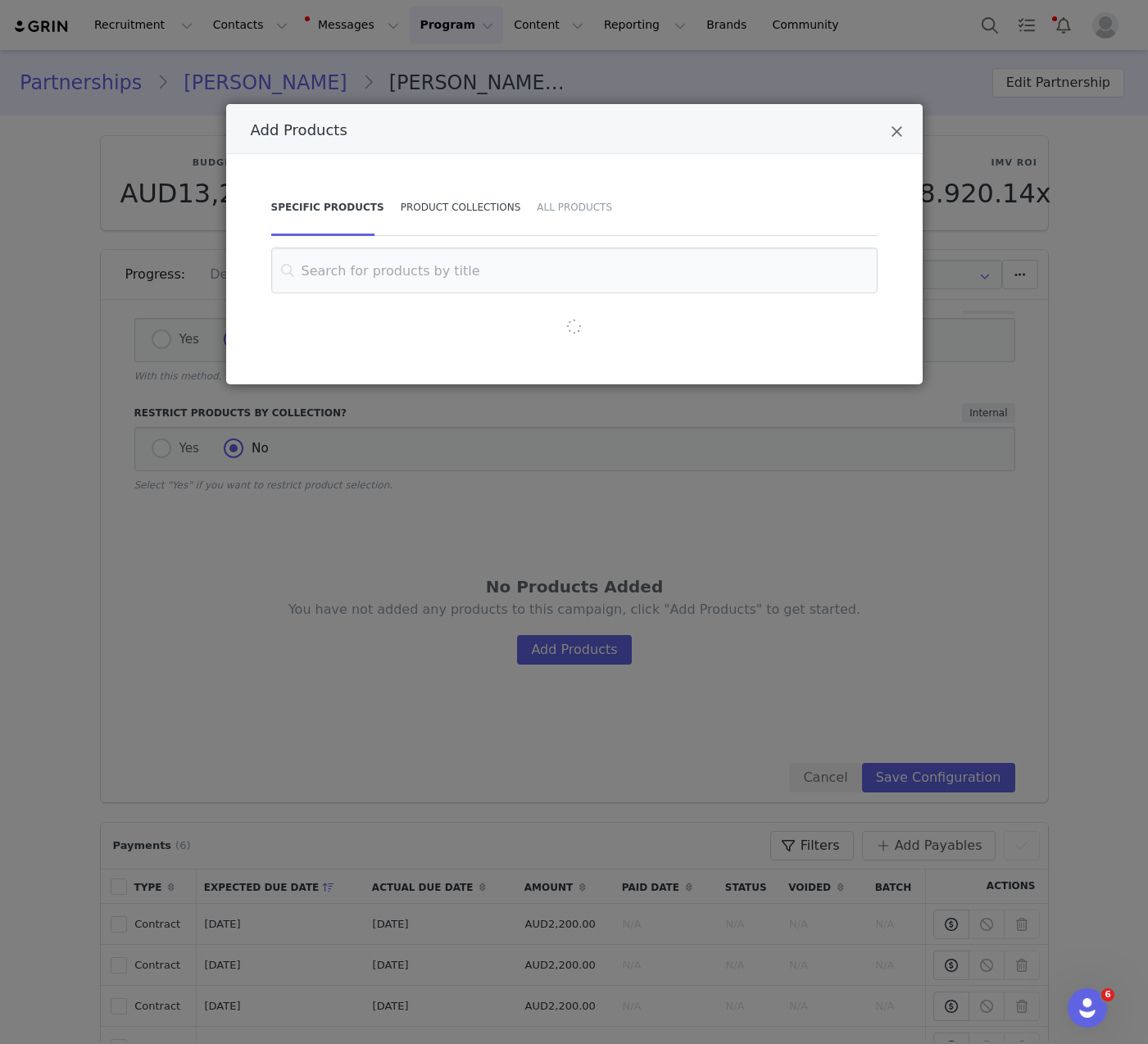
click at [442, 199] on div "Product Collections" at bounding box center [461, 208] width 137 height 58
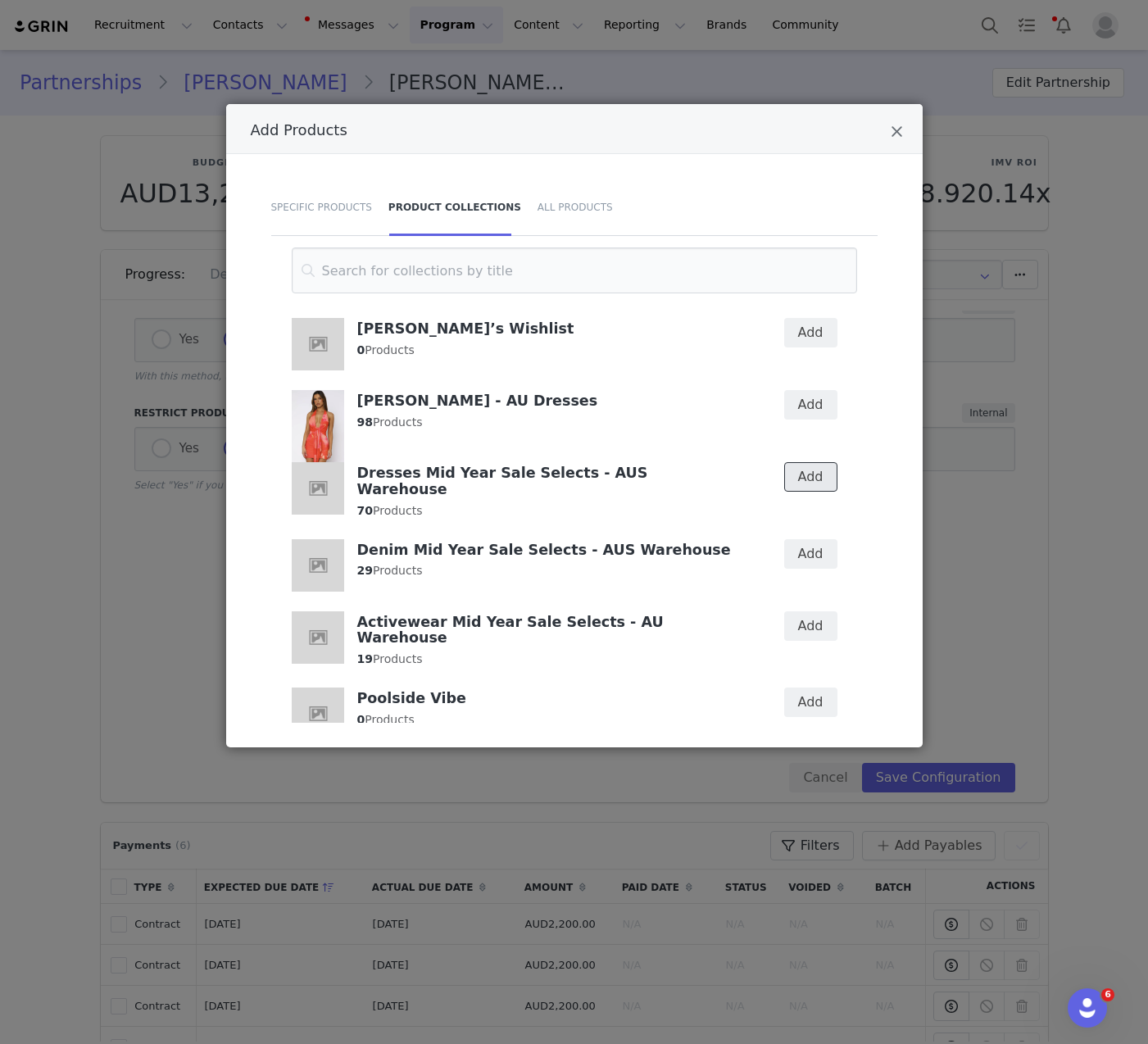
click at [817, 486] on button "Add" at bounding box center [811, 477] width 54 height 30
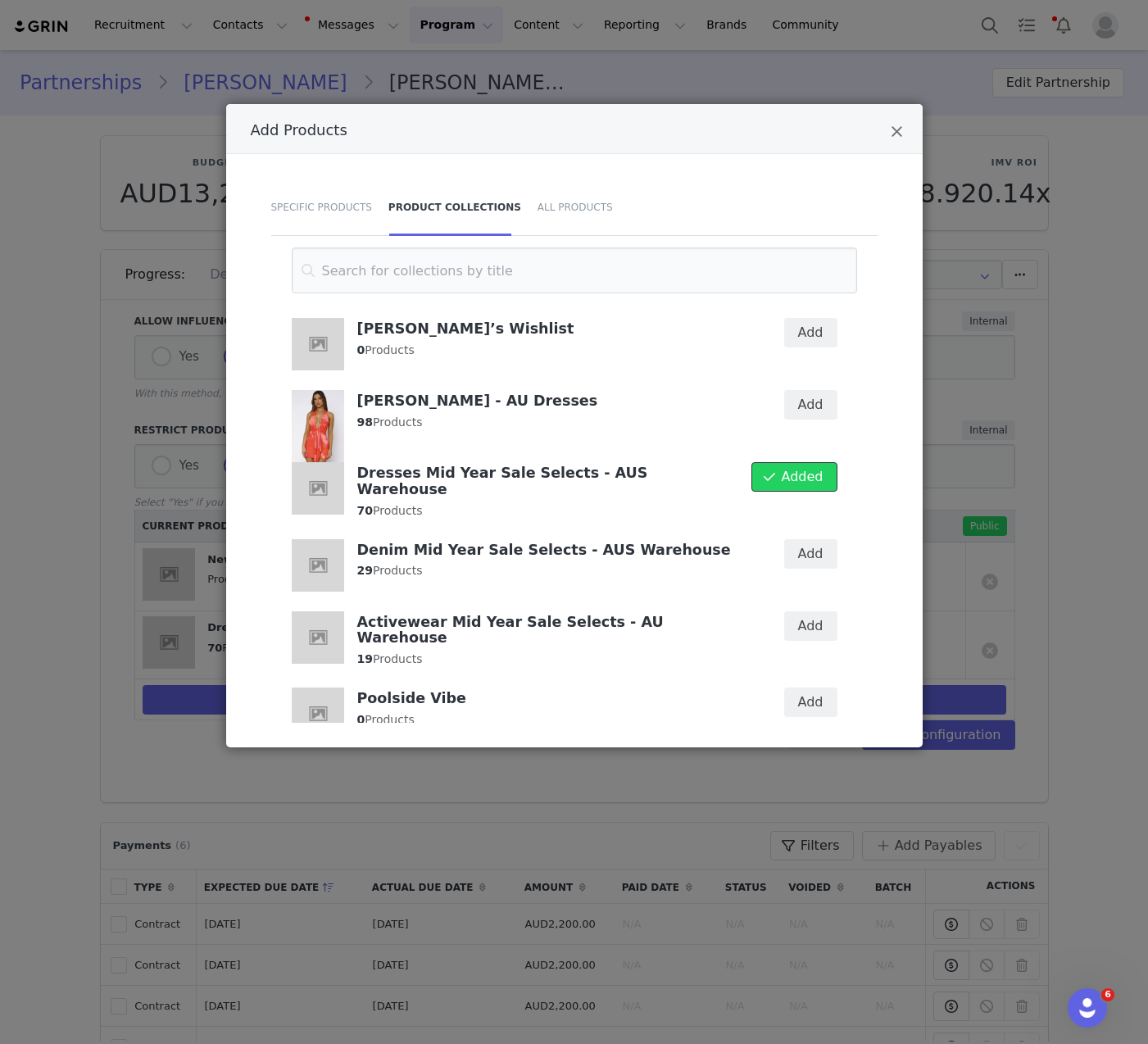
scroll to position [372, 0]
click at [898, 135] on icon "Close" at bounding box center [897, 132] width 12 height 16
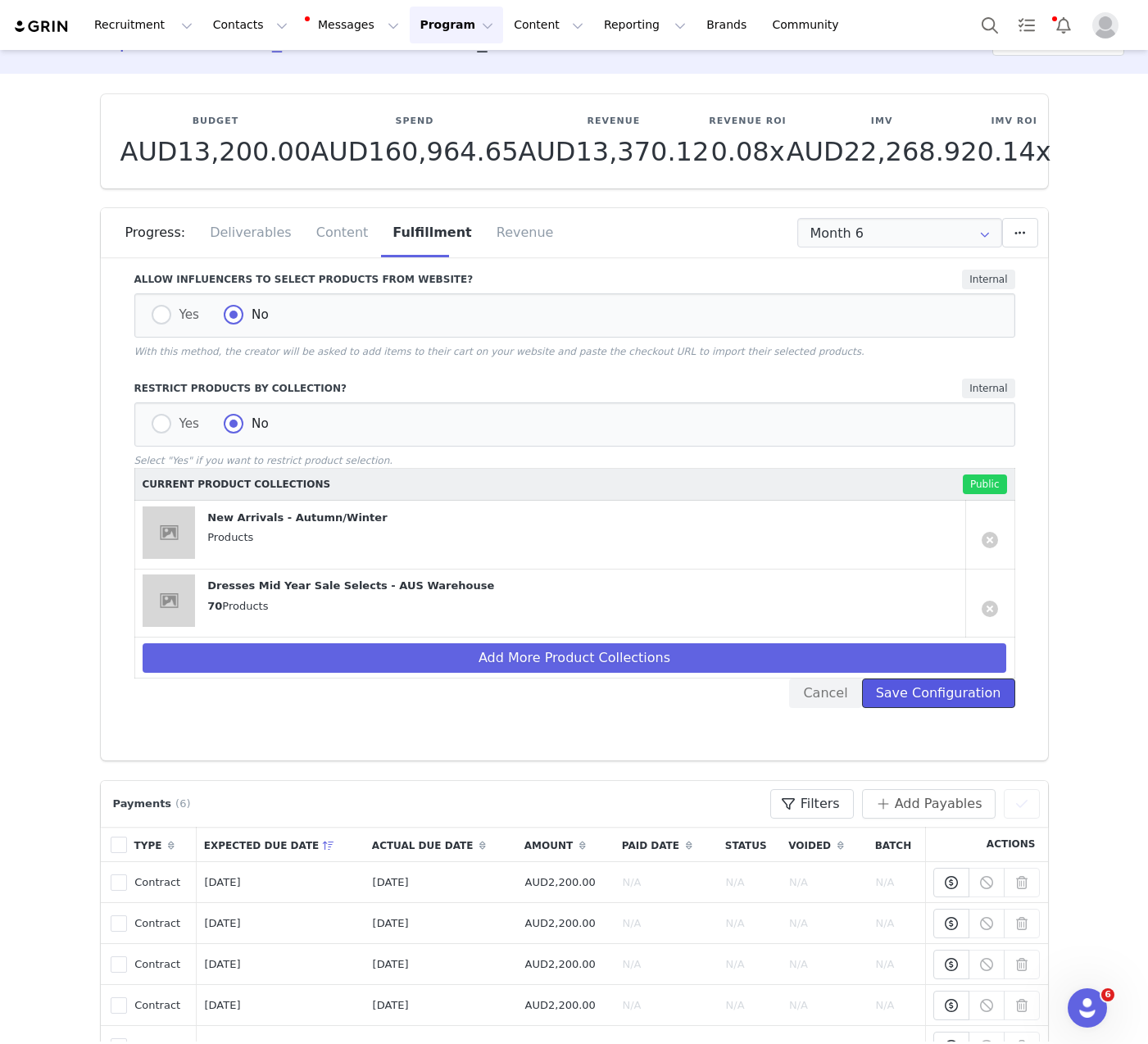
click at [935, 689] on button "Save Configuration" at bounding box center [939, 693] width 153 height 30
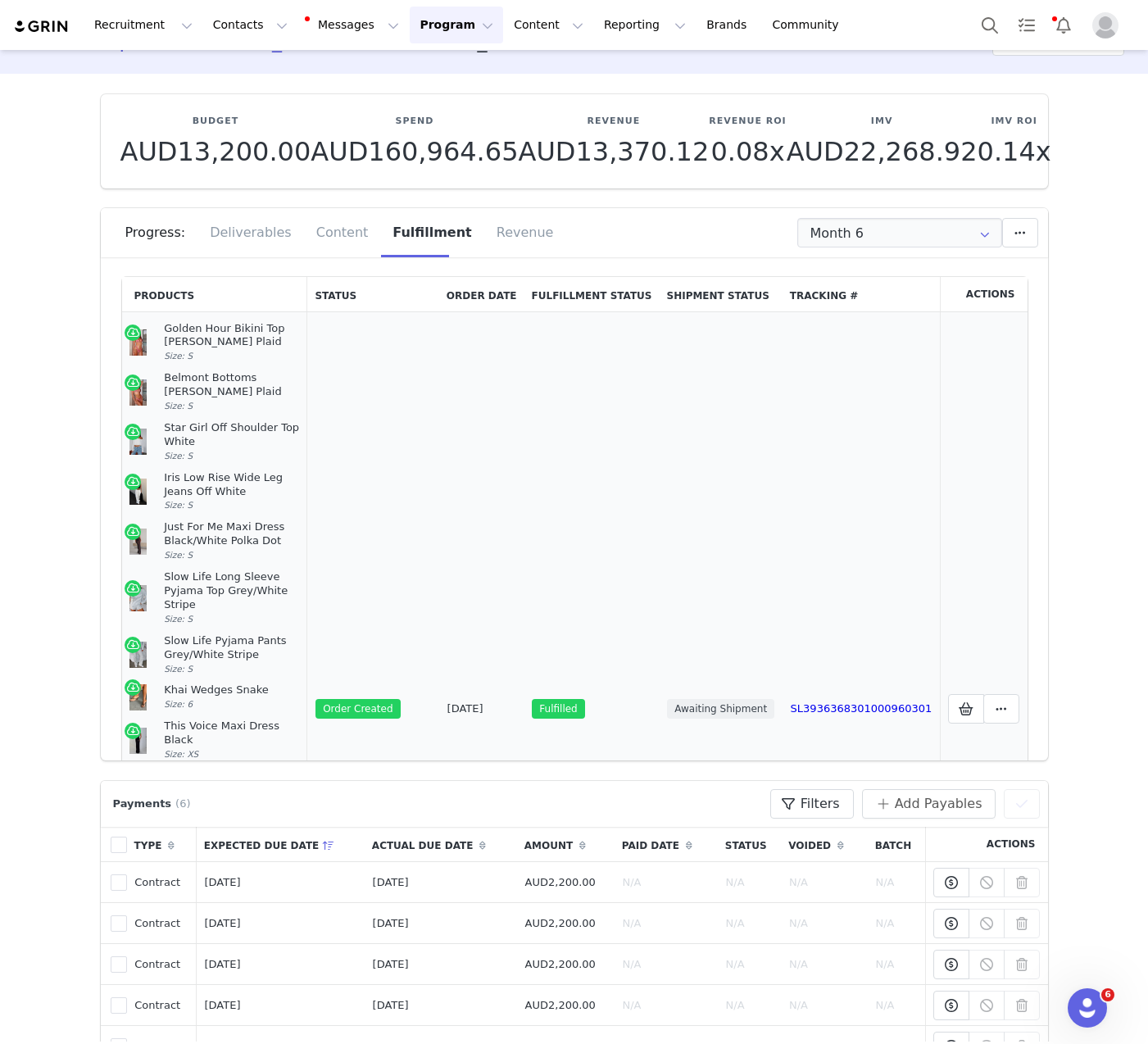
scroll to position [371, 0]
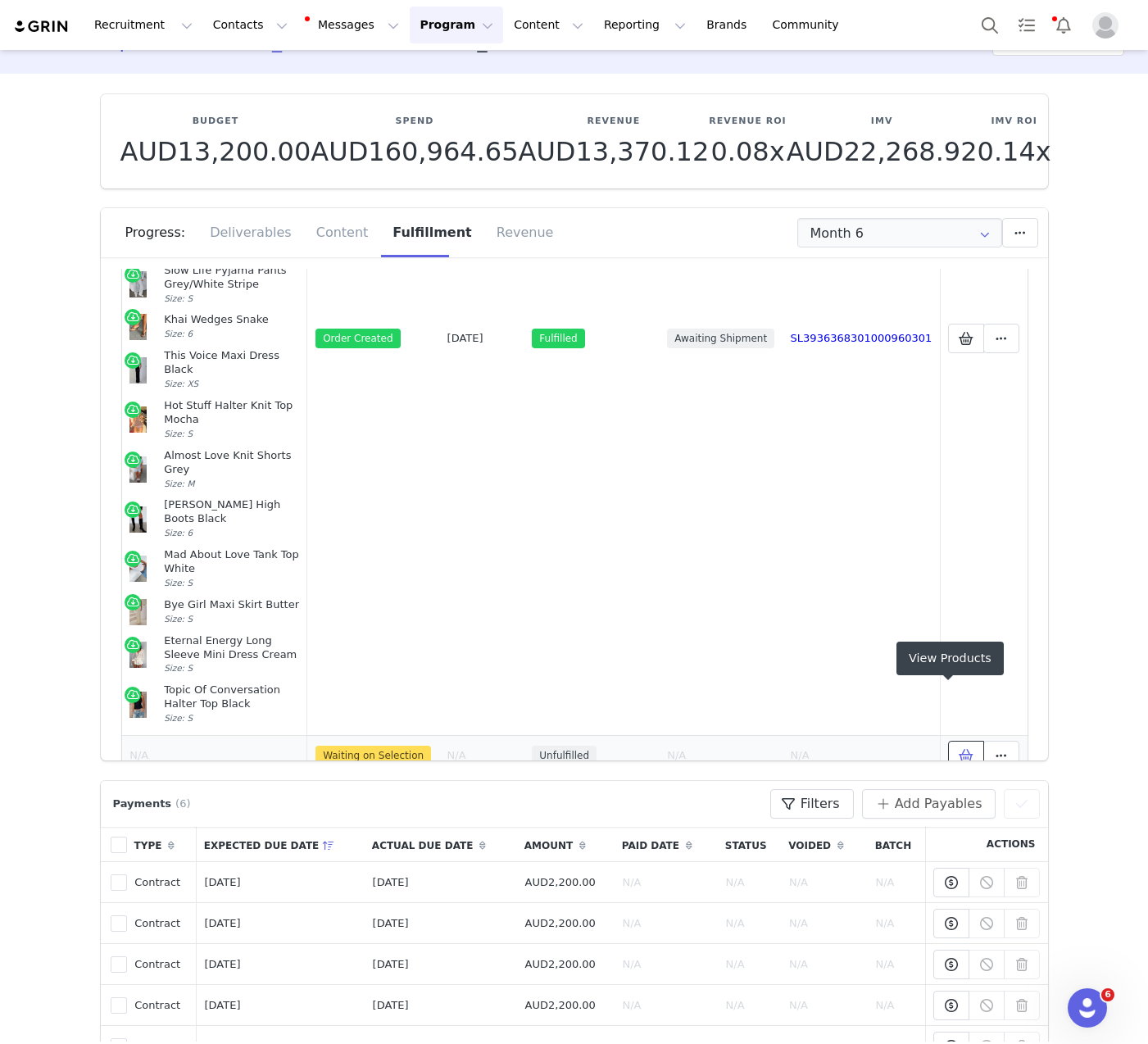
click at [957, 746] on span at bounding box center [967, 756] width 20 height 20
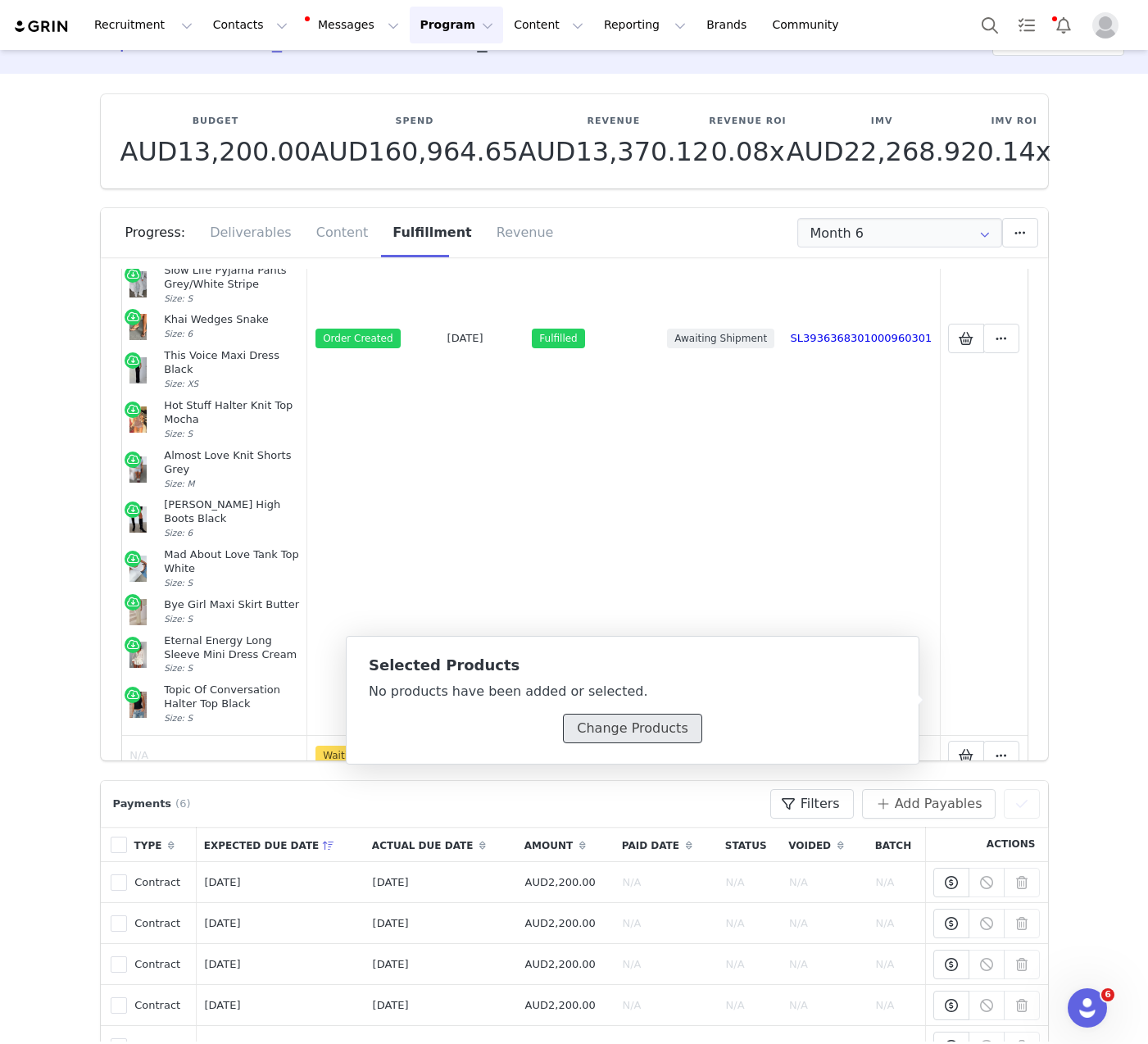
click at [661, 737] on button "Change Products" at bounding box center [632, 728] width 138 height 30
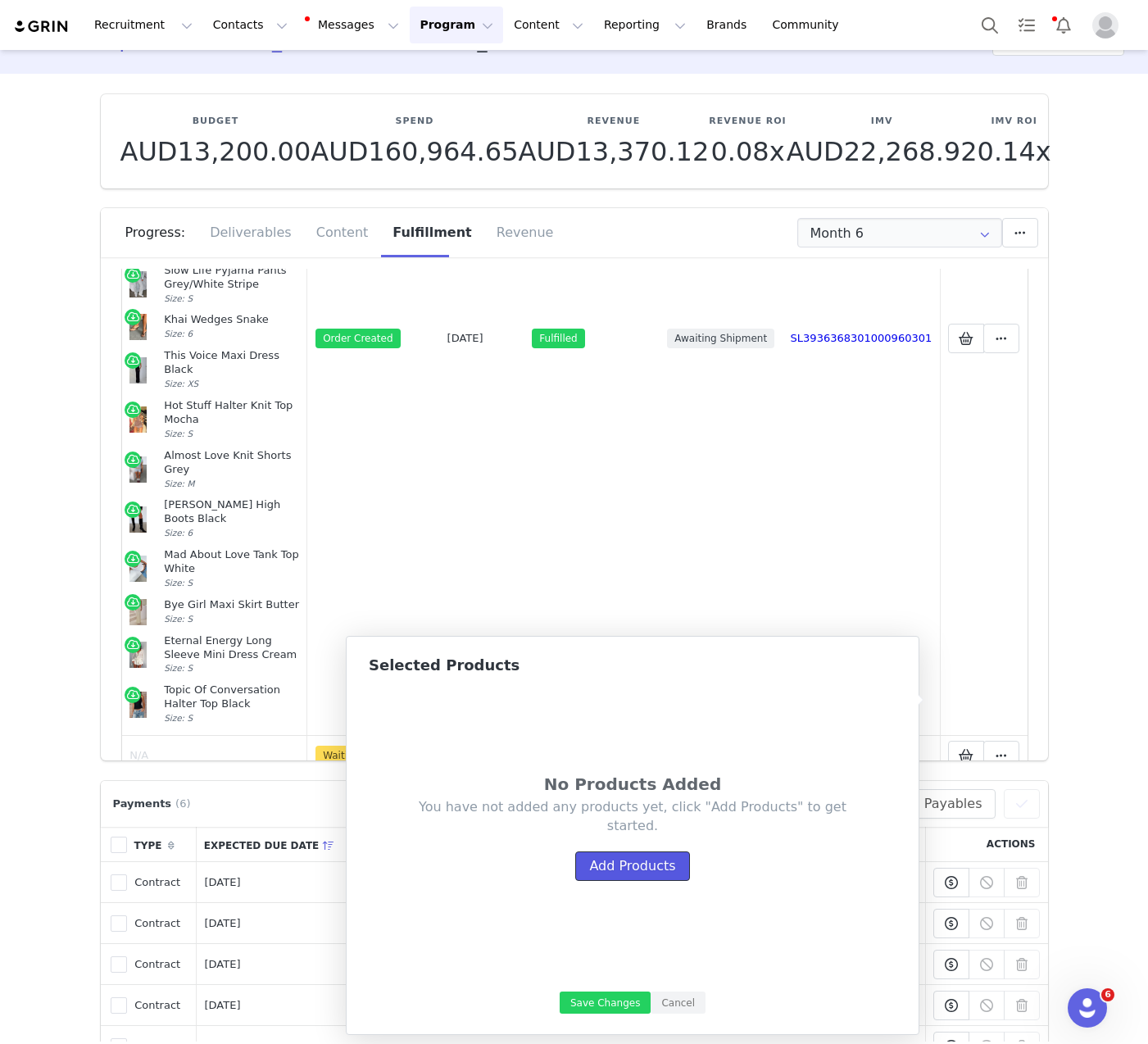
click at [655, 851] on button "Add Products" at bounding box center [632, 866] width 114 height 30
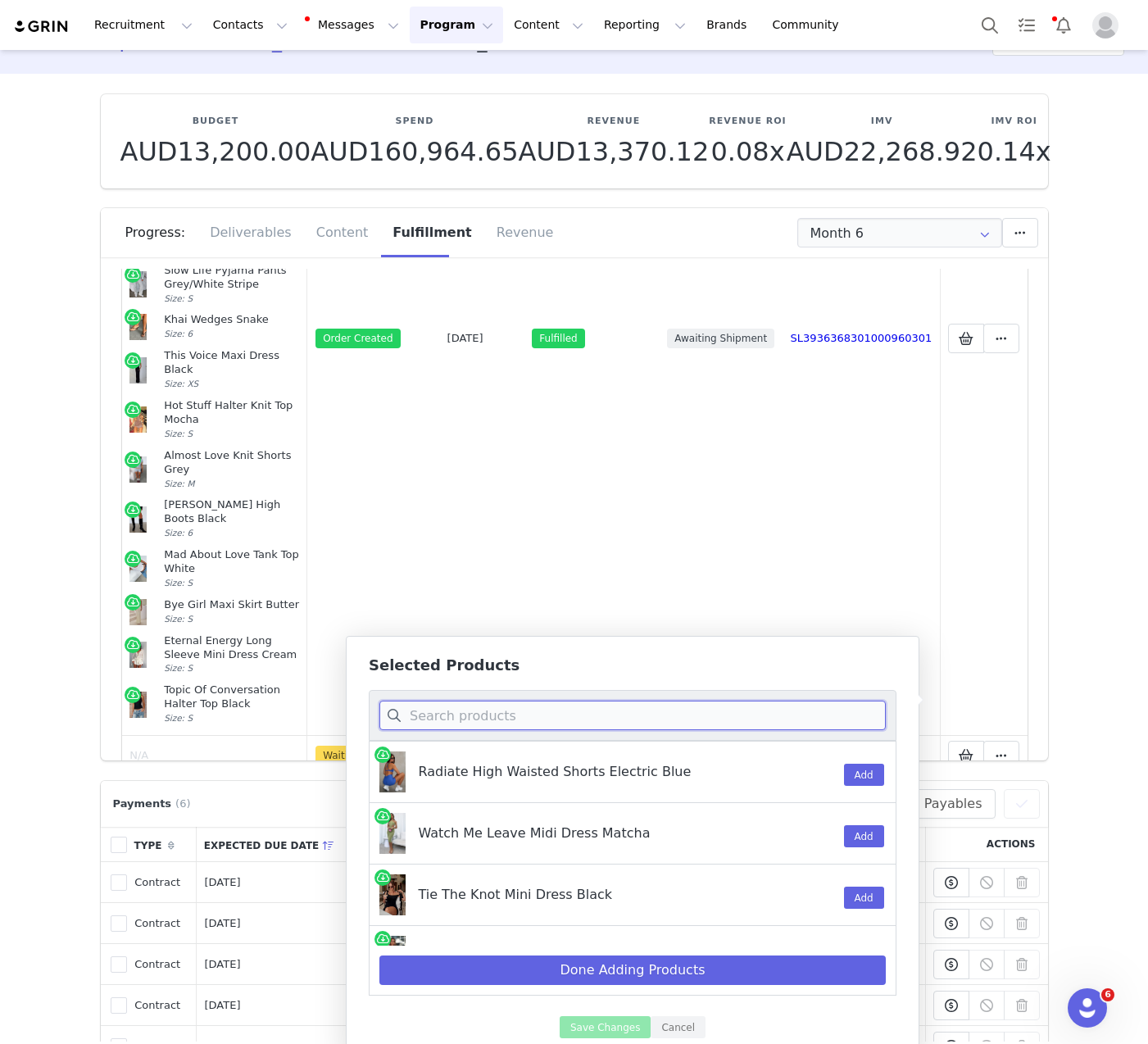
click at [615, 704] on input at bounding box center [632, 715] width 507 height 30
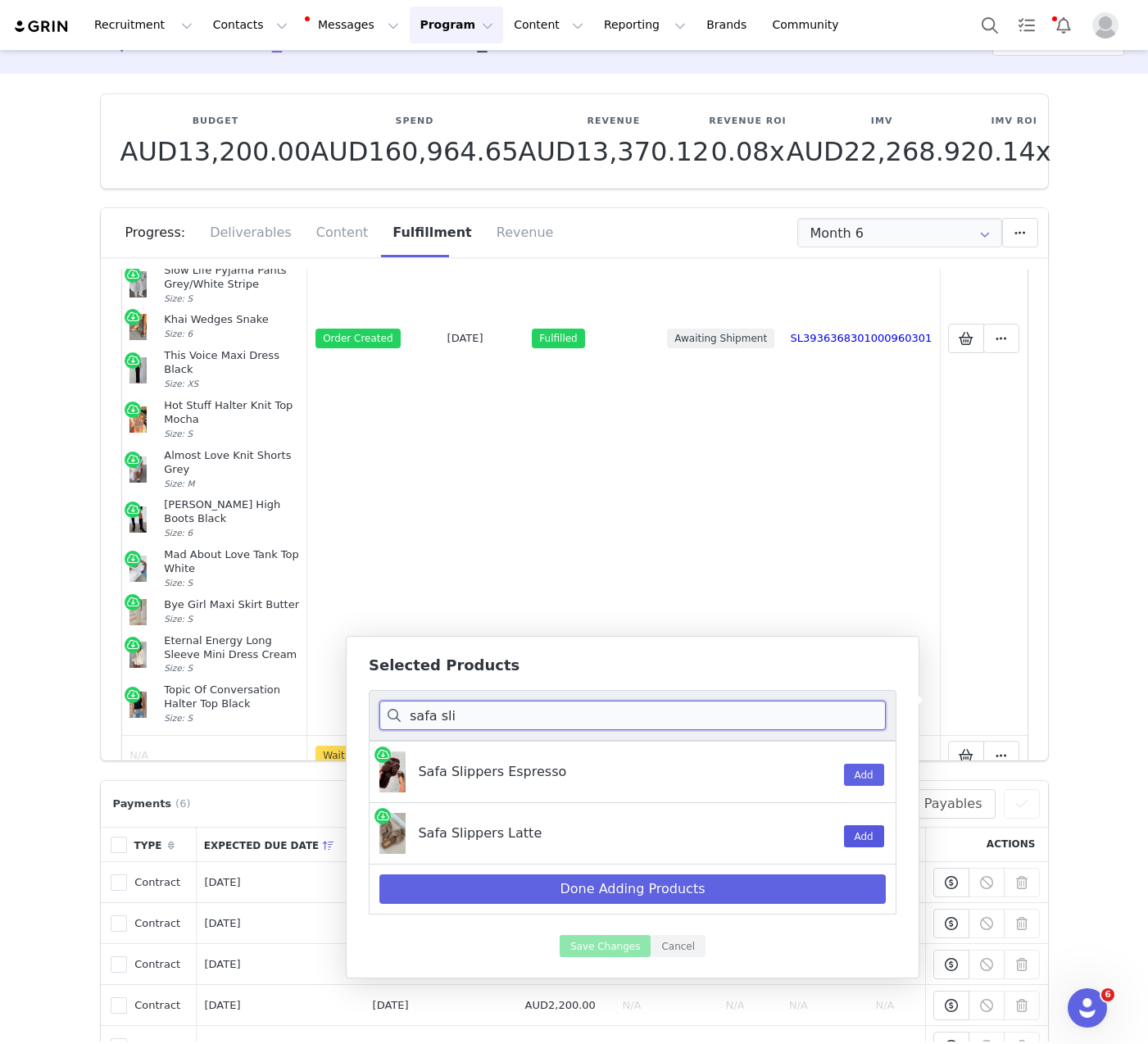
type input "safa sli"
click at [854, 831] on button "Add" at bounding box center [864, 836] width 40 height 22
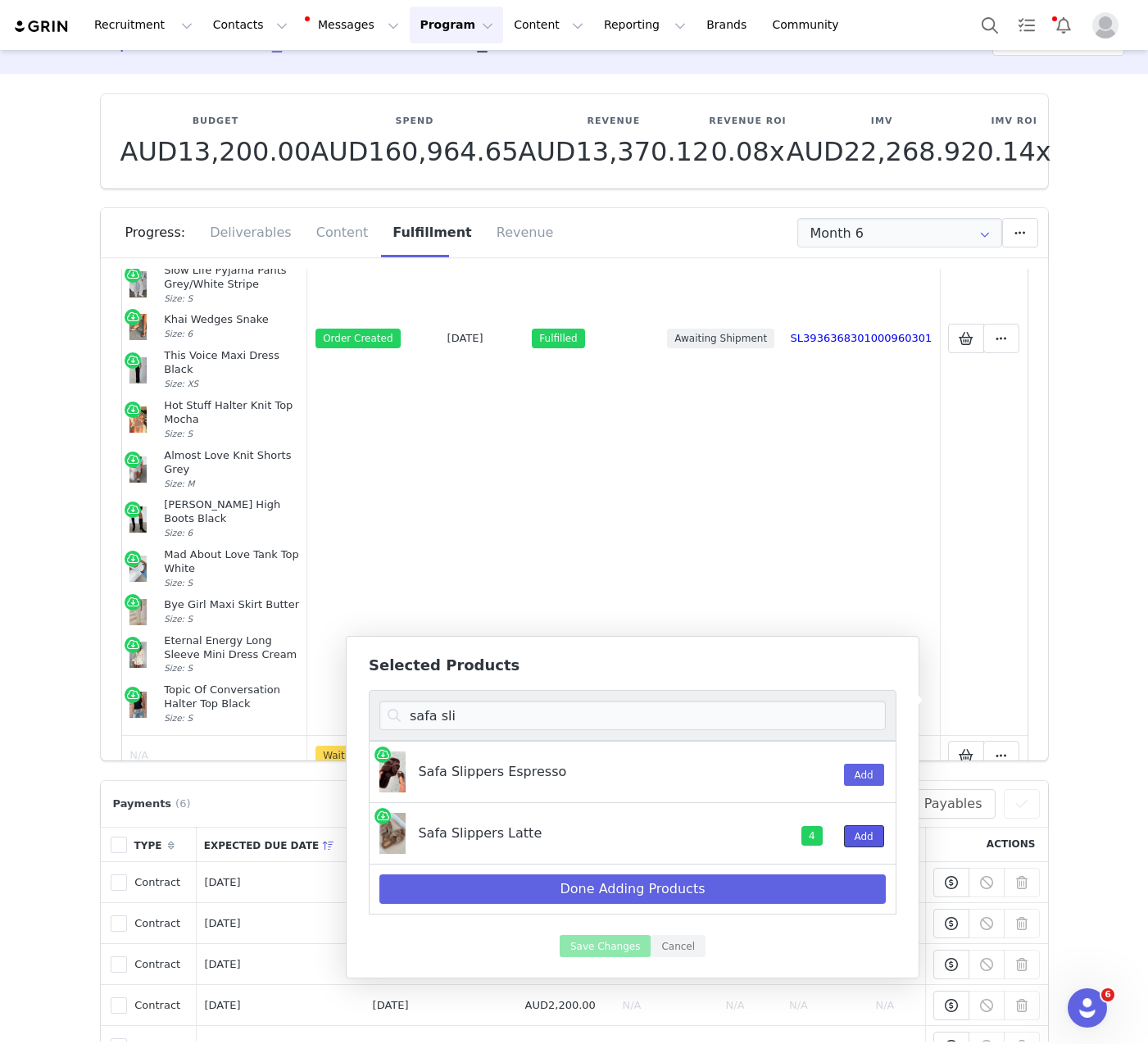
click at [854, 831] on button "Add" at bounding box center [864, 836] width 40 height 22
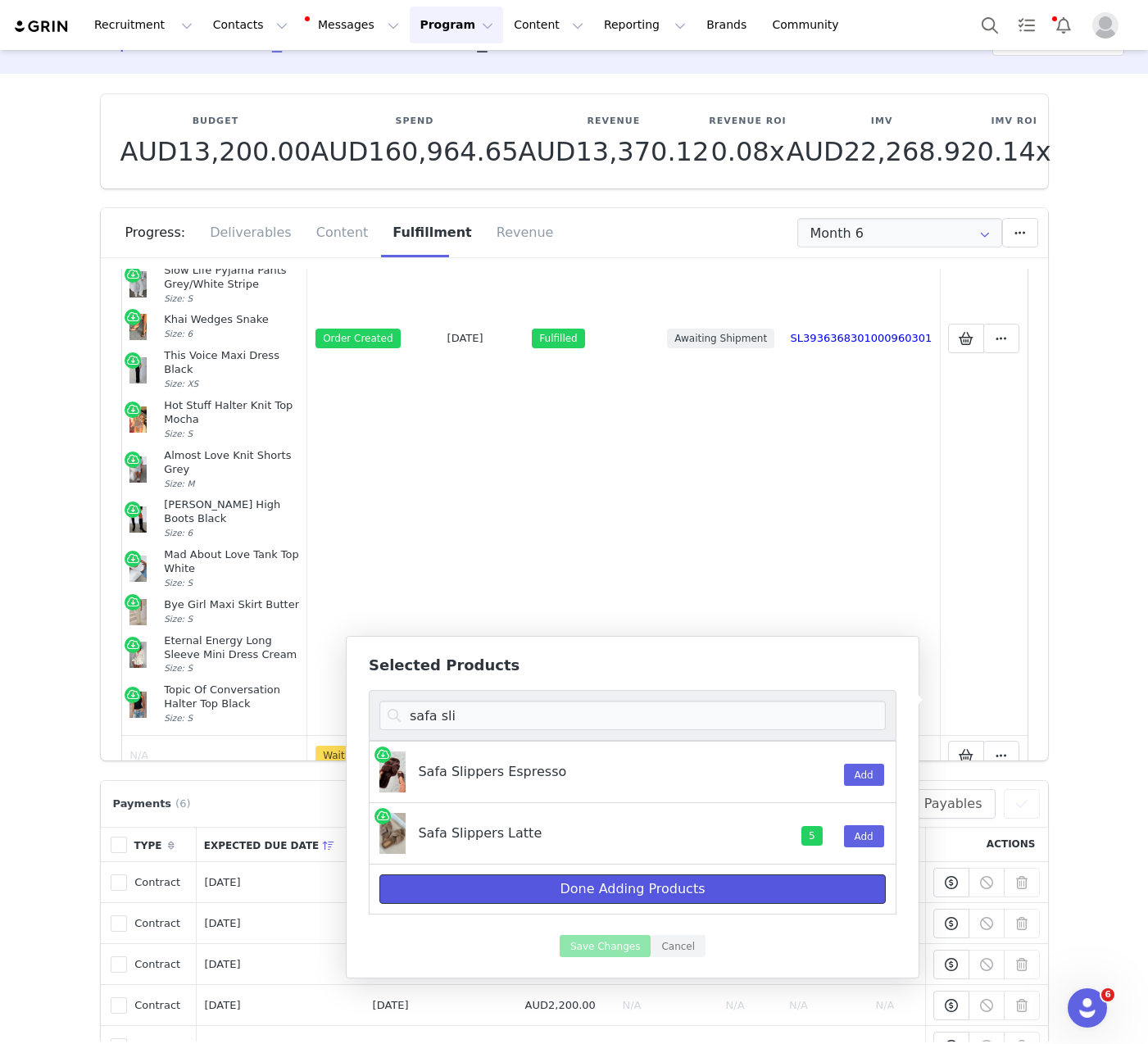
click at [748, 893] on button "Done Adding Products" at bounding box center [632, 889] width 507 height 30
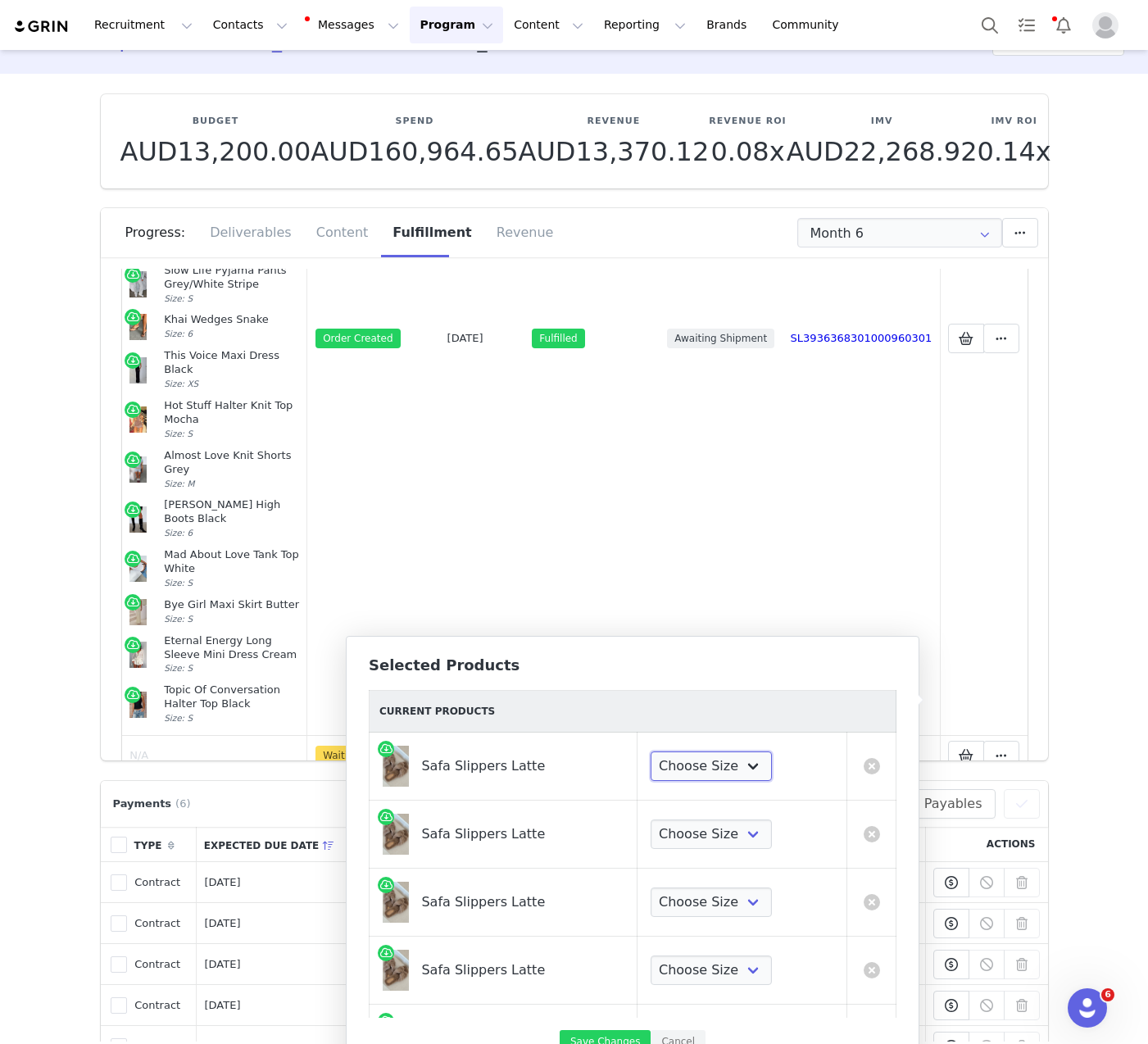
click at [677, 772] on select "Choose Size 5 6 7 8 9 10" at bounding box center [711, 766] width 121 height 30
select select "27334696"
click at [651, 751] on select "Choose Size 5 6 7 8 9 10" at bounding box center [711, 766] width 121 height 30
click at [675, 831] on select "Choose Size 5 6 7 8 9 10" at bounding box center [711, 835] width 121 height 30
select select "27334696"
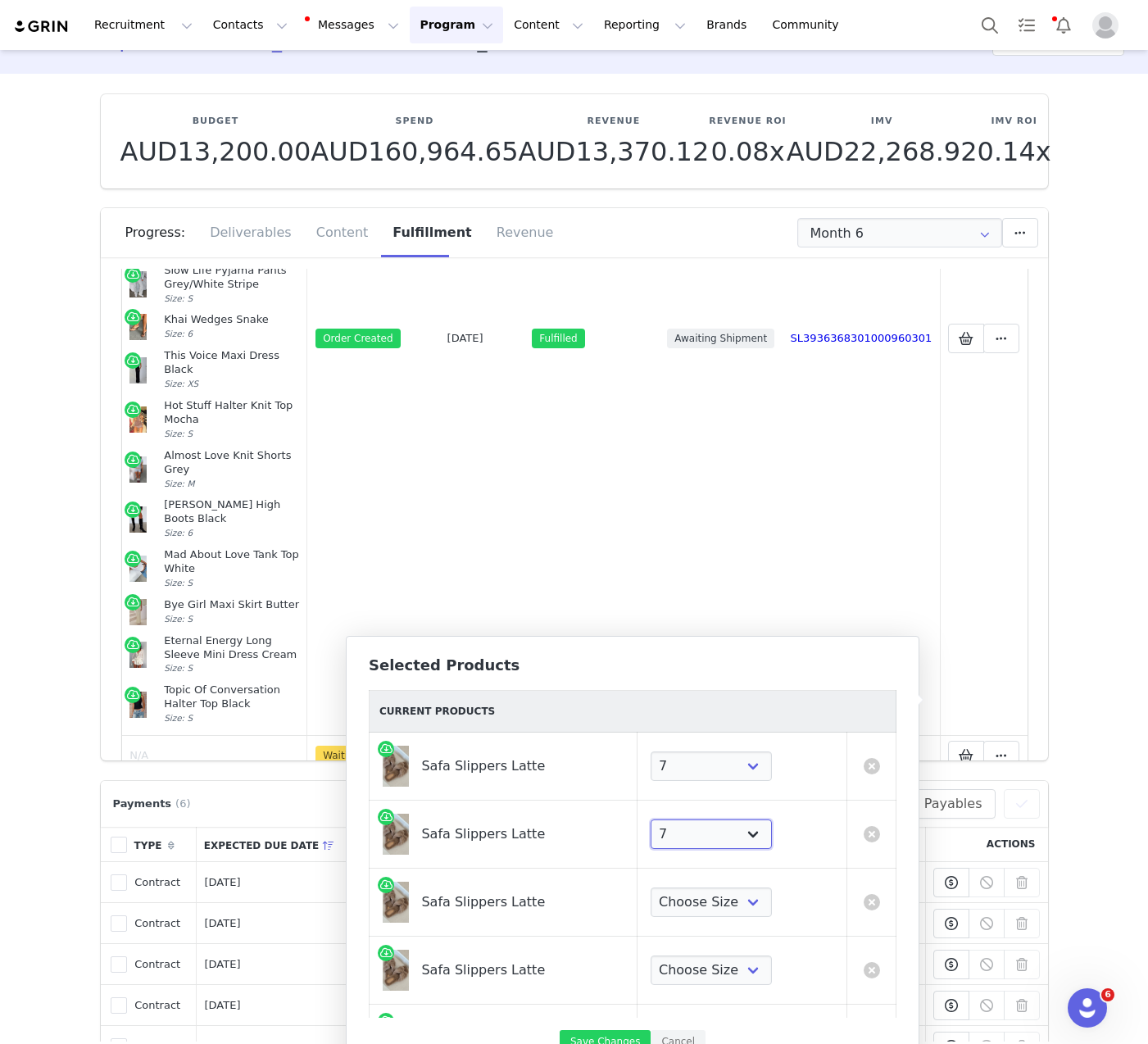
click at [651, 820] on select "Choose Size 5 6 7 8 9 10" at bounding box center [711, 835] width 121 height 30
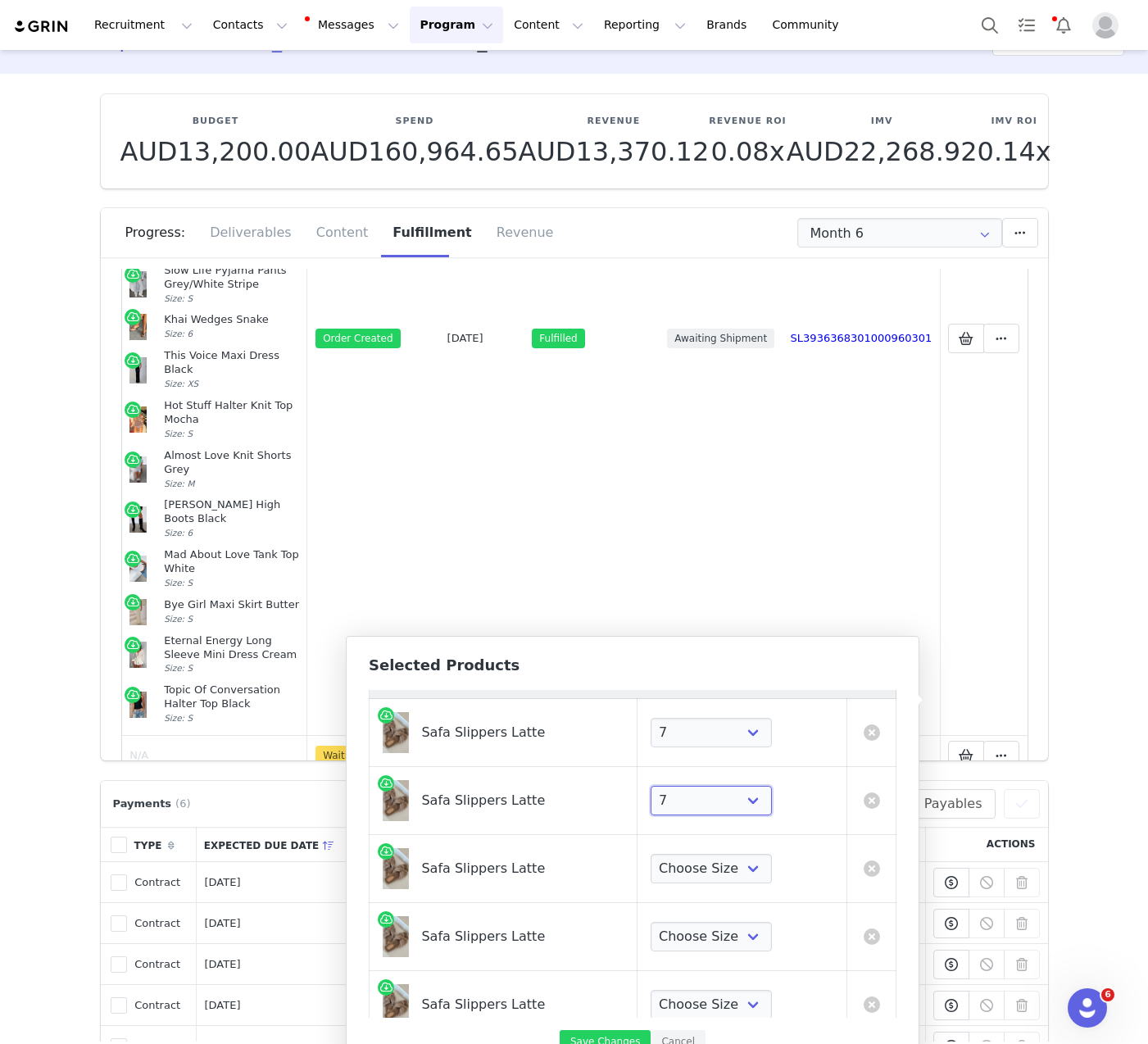
scroll to position [36, 0]
click at [727, 864] on select "Choose Size 5 6 7 8 9 10" at bounding box center [711, 866] width 121 height 30
select select "27334696"
click at [651, 851] on select "Choose Size 5 6 7 8 9 10" at bounding box center [711, 866] width 121 height 30
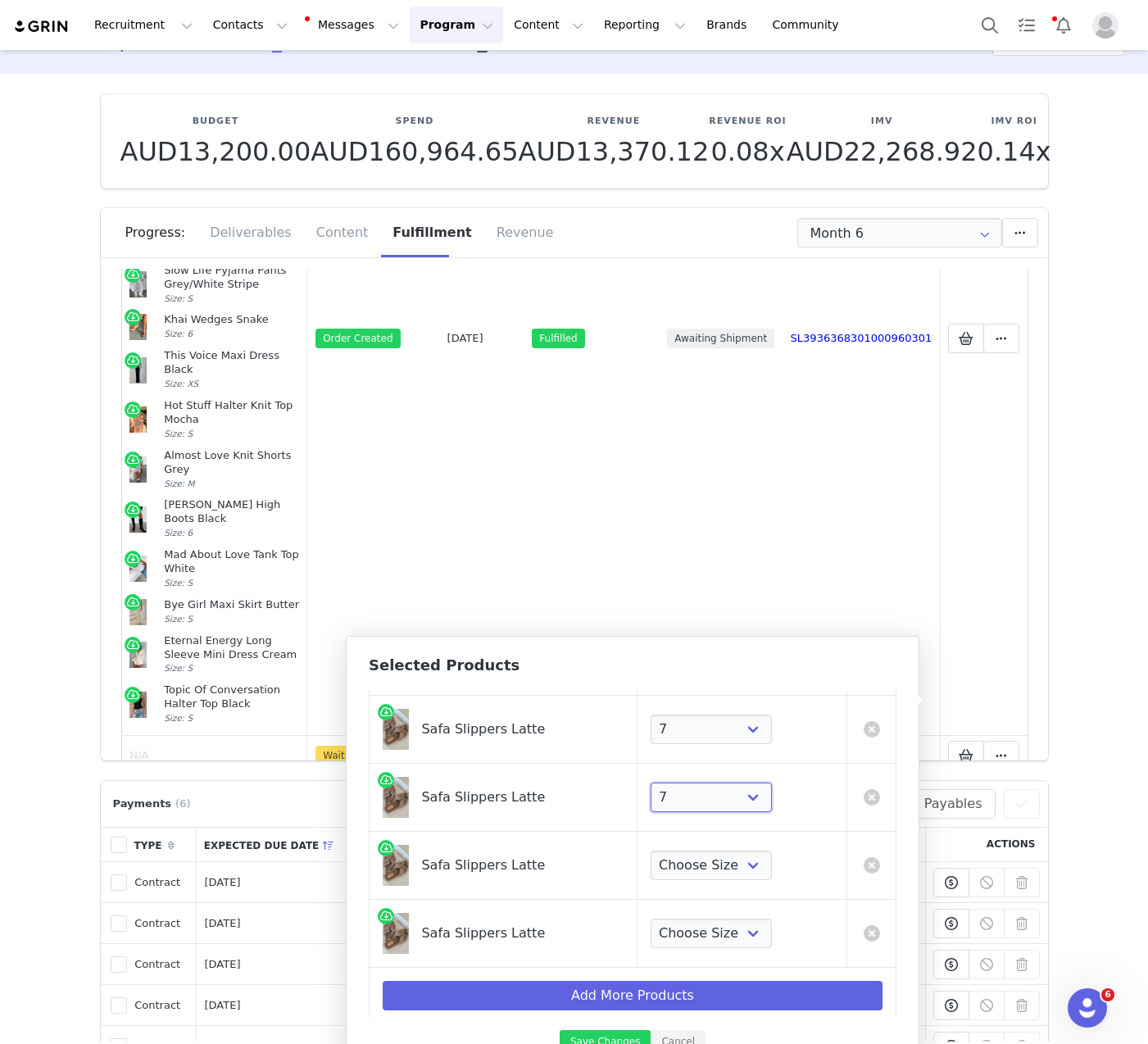
scroll to position [111, 0]
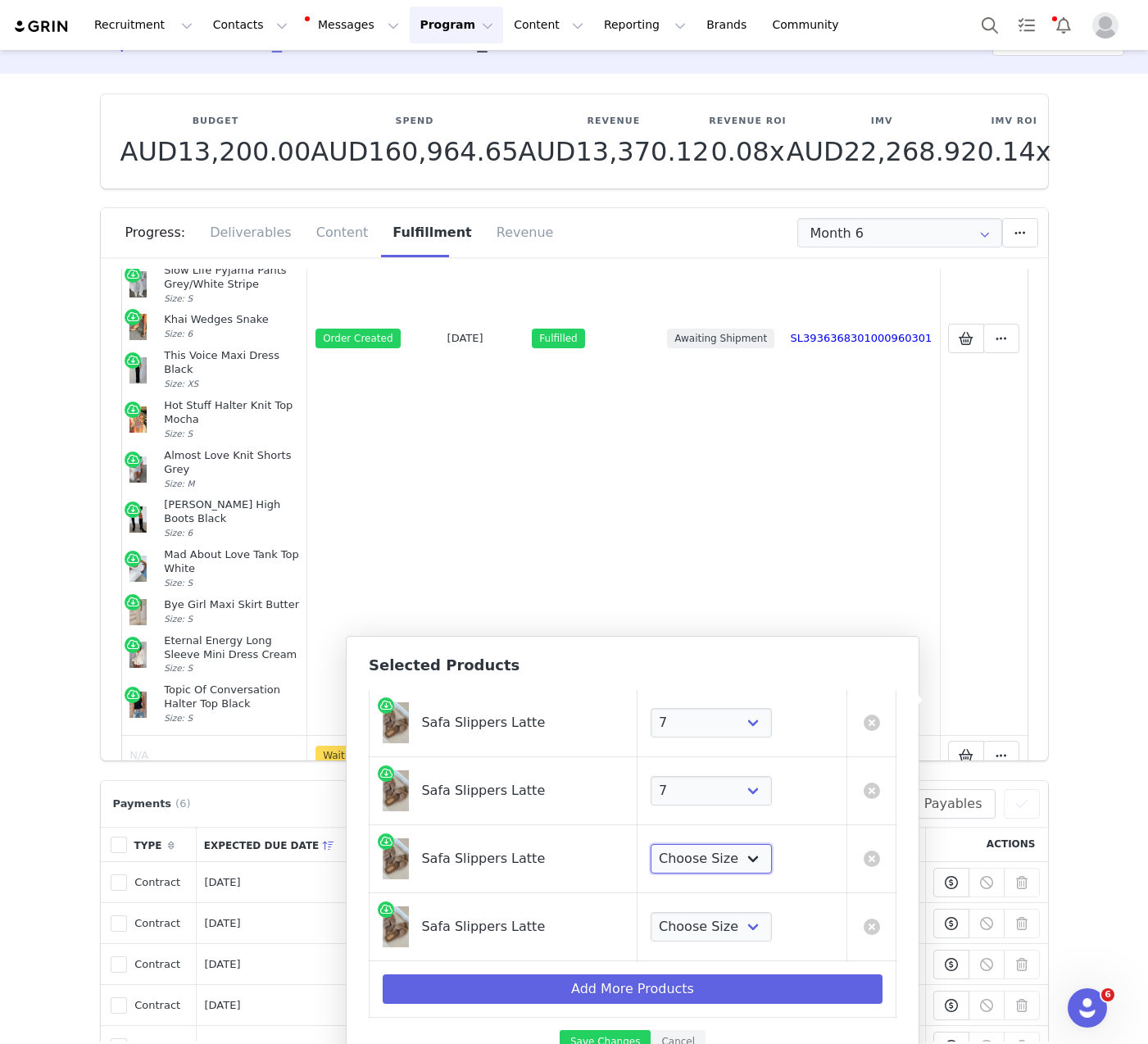
click at [718, 865] on select "Choose Size 5 6 7 8 9 10" at bounding box center [711, 859] width 121 height 30
select select "27334696"
click at [651, 844] on select "Choose Size 5 6 7 8 9 10" at bounding box center [711, 859] width 121 height 30
click at [703, 927] on select "Choose Size 5 6 7 8 9 10" at bounding box center [711, 927] width 121 height 30
select select "27334696"
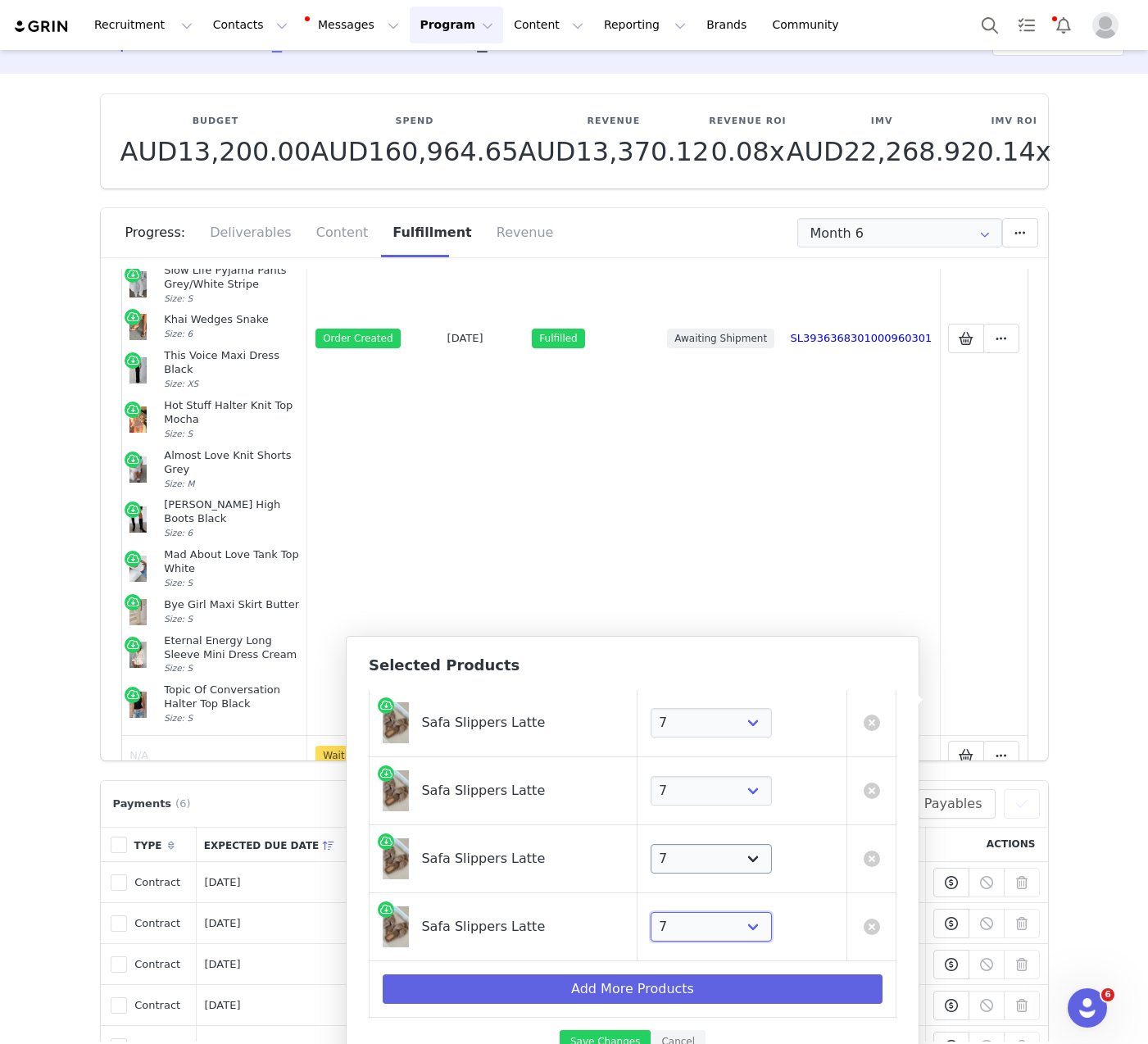
click at [651, 912] on select "Choose Size 5 6 7 8 9 10" at bounding box center [711, 927] width 121 height 30
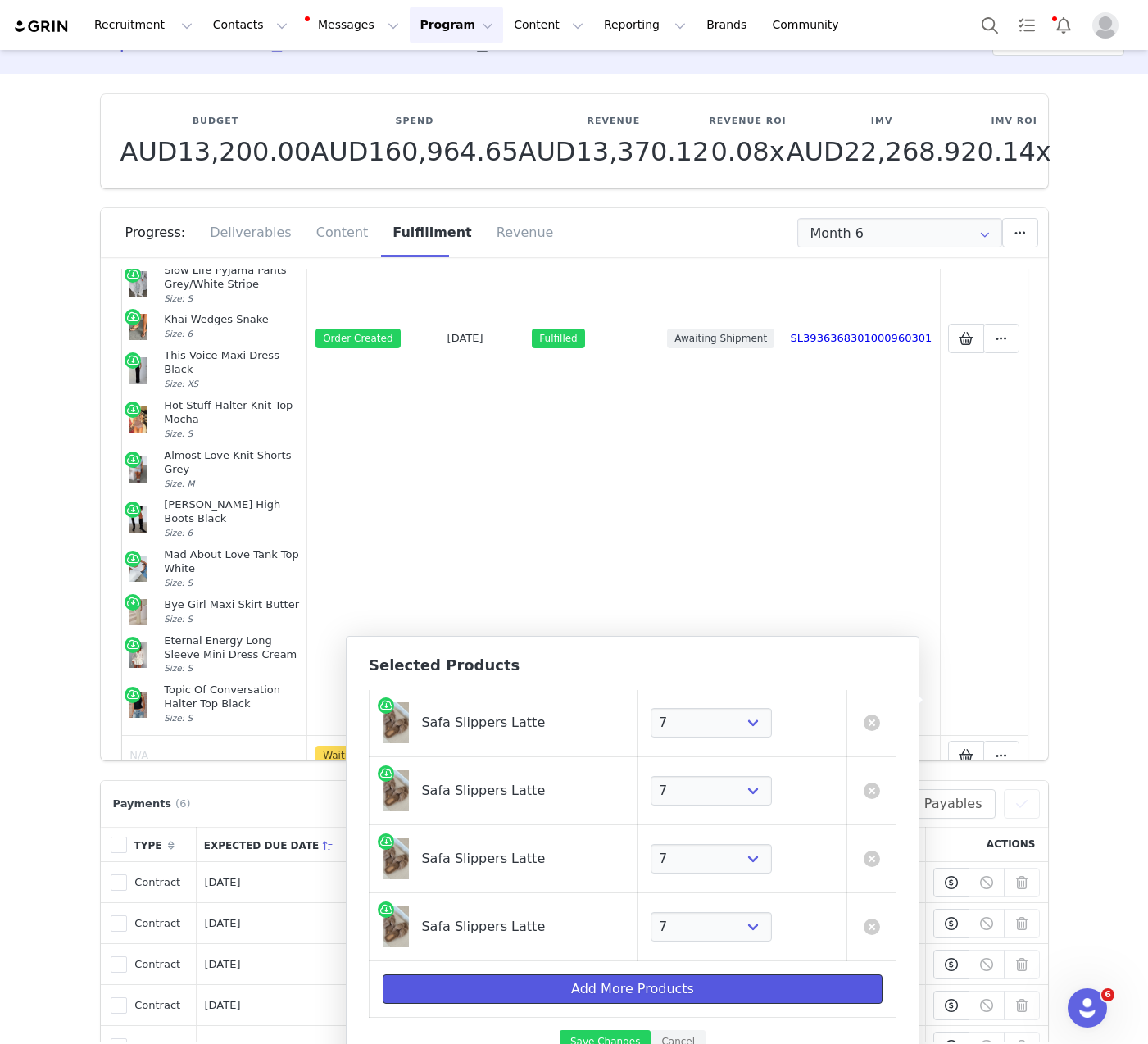
drag, startPoint x: 563, startPoint y: 860, endPoint x: 633, endPoint y: 994, distance: 151.2
click at [633, 994] on button "Add More Products" at bounding box center [632, 989] width 500 height 30
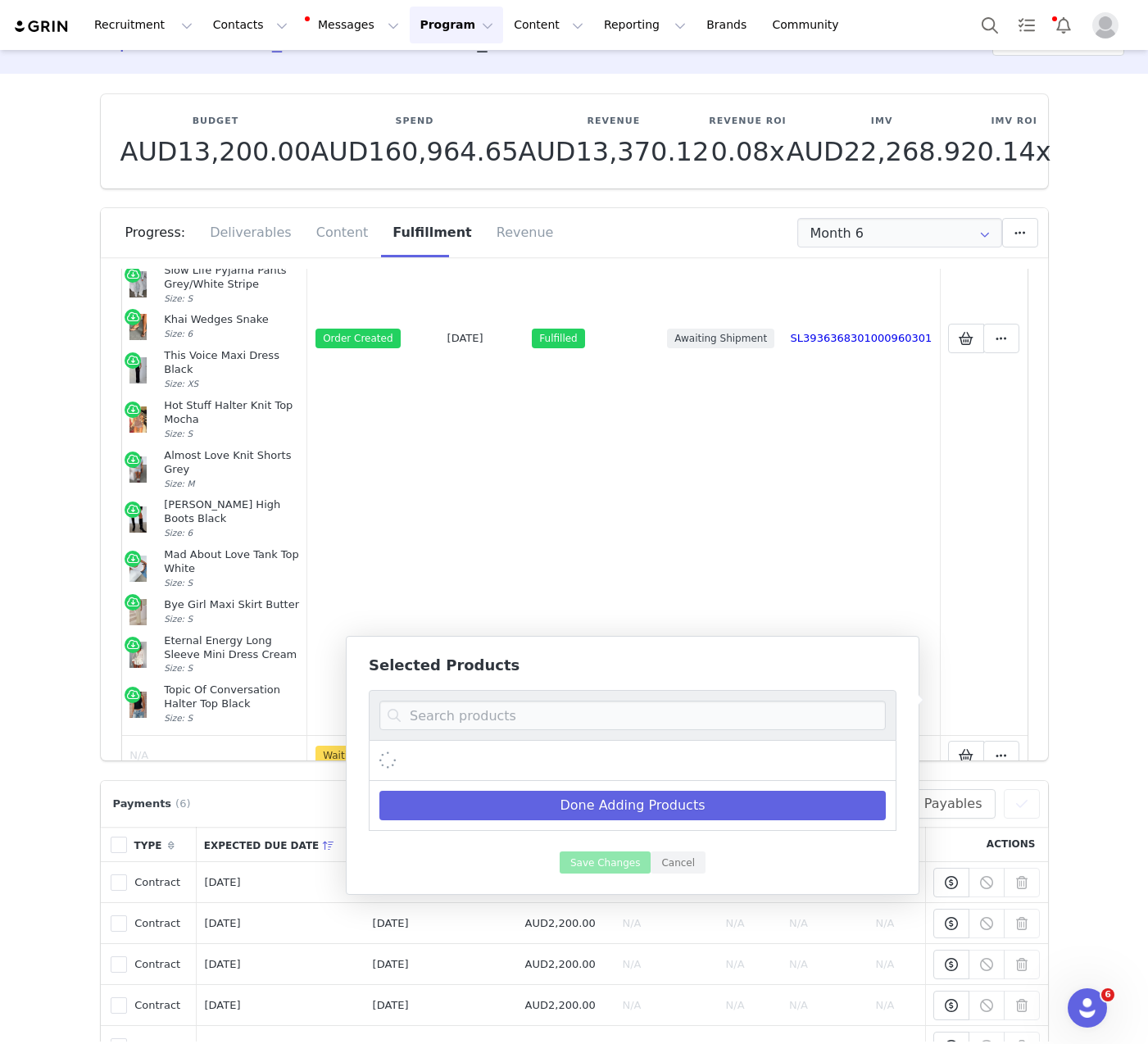
scroll to position [0, 0]
click at [560, 711] on input at bounding box center [632, 715] width 507 height 30
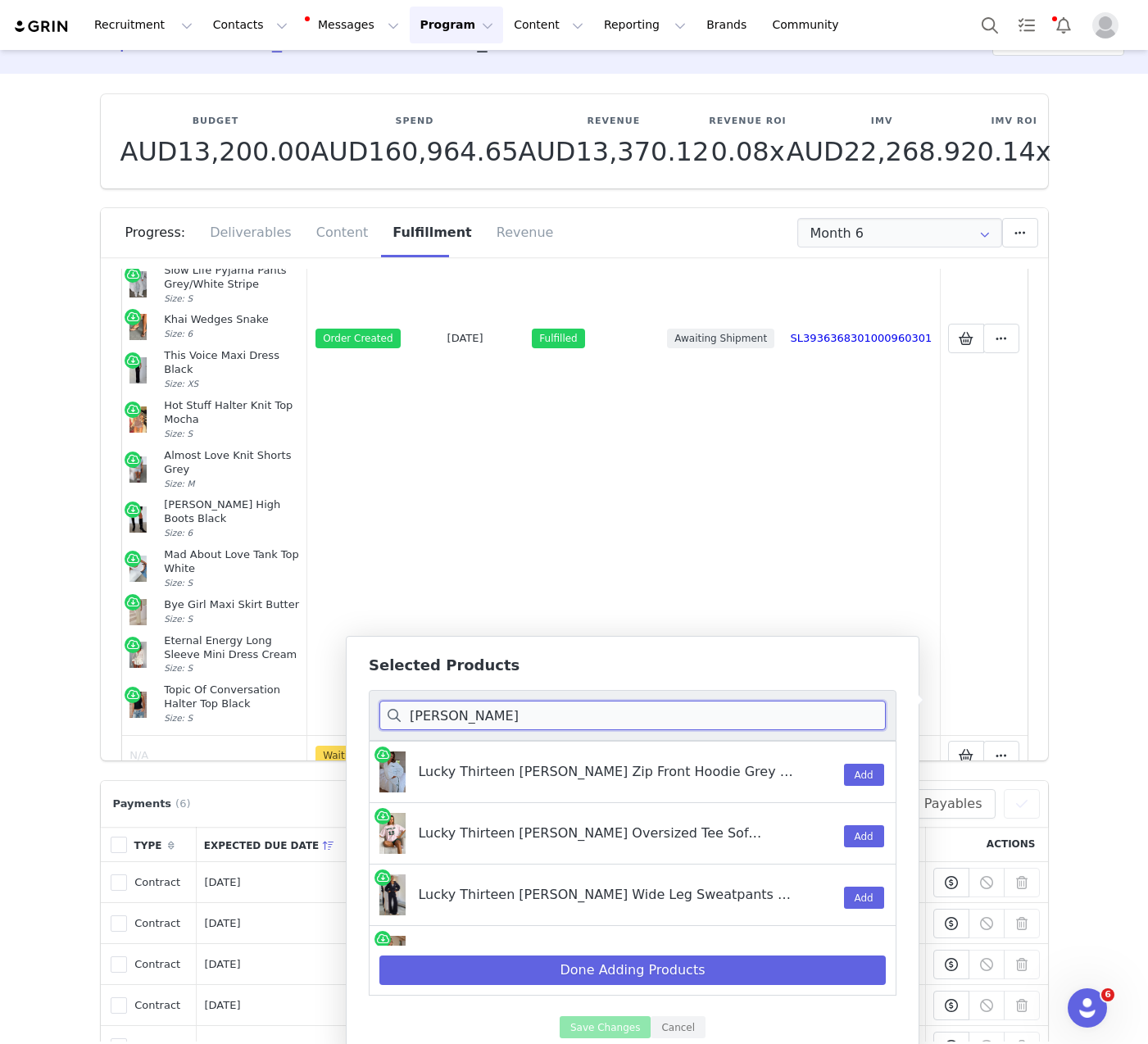
type input "charise"
click at [846, 785] on button "Add" at bounding box center [864, 775] width 40 height 22
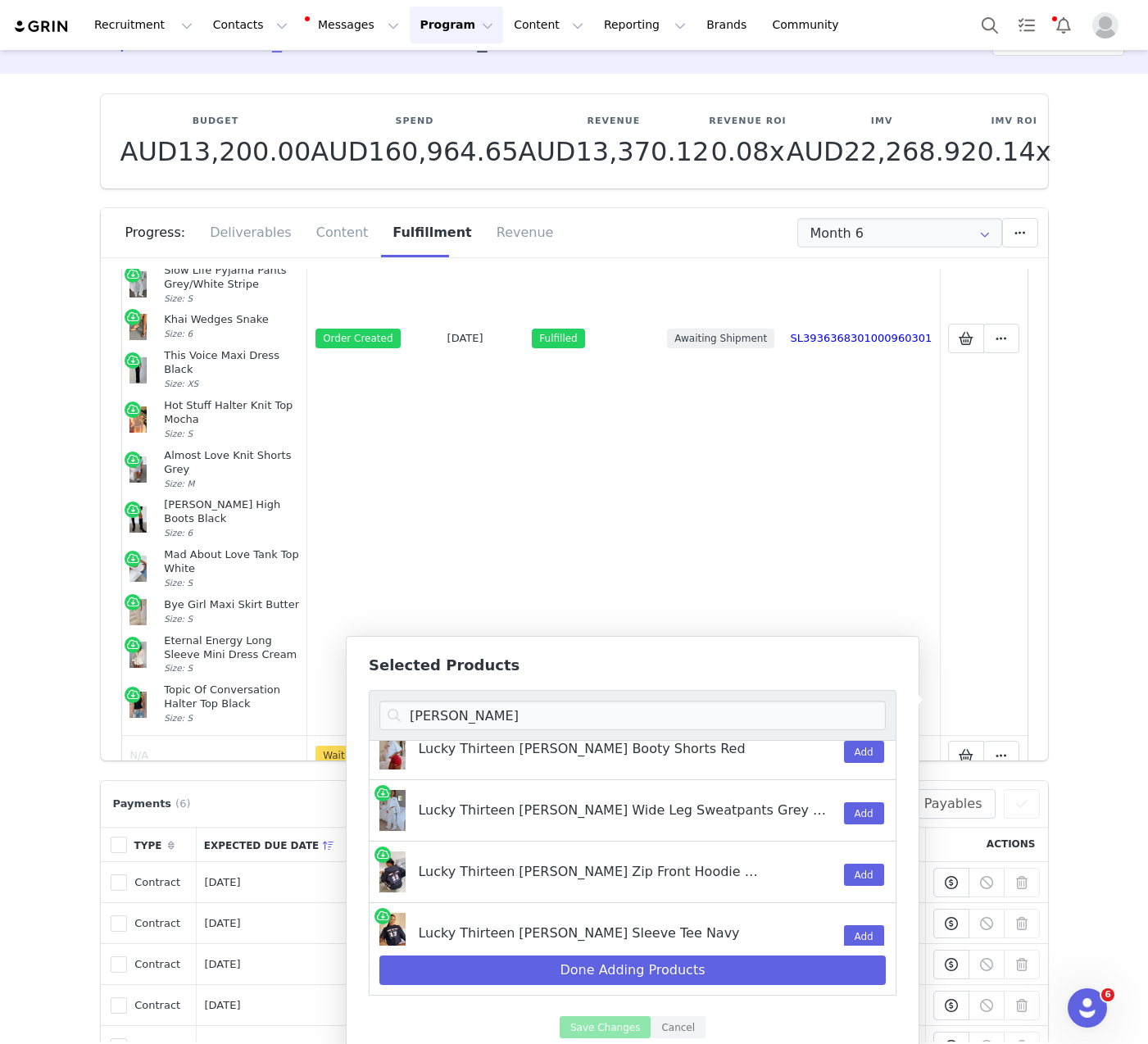
scroll to position [196, 0]
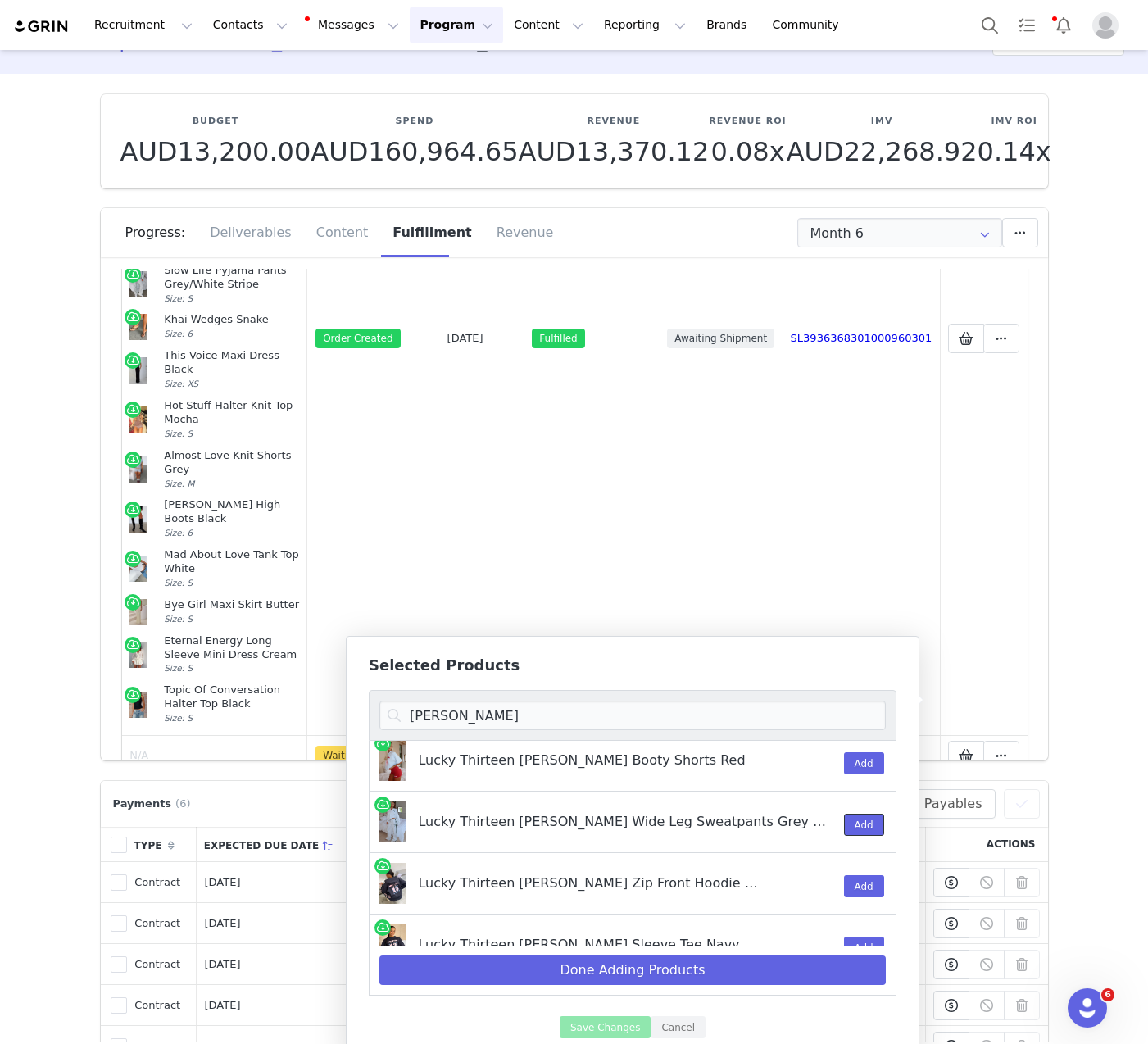
click at [844, 822] on button "Add" at bounding box center [864, 825] width 40 height 22
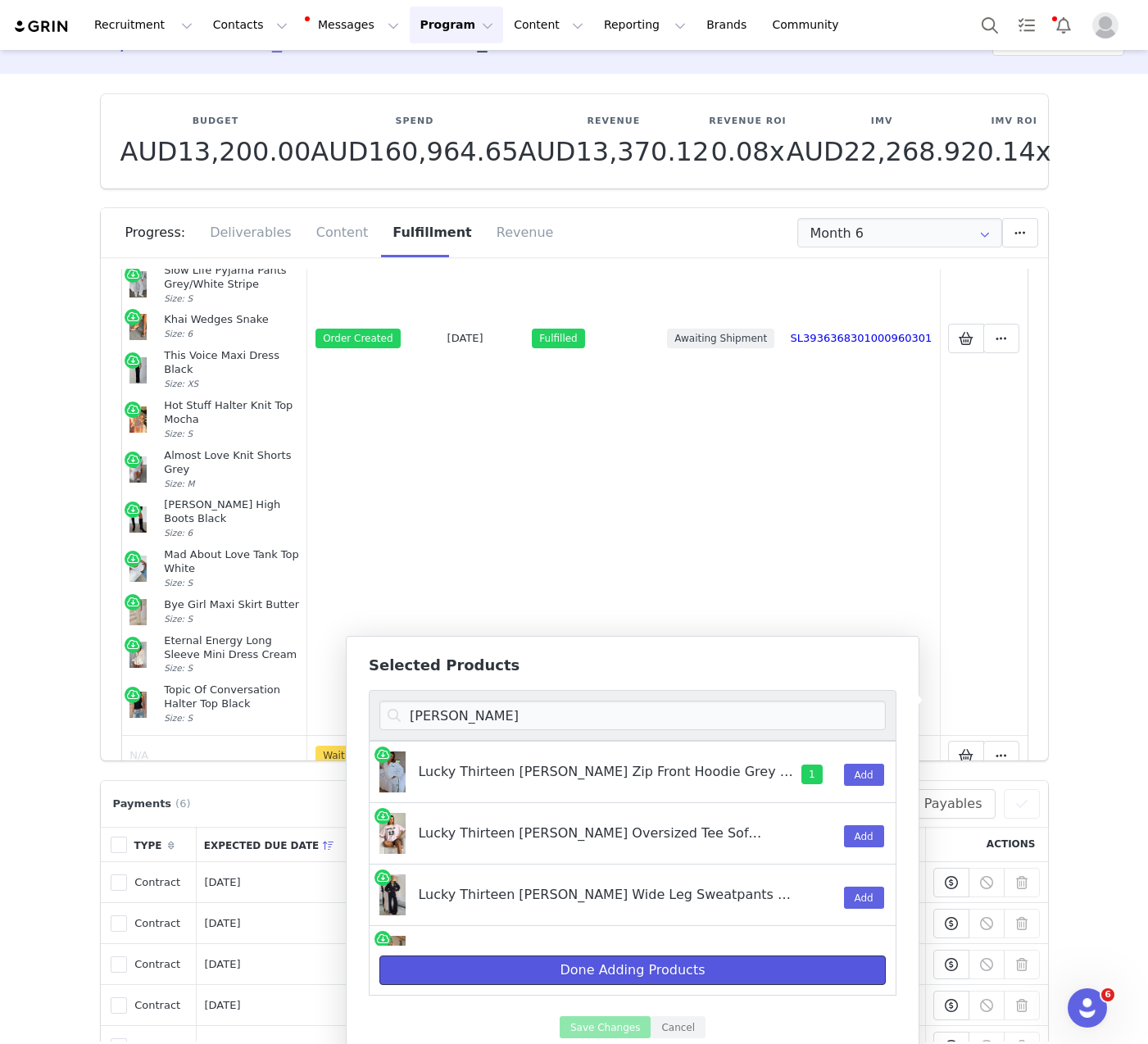
drag, startPoint x: 633, startPoint y: 994, endPoint x: 607, endPoint y: 979, distance: 30.0
click at [607, 979] on button "Done Adding Products" at bounding box center [632, 971] width 507 height 30
select select "27334696"
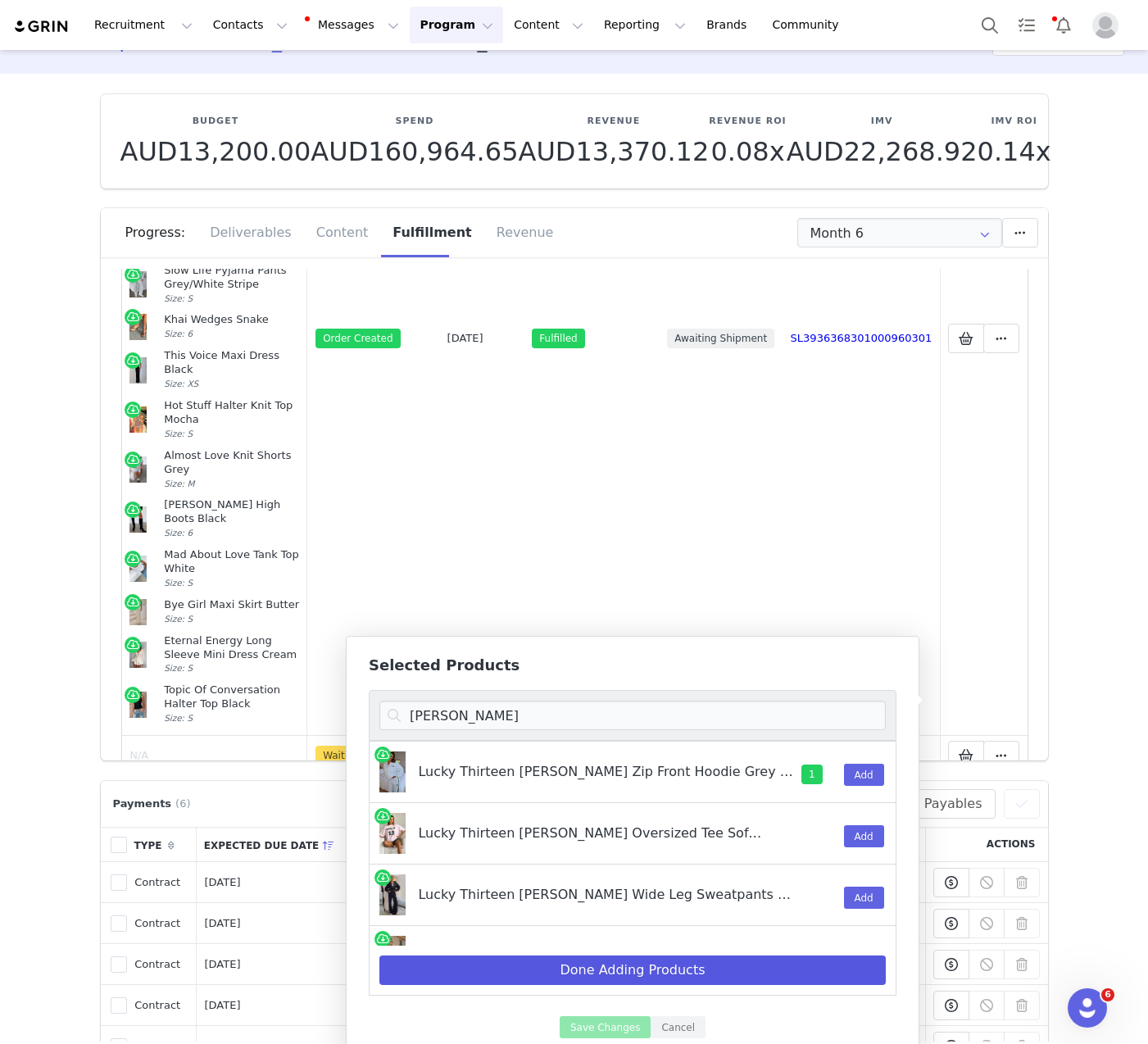
select select "27334696"
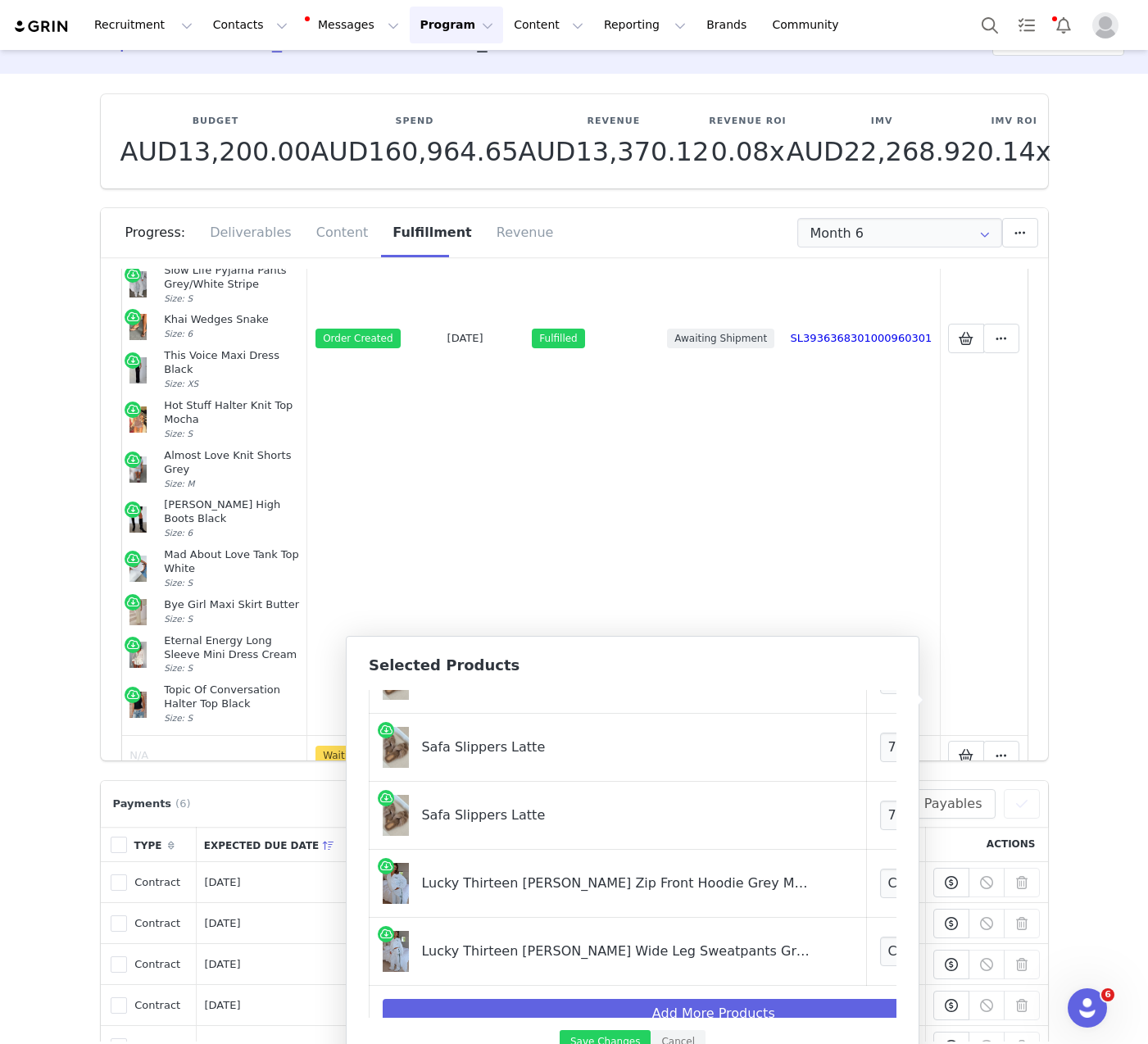
scroll to position [260, 0]
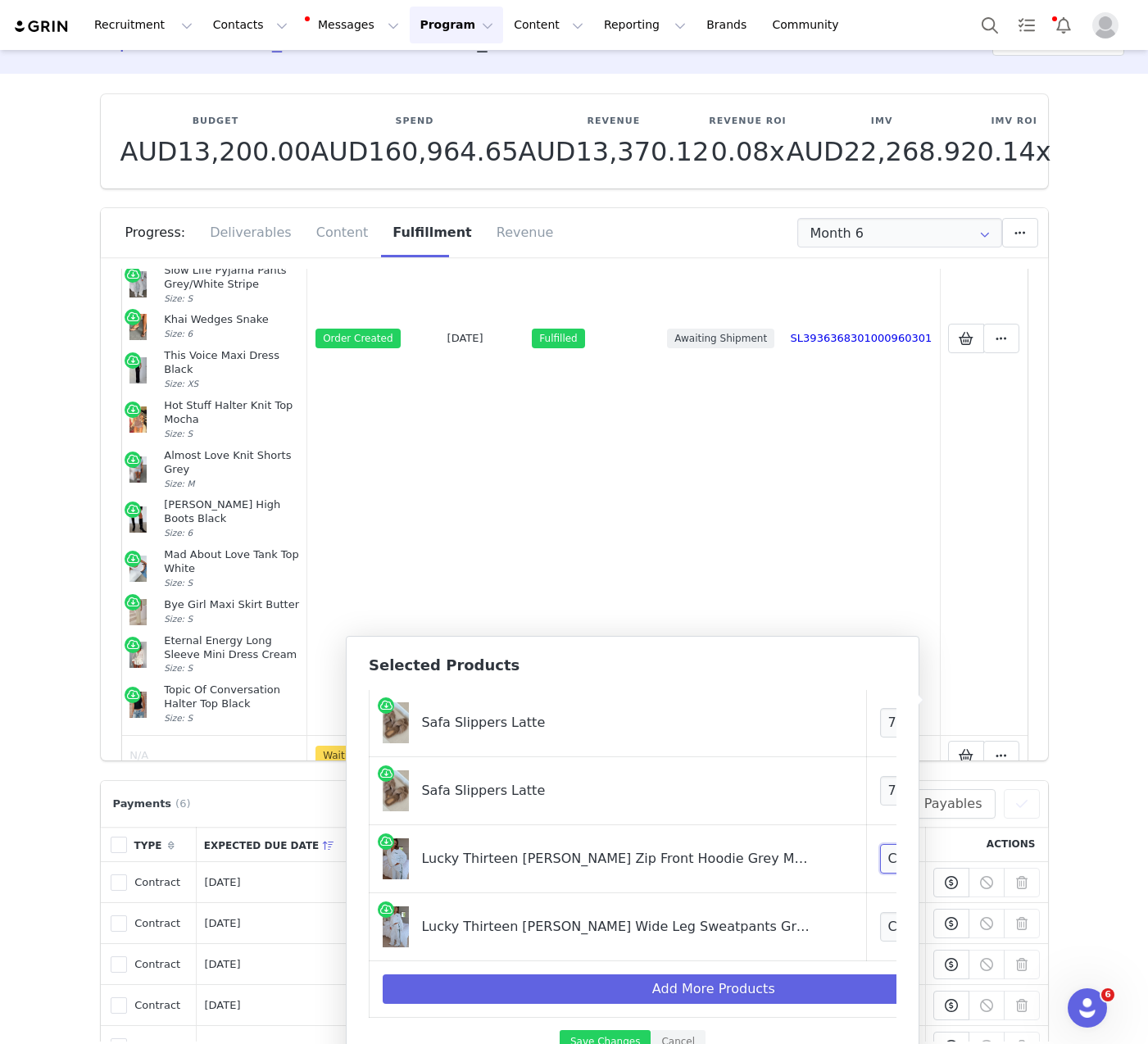
click at [880, 844] on select "Choose Size 3XS/XXS XXS/XS XS/S S/M M/L L/XL" at bounding box center [940, 859] width 121 height 30
click at [880, 847] on select "Choose Size 3XS/XXS XXS/XS XS/S S/M M/L L/XL" at bounding box center [940, 859] width 121 height 30
select select "27779375"
click at [880, 844] on select "Choose Size 3XS/XXS XXS/XS XS/S S/M M/L L/XL" at bounding box center [940, 859] width 121 height 30
click at [866, 932] on td "Choose Size 3XS XXS XS S M L XL" at bounding box center [940, 927] width 148 height 68
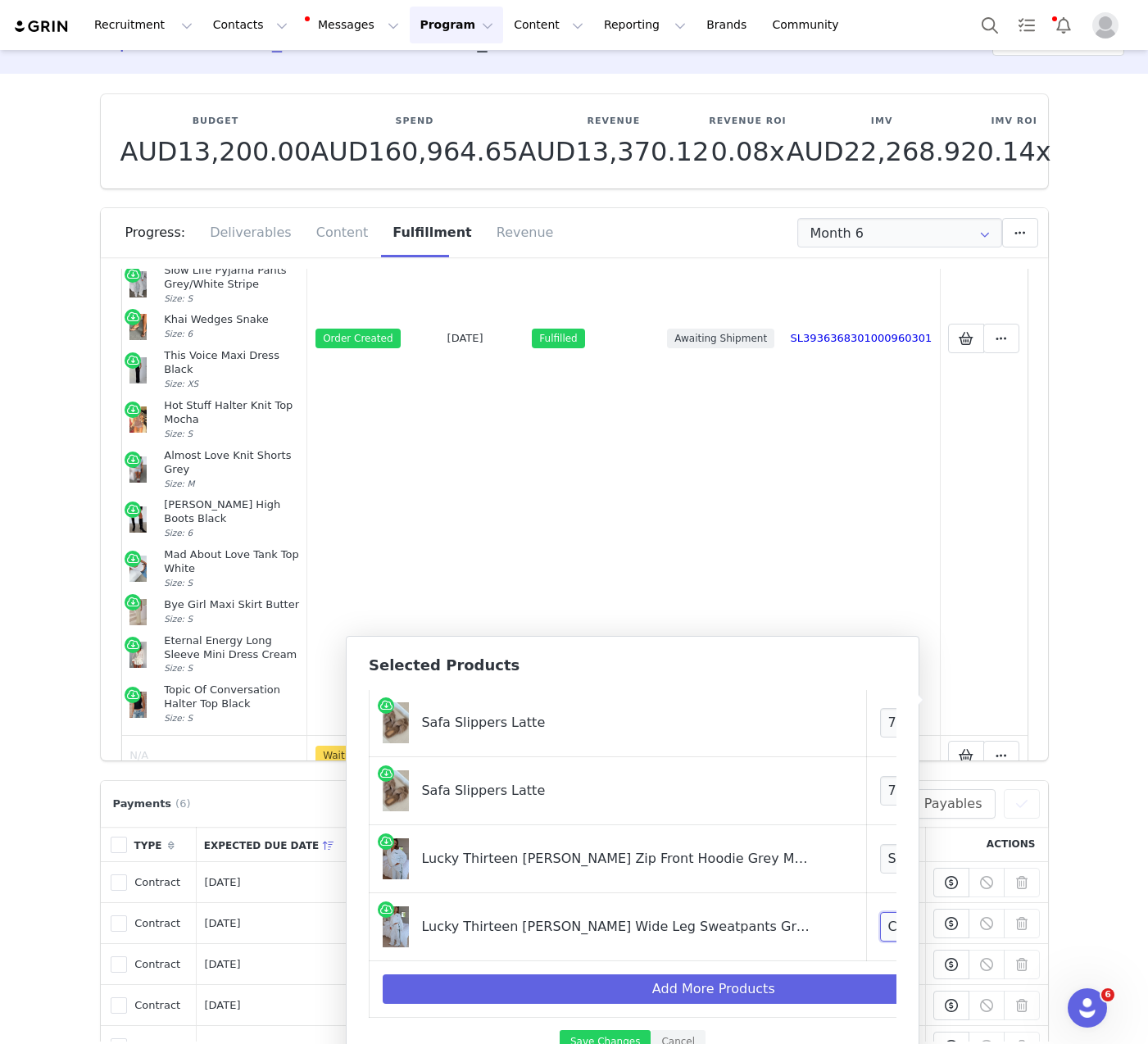
click at [880, 915] on select "Choose Size 3XS XXS XS S M L XL" at bounding box center [940, 927] width 121 height 30
select select "27778630"
click at [880, 912] on select "Choose Size 3XS XXS XS S M L XL" at bounding box center [940, 927] width 121 height 30
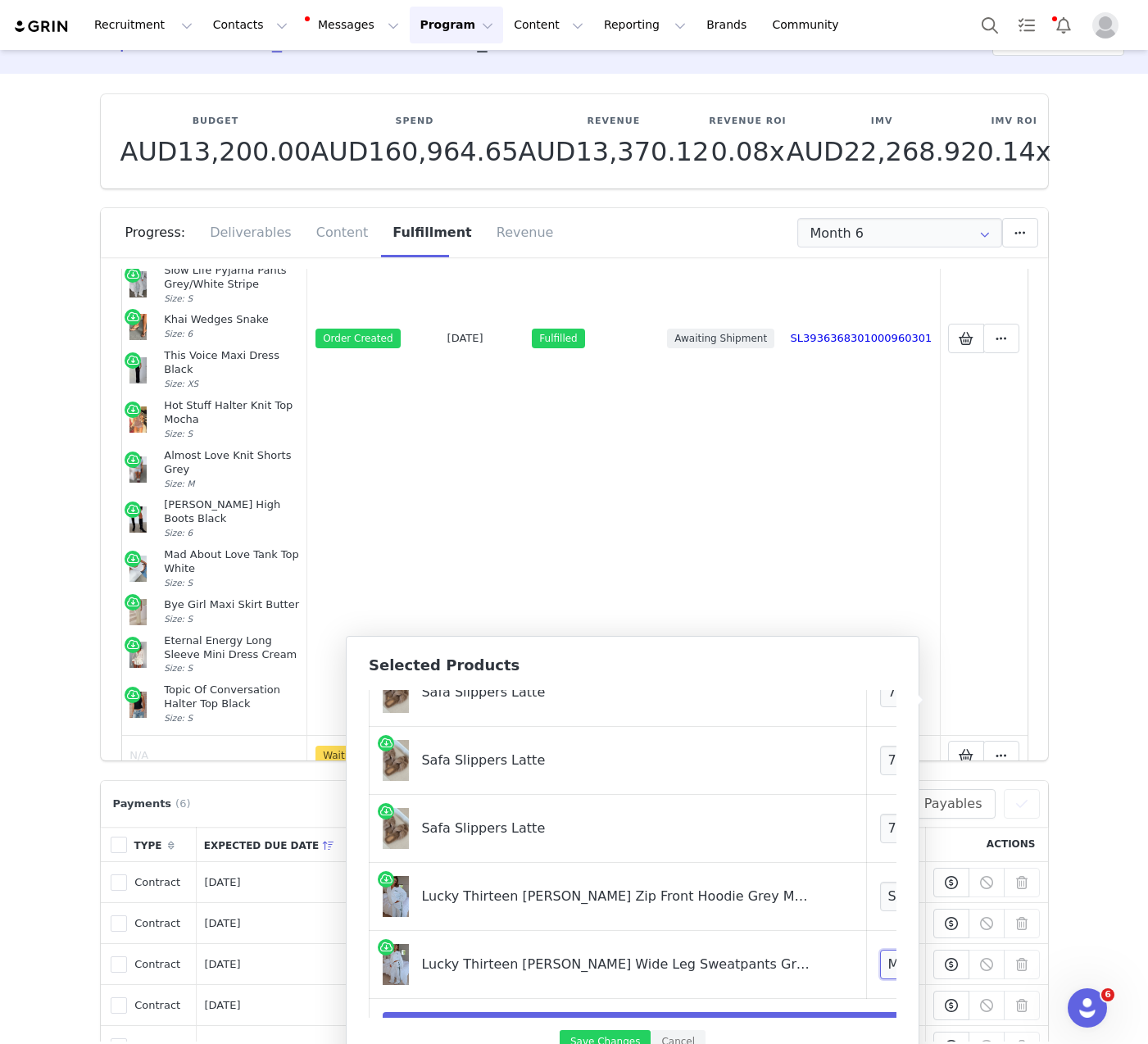
scroll to position [229, 0]
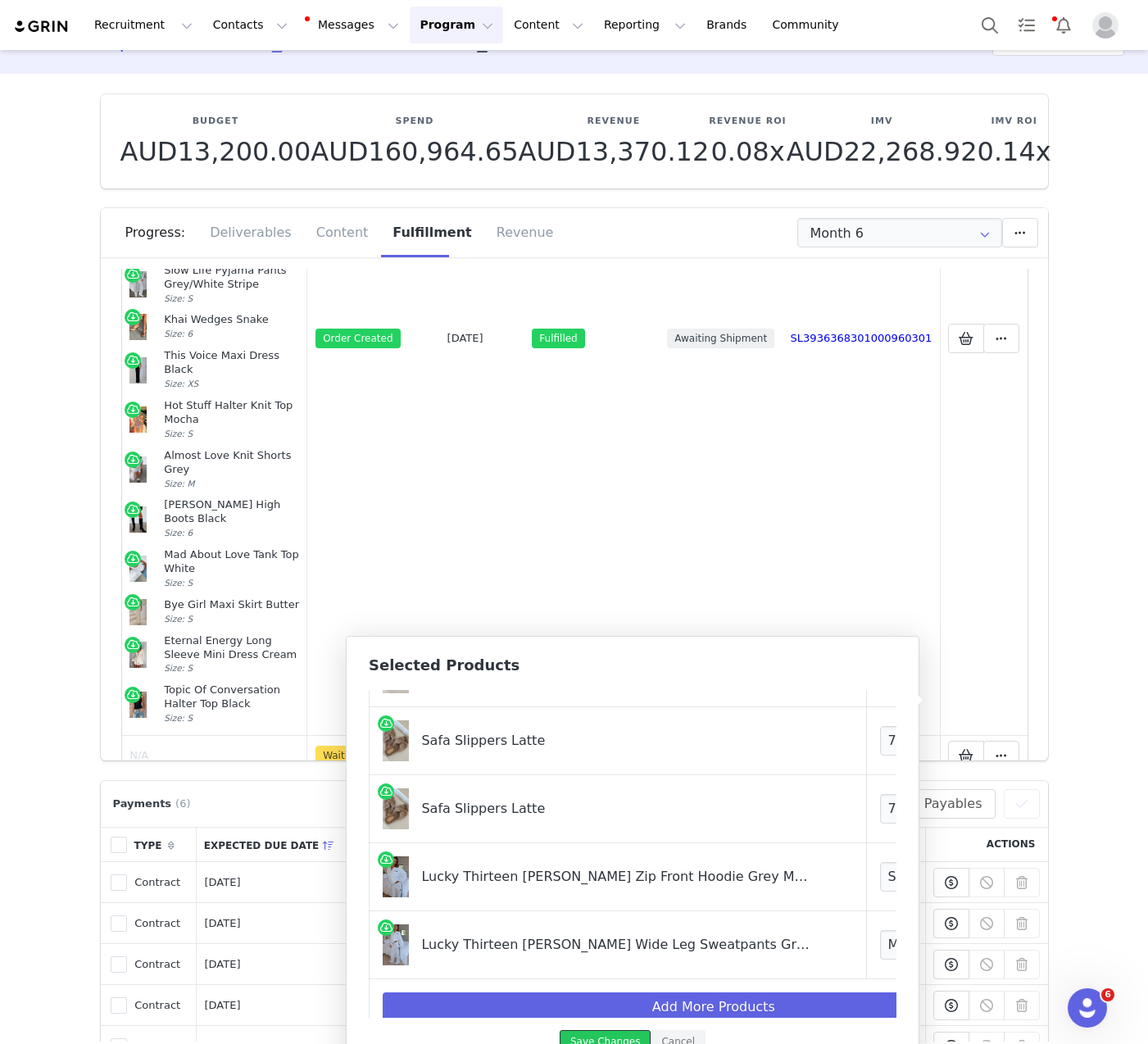
click at [636, 1036] on button "Save Changes" at bounding box center [605, 1041] width 91 height 22
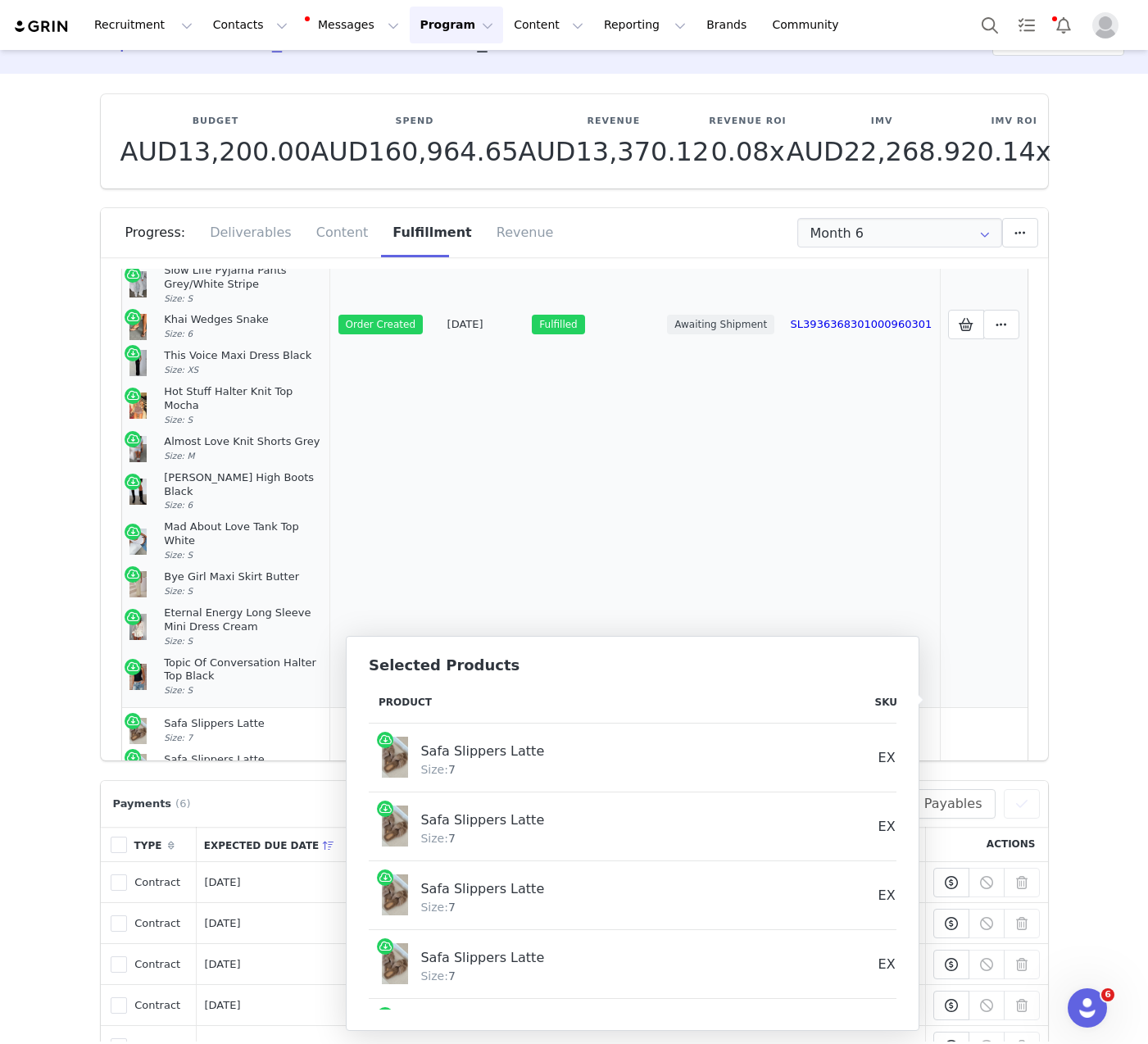
scroll to position [343, 0]
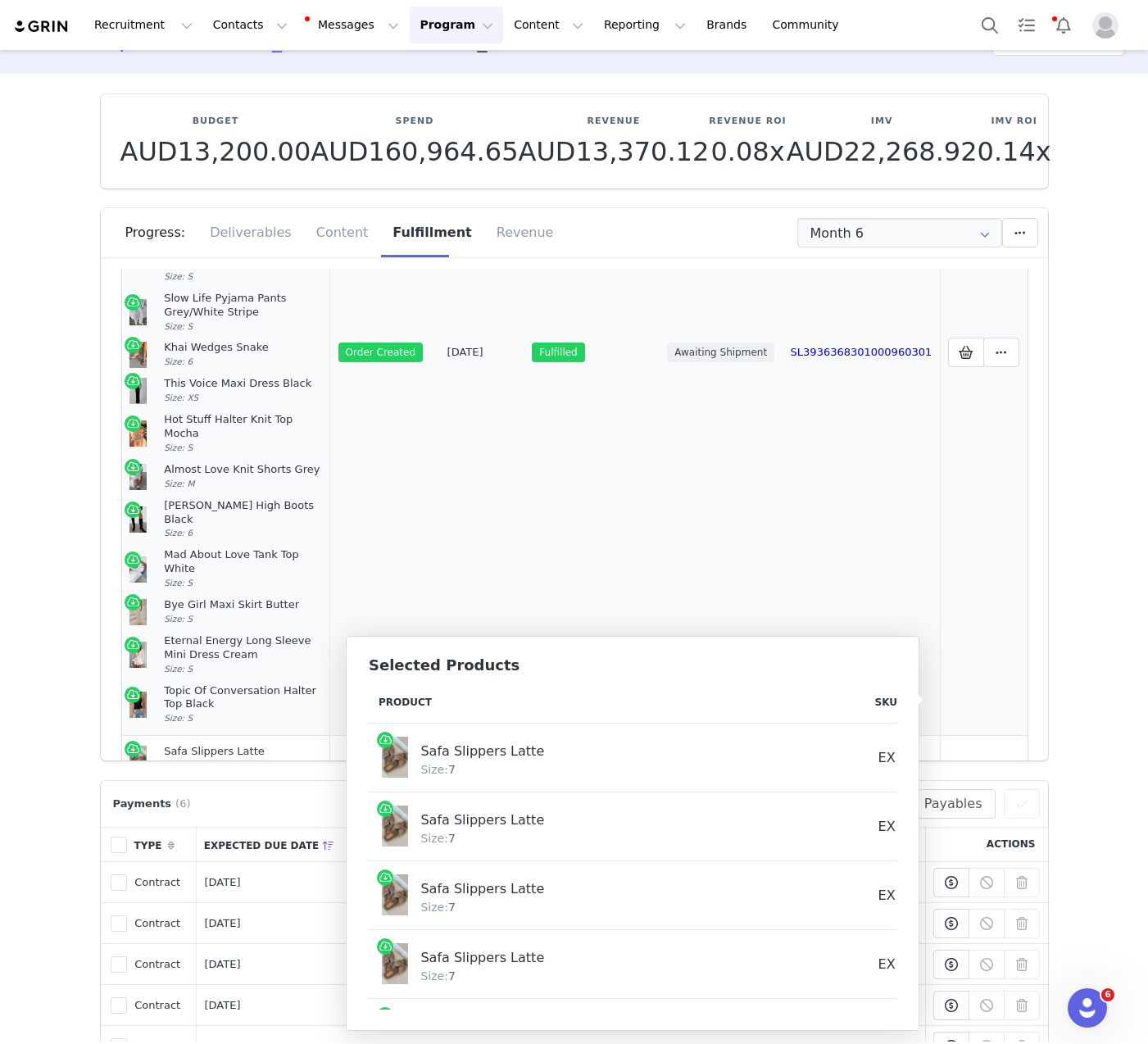
click at [708, 578] on td "Awaiting Shipment" at bounding box center [720, 353] width 123 height 766
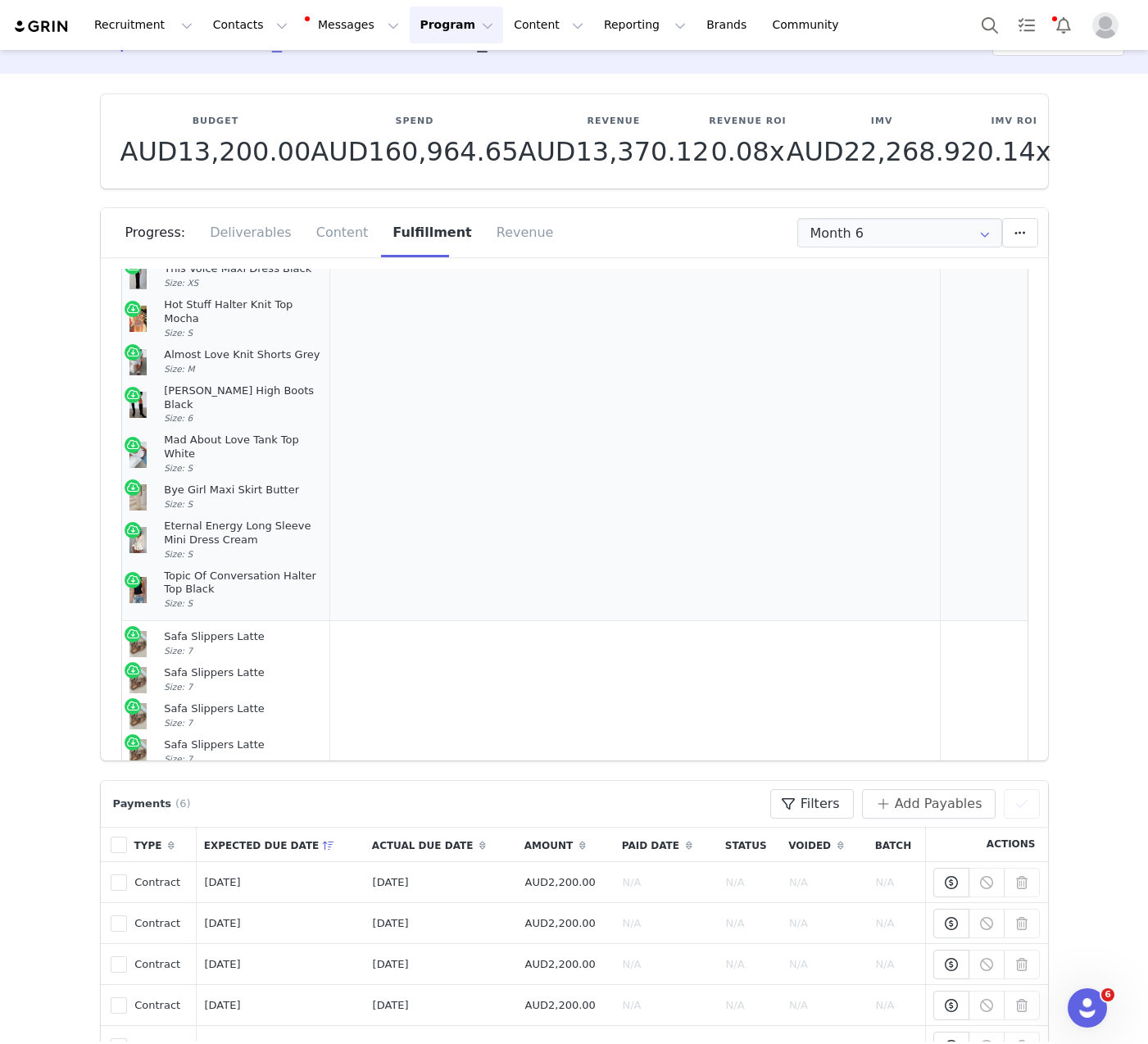
scroll to position [564, 0]
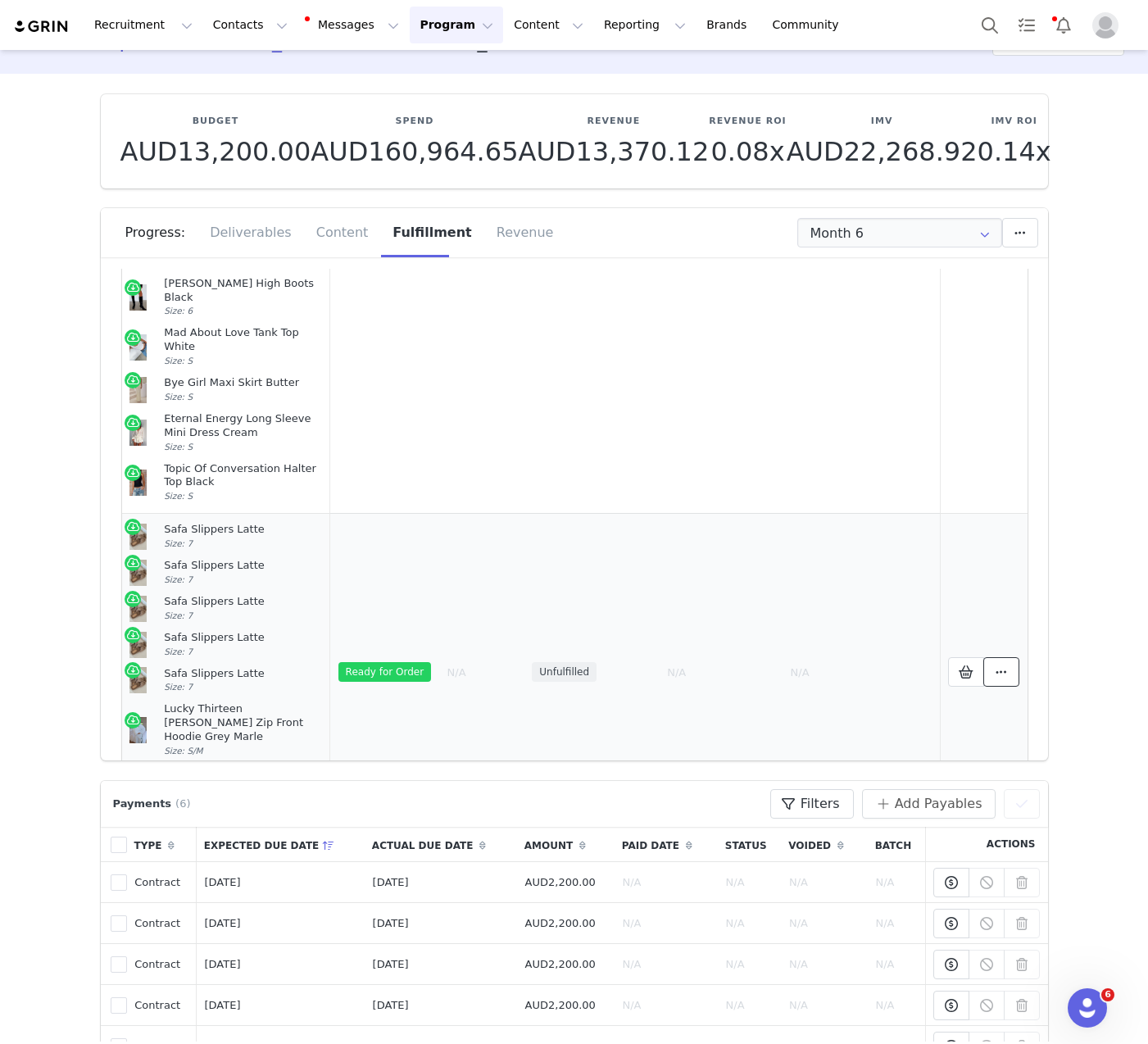
click at [991, 662] on span at bounding box center [1001, 672] width 20 height 20
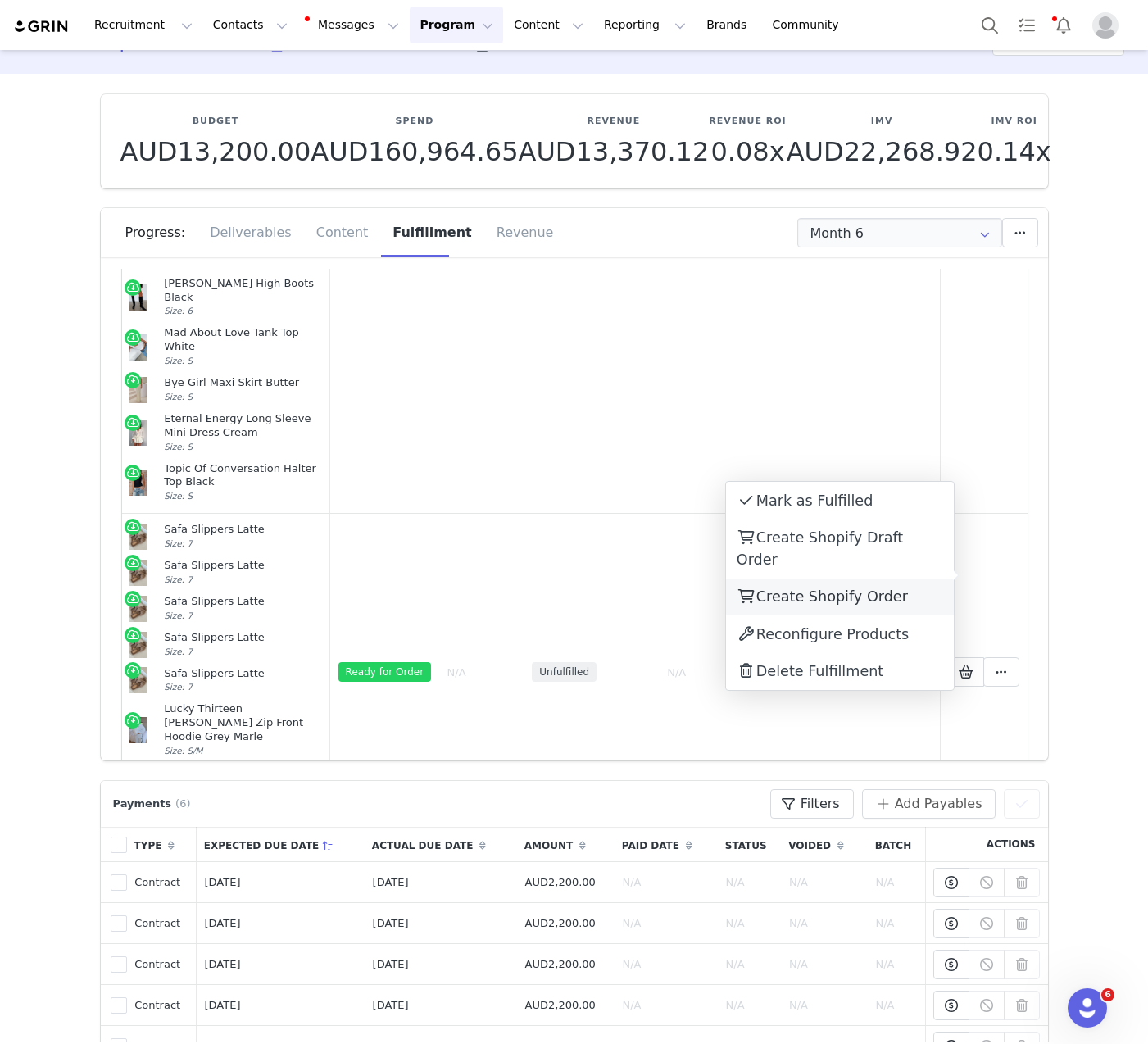
click at [874, 588] on span "Create Shopify Order" at bounding box center [832, 597] width 152 height 16
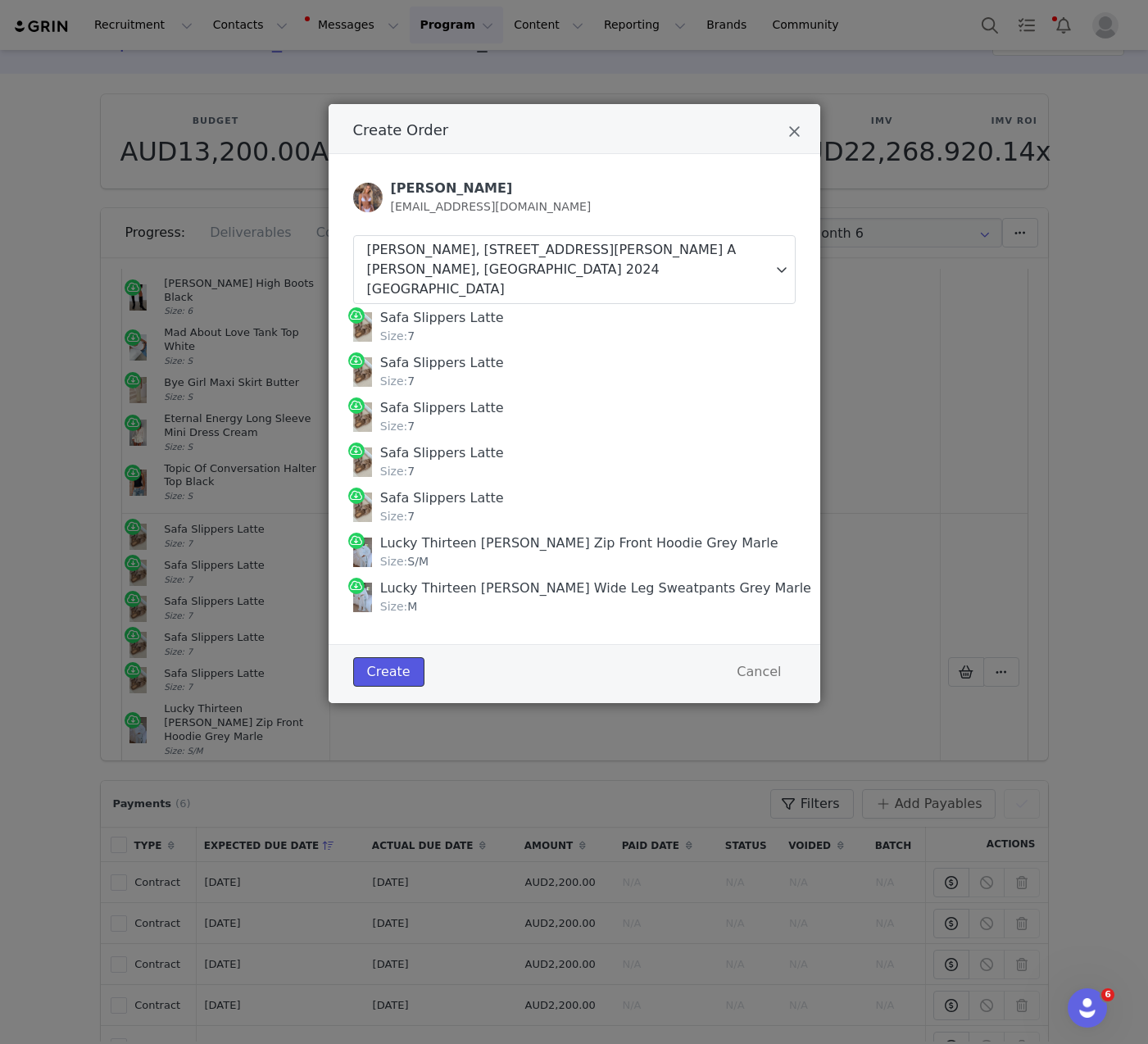
click at [385, 660] on button "Create" at bounding box center [389, 672] width 72 height 30
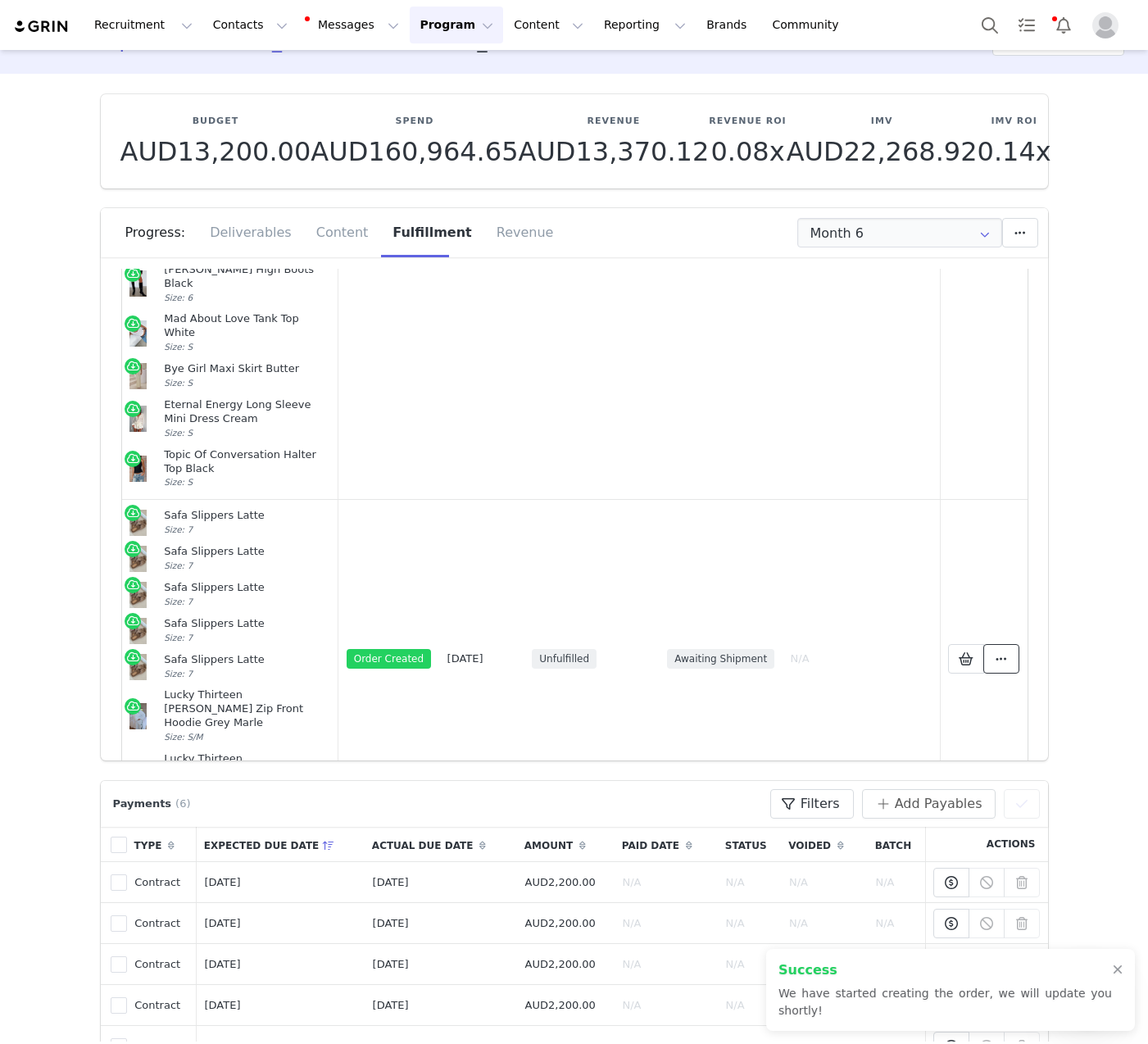
click at [983, 644] on button at bounding box center [1001, 659] width 36 height 30
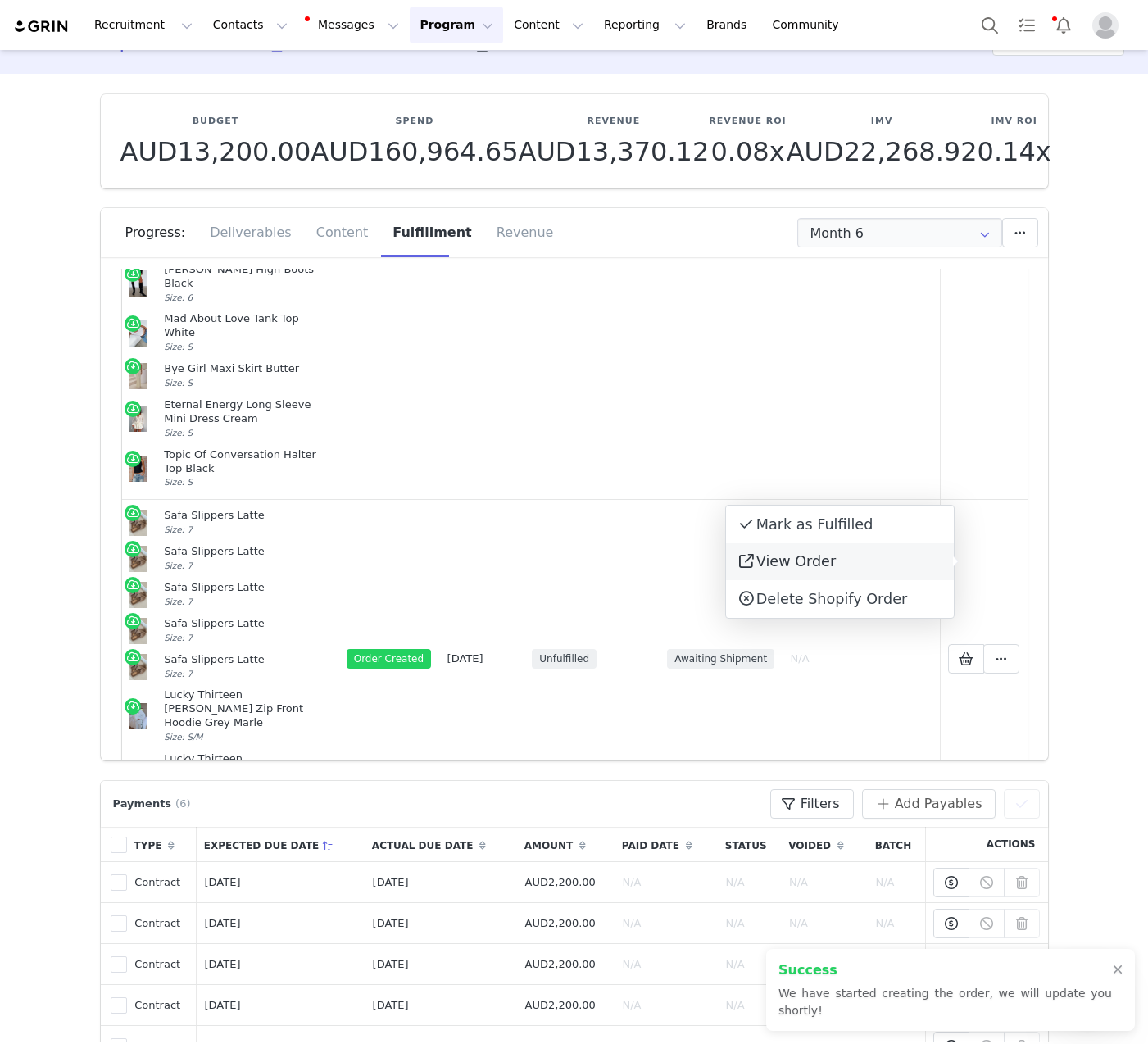
click at [891, 562] on link "View Order" at bounding box center [840, 562] width 227 height 38
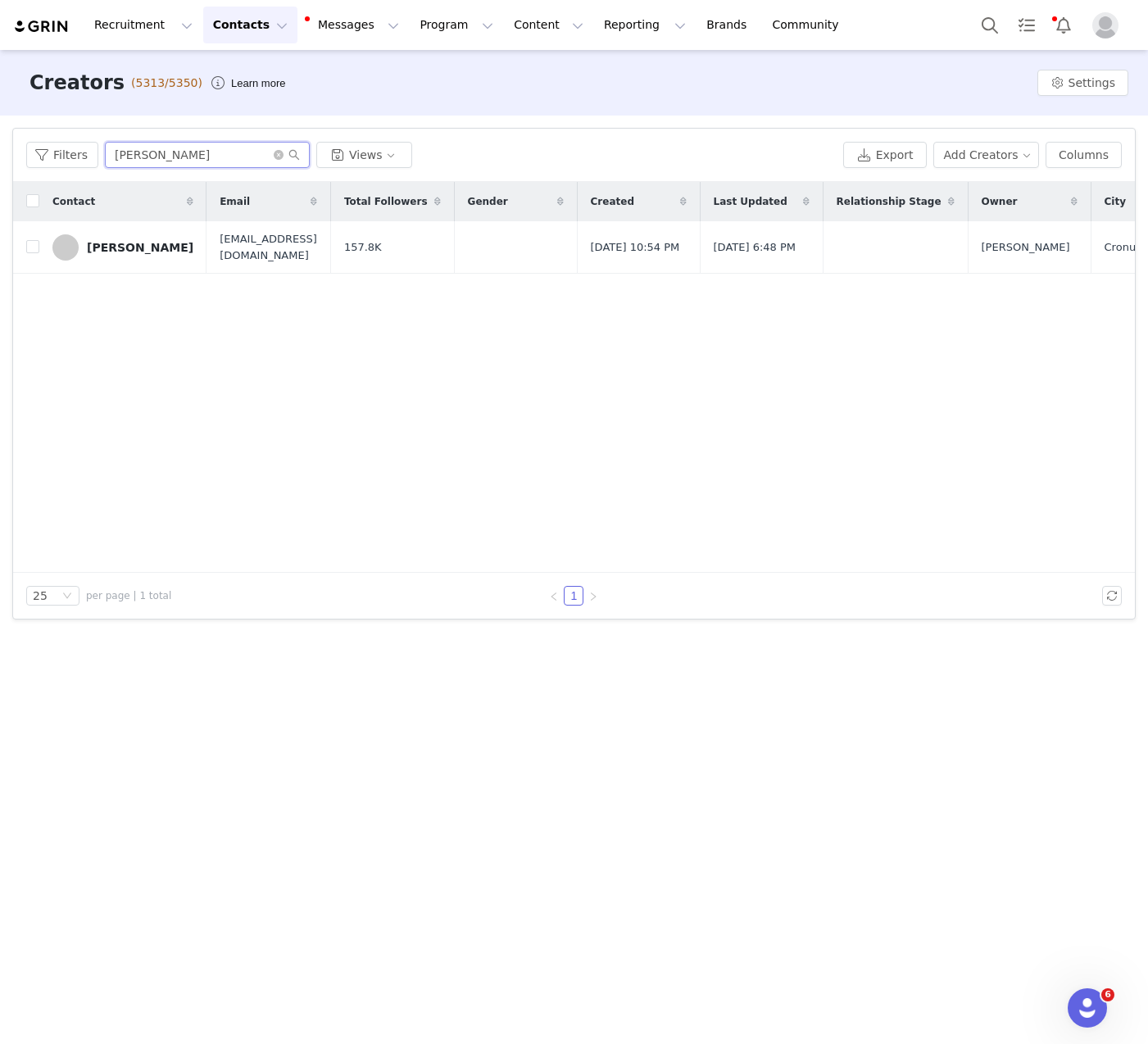
click at [191, 157] on input "[PERSON_NAME]" at bounding box center [207, 155] width 205 height 26
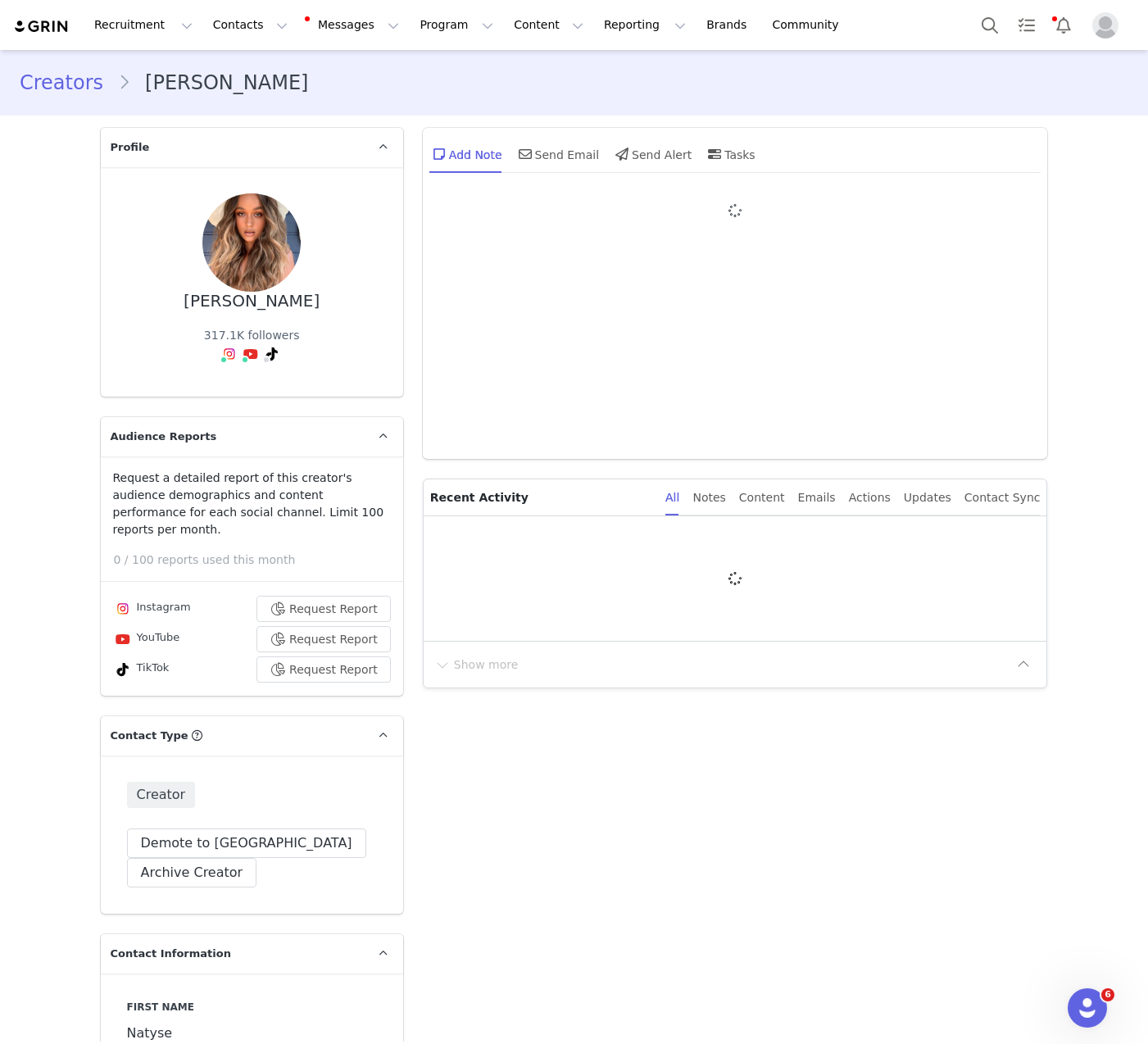
type input "+1 ([GEOGRAPHIC_DATA])"
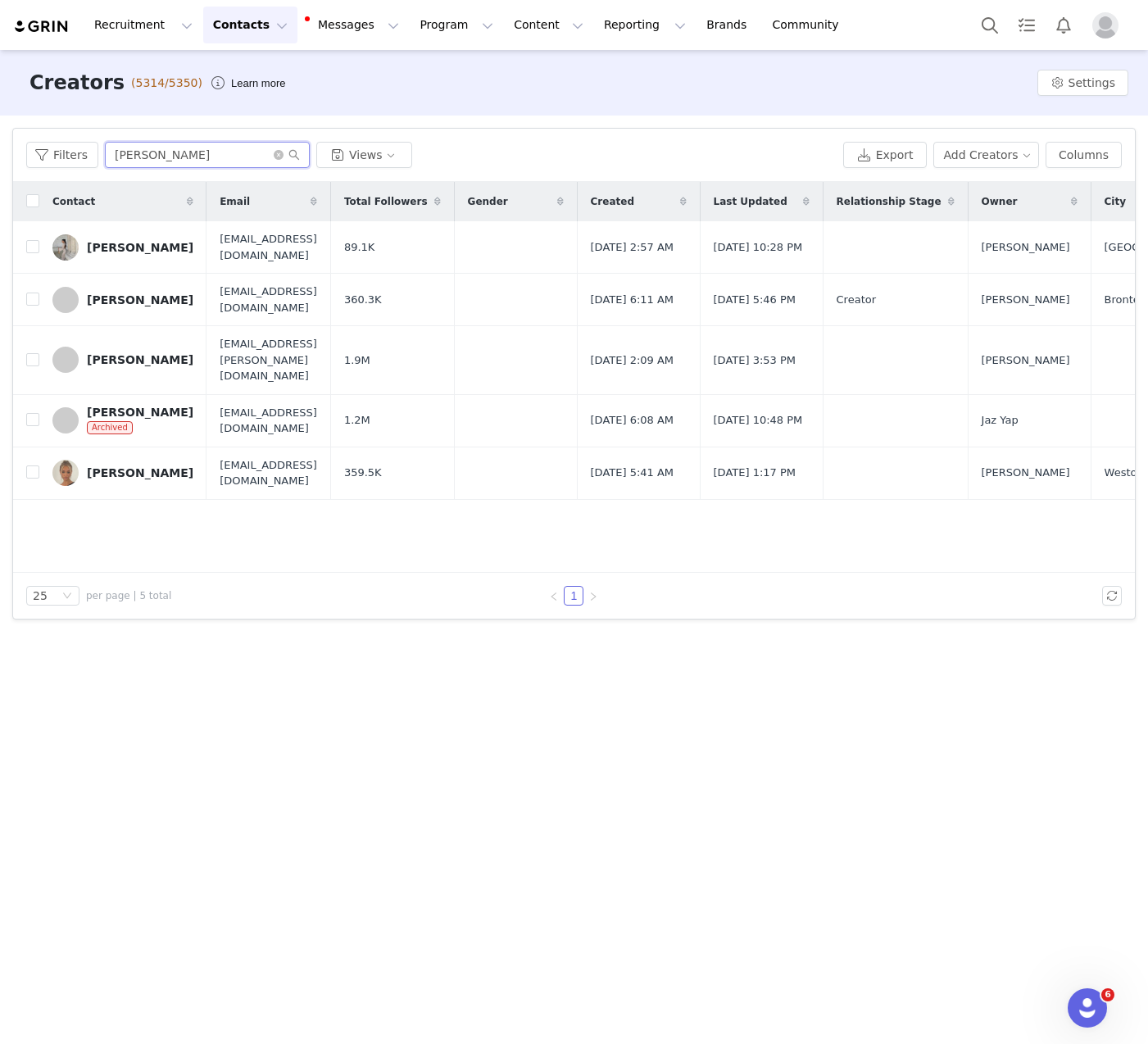
click at [218, 147] on input "[PERSON_NAME]" at bounding box center [207, 155] width 205 height 26
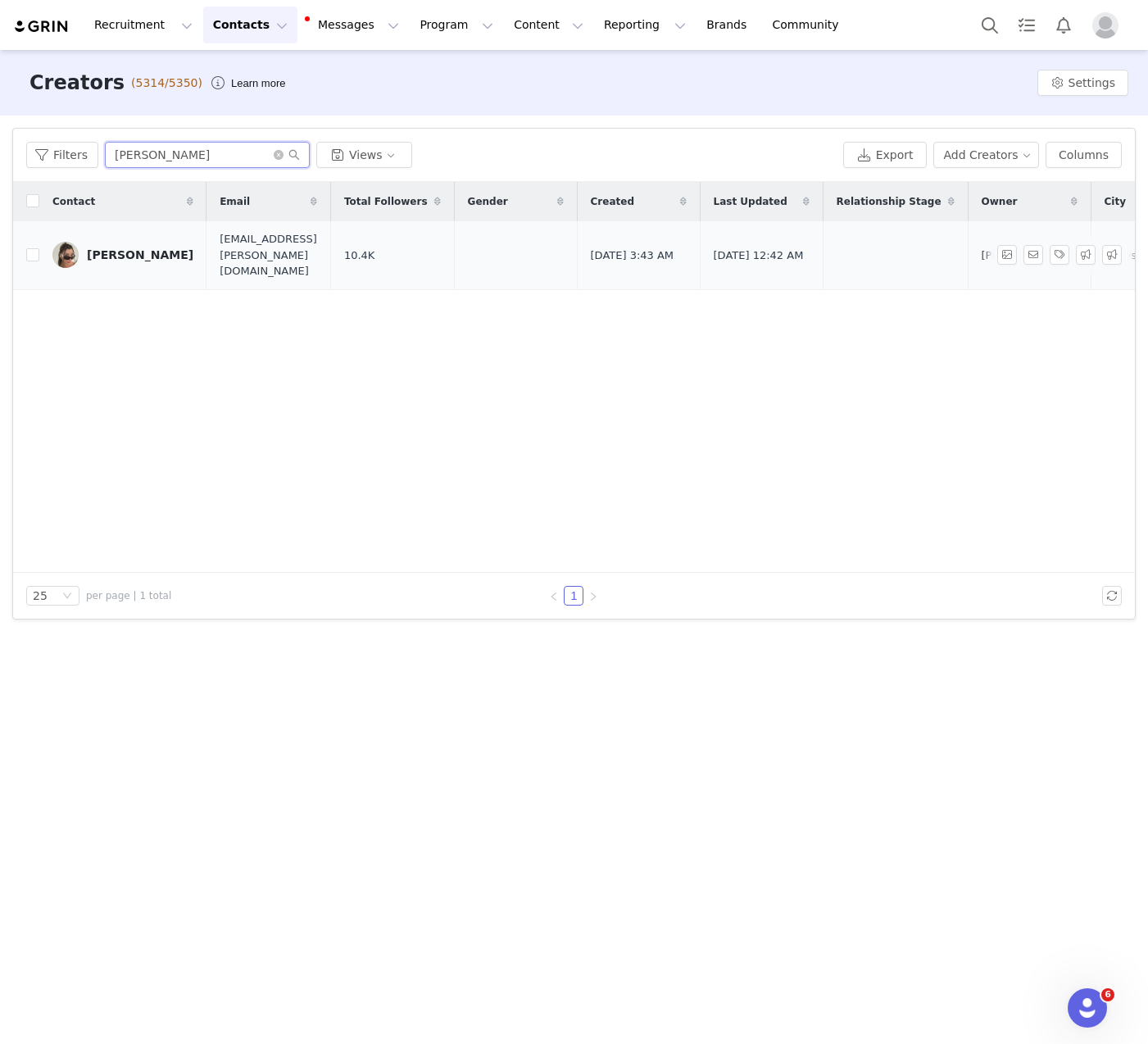
type input "[PERSON_NAME]"
click at [124, 248] on div "[PERSON_NAME]" at bounding box center [139, 255] width 106 height 13
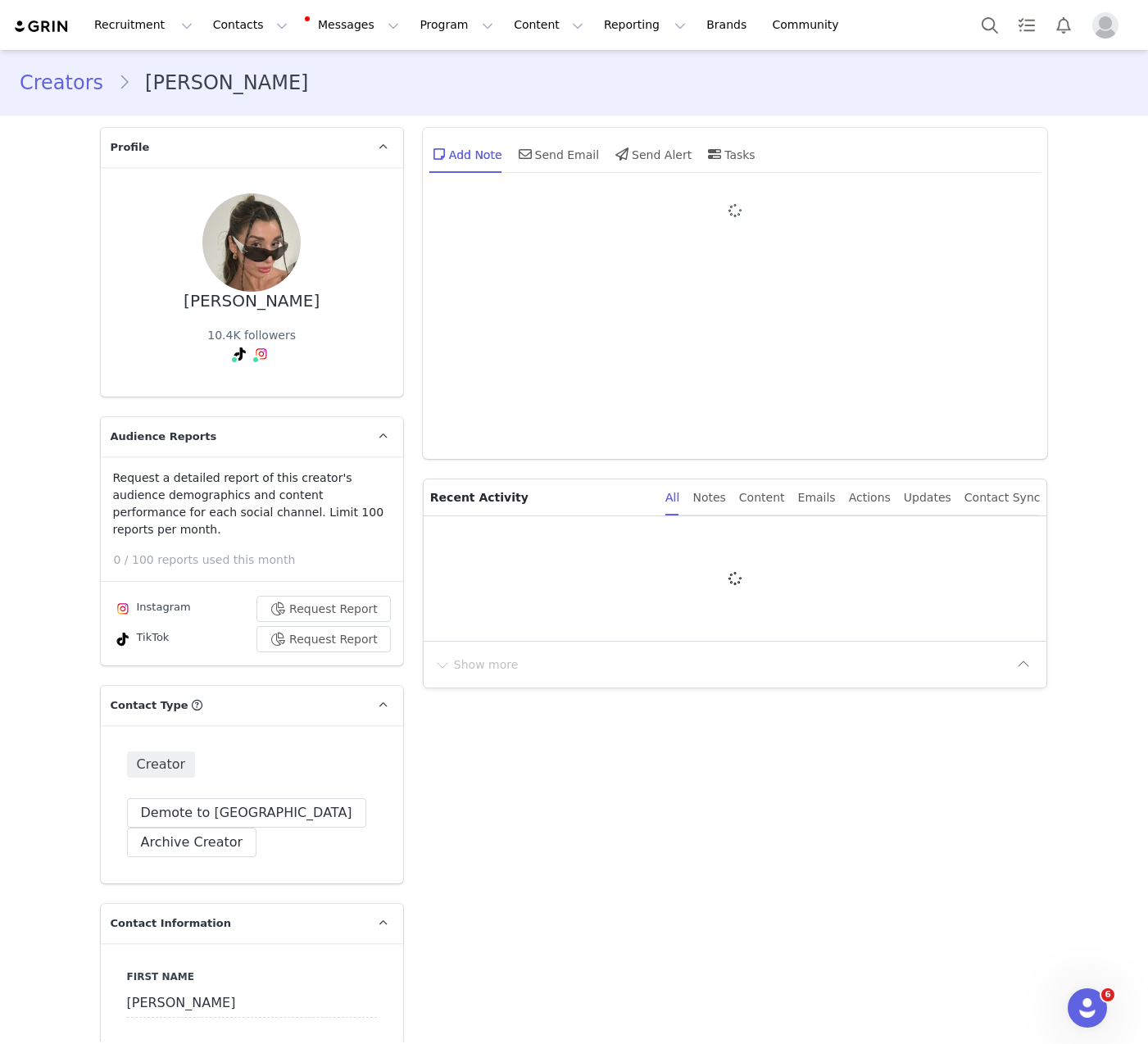
type input "+61 ([GEOGRAPHIC_DATA])"
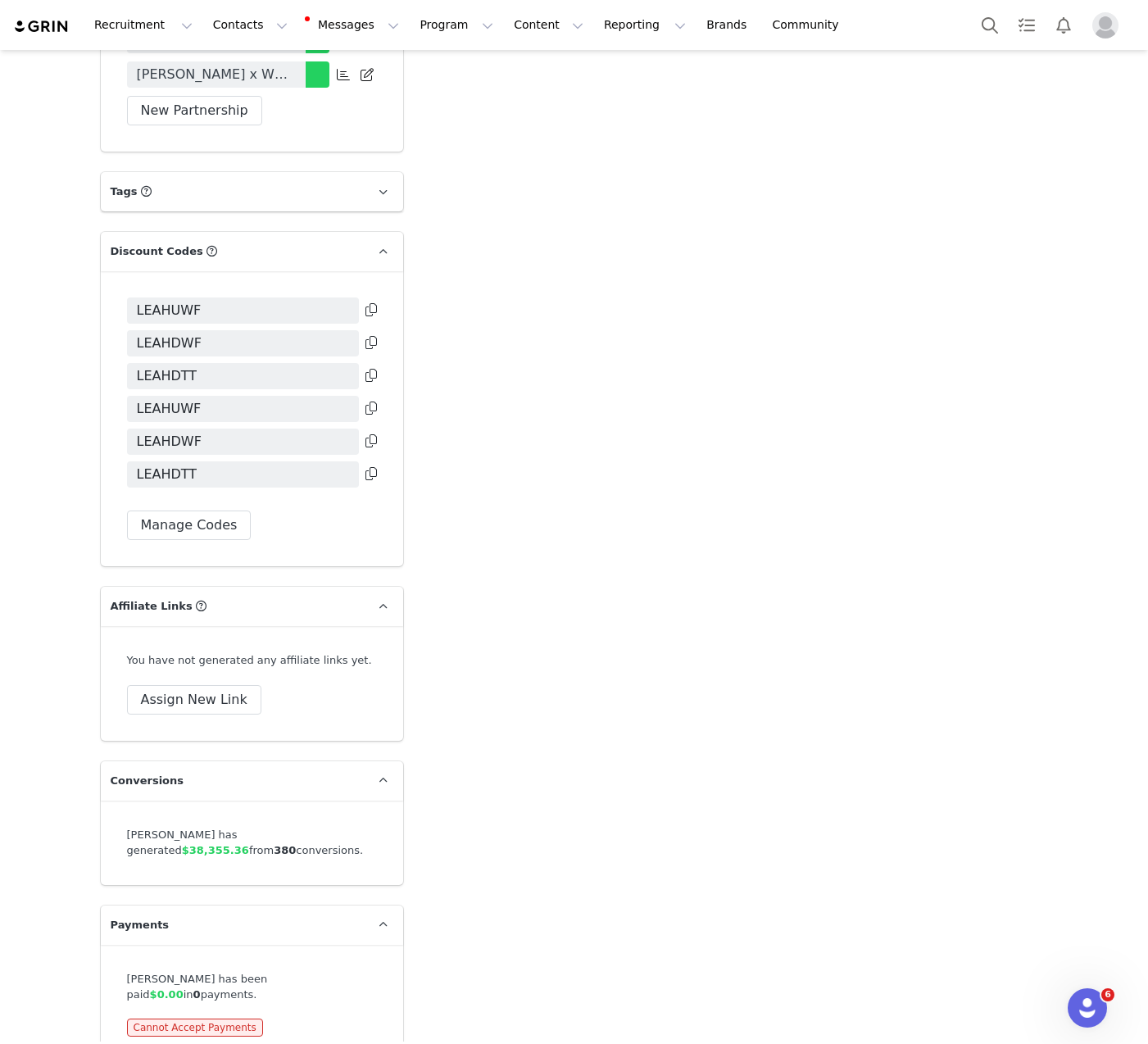
scroll to position [3911, 0]
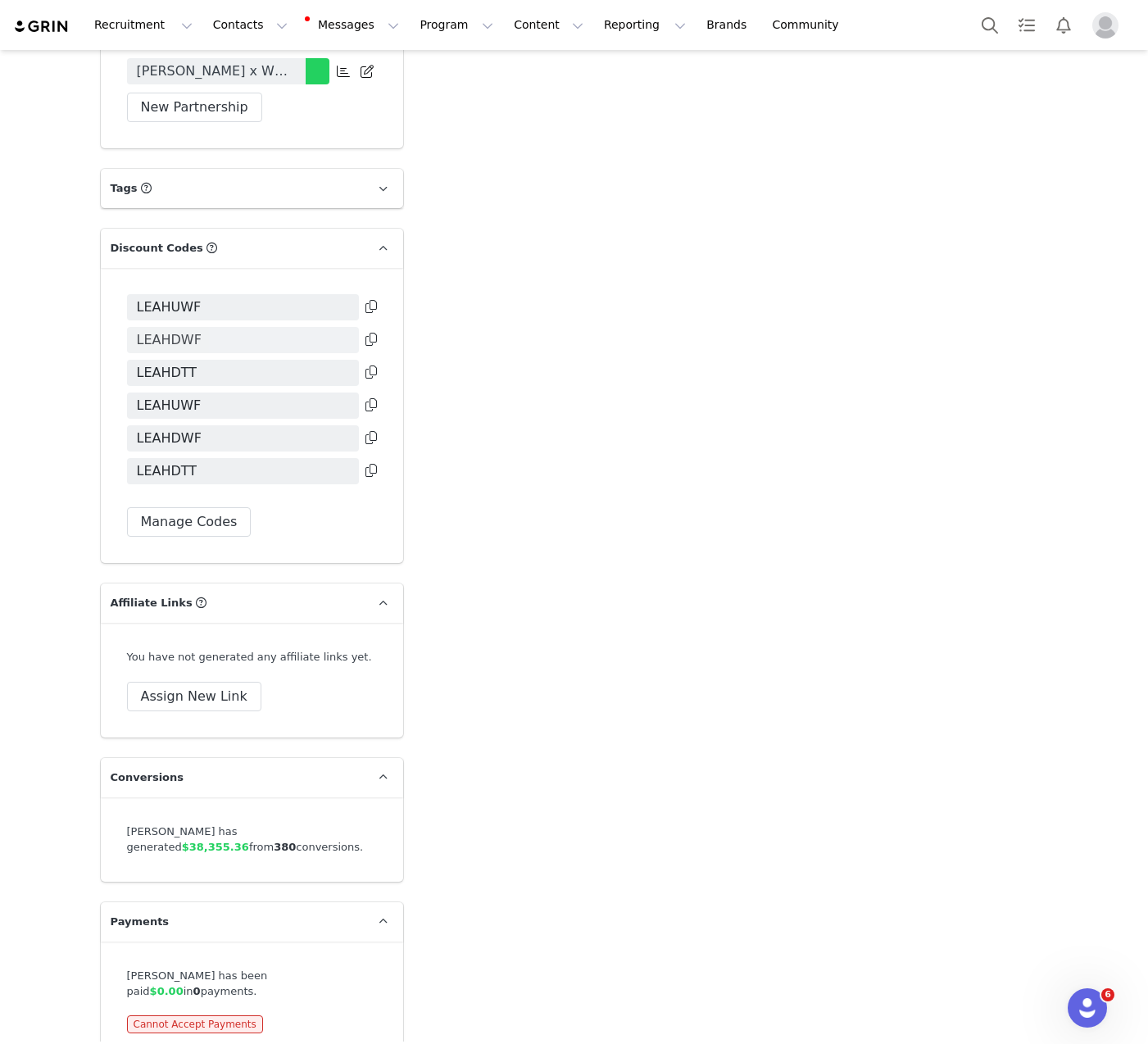
click at [171, 330] on span "LEAHDWF" at bounding box center [169, 340] width 65 height 20
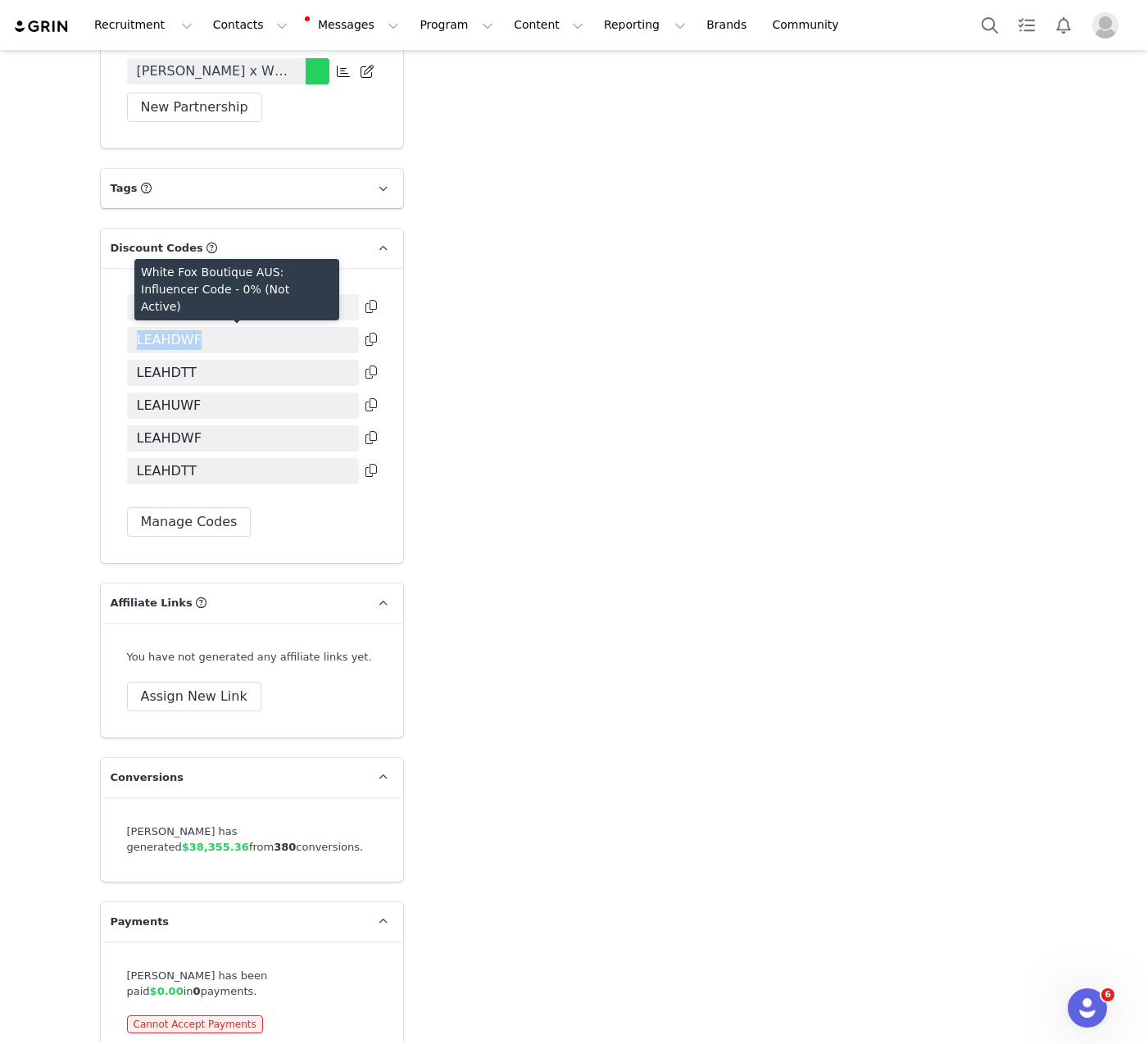
copy span "LEAHDWF"
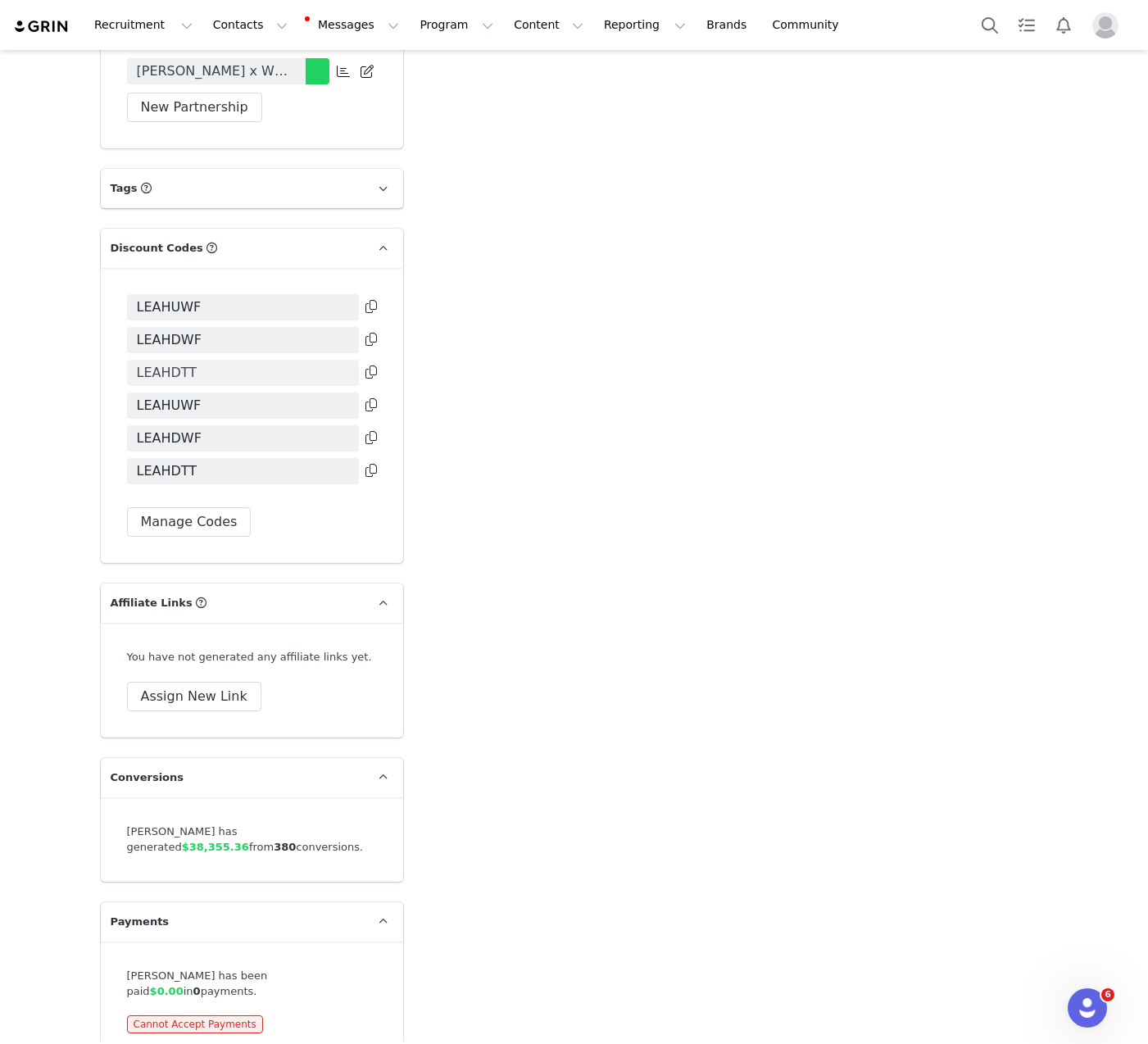
click at [186, 363] on span "LEAHDTT" at bounding box center [167, 373] width 61 height 20
copy div "LEAHDTT"
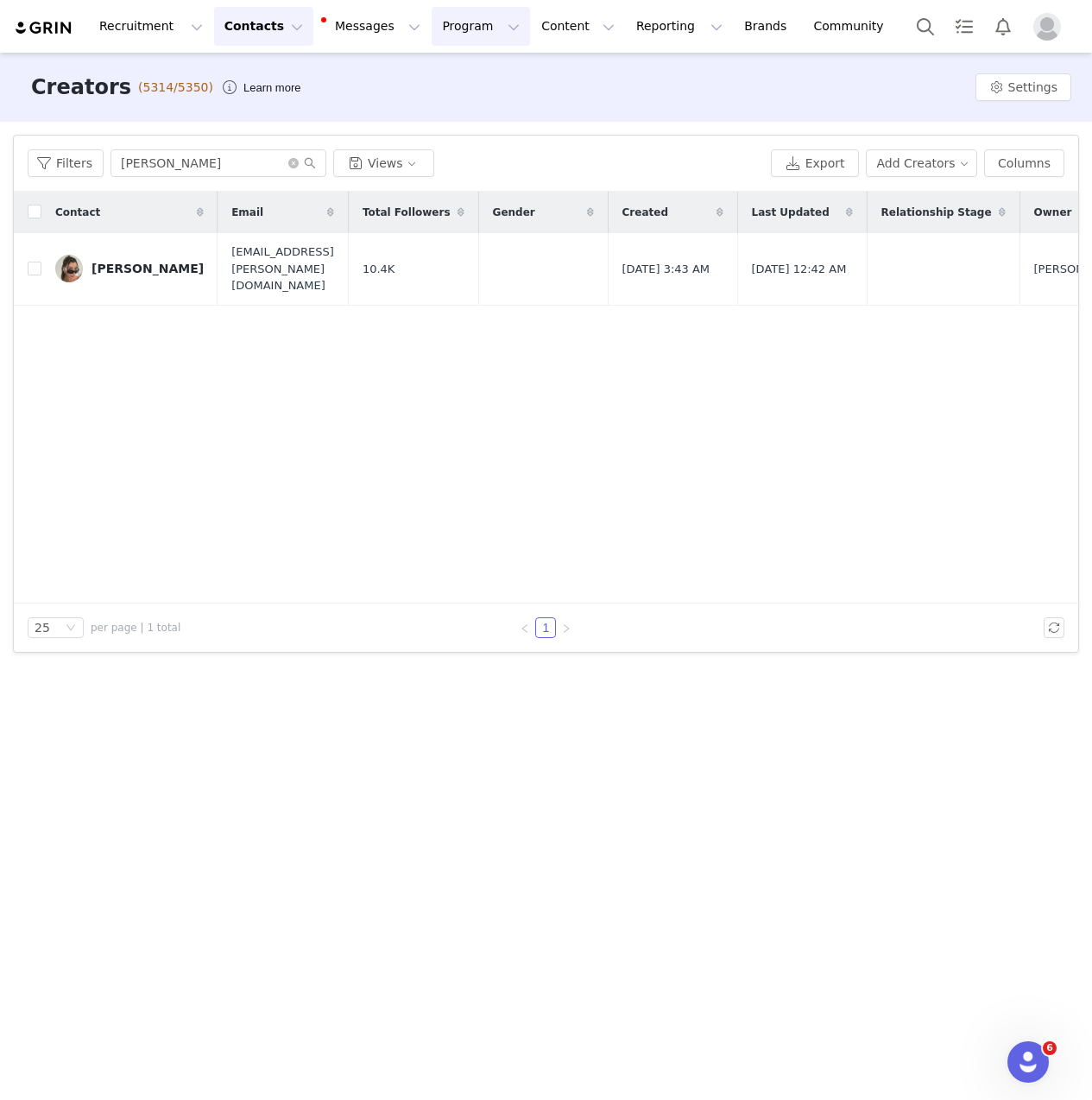
click at [431, 31] on button "Program Program" at bounding box center [480, 26] width 98 height 39
click at [470, 82] on p "Activations" at bounding box center [451, 76] width 67 height 18
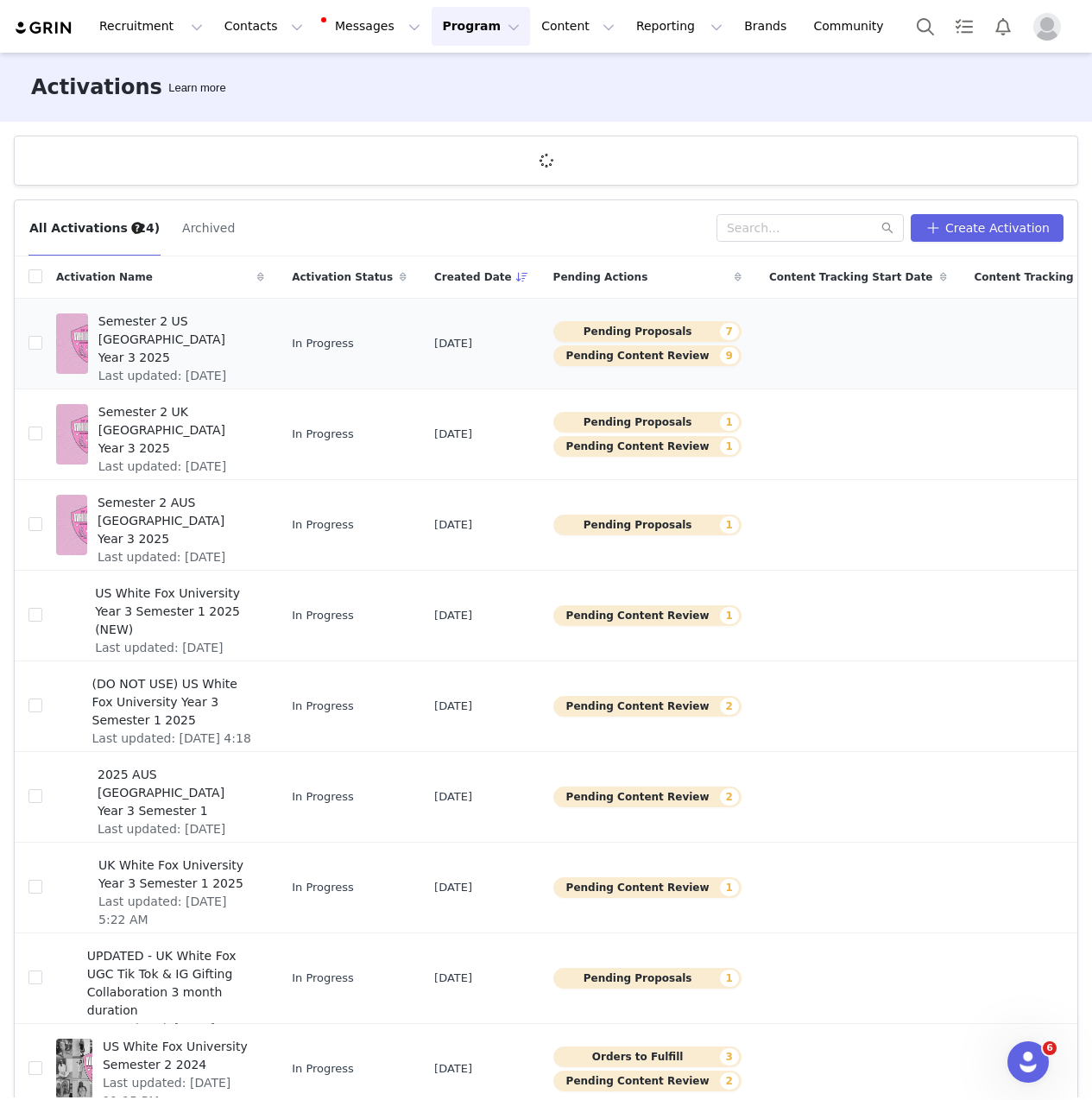
click at [605, 360] on button "Pending Content Review 9" at bounding box center [647, 356] width 188 height 21
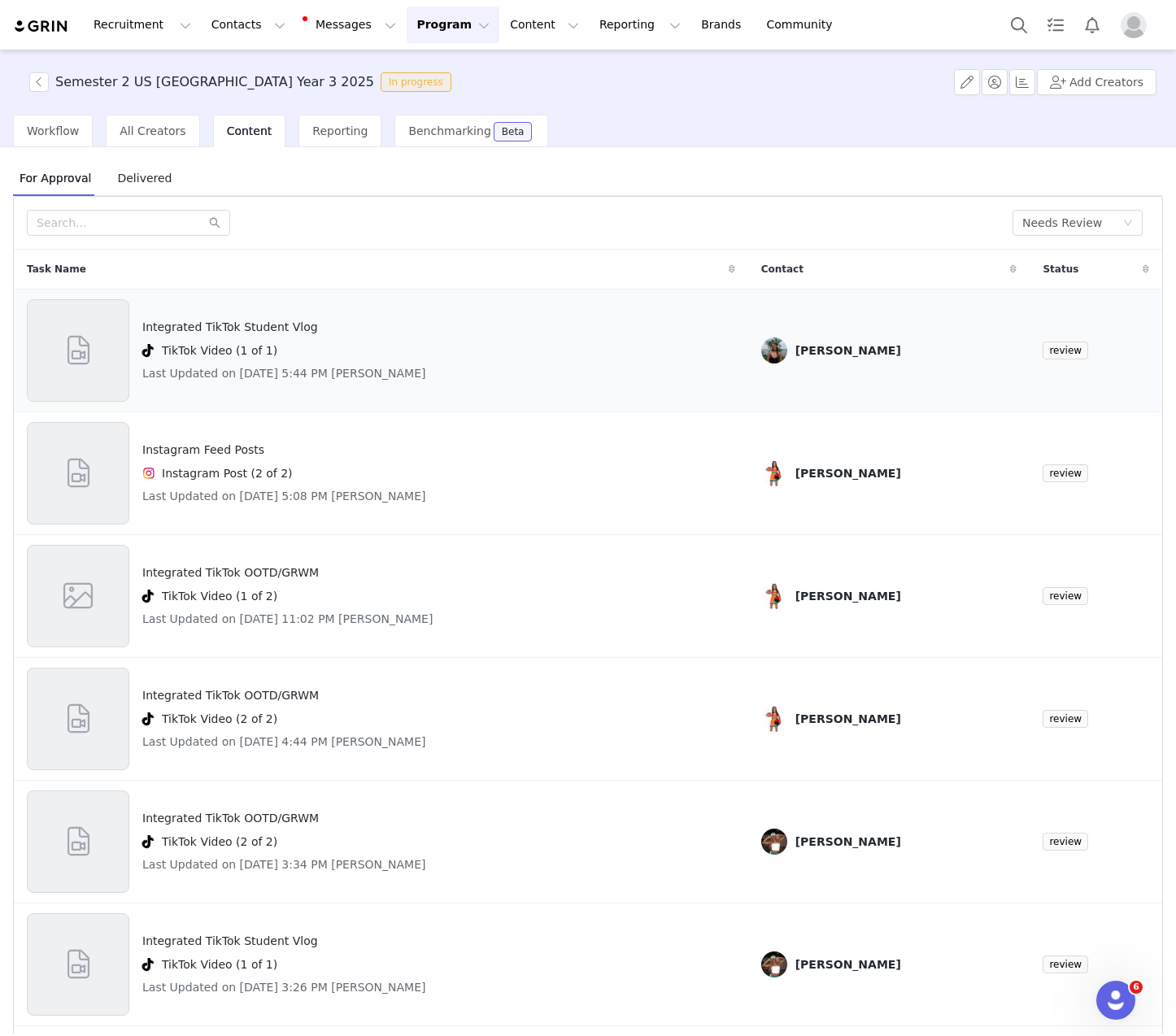
click at [197, 344] on h4 "TikTok Video (1 of 1)" at bounding box center [219, 351] width 115 height 17
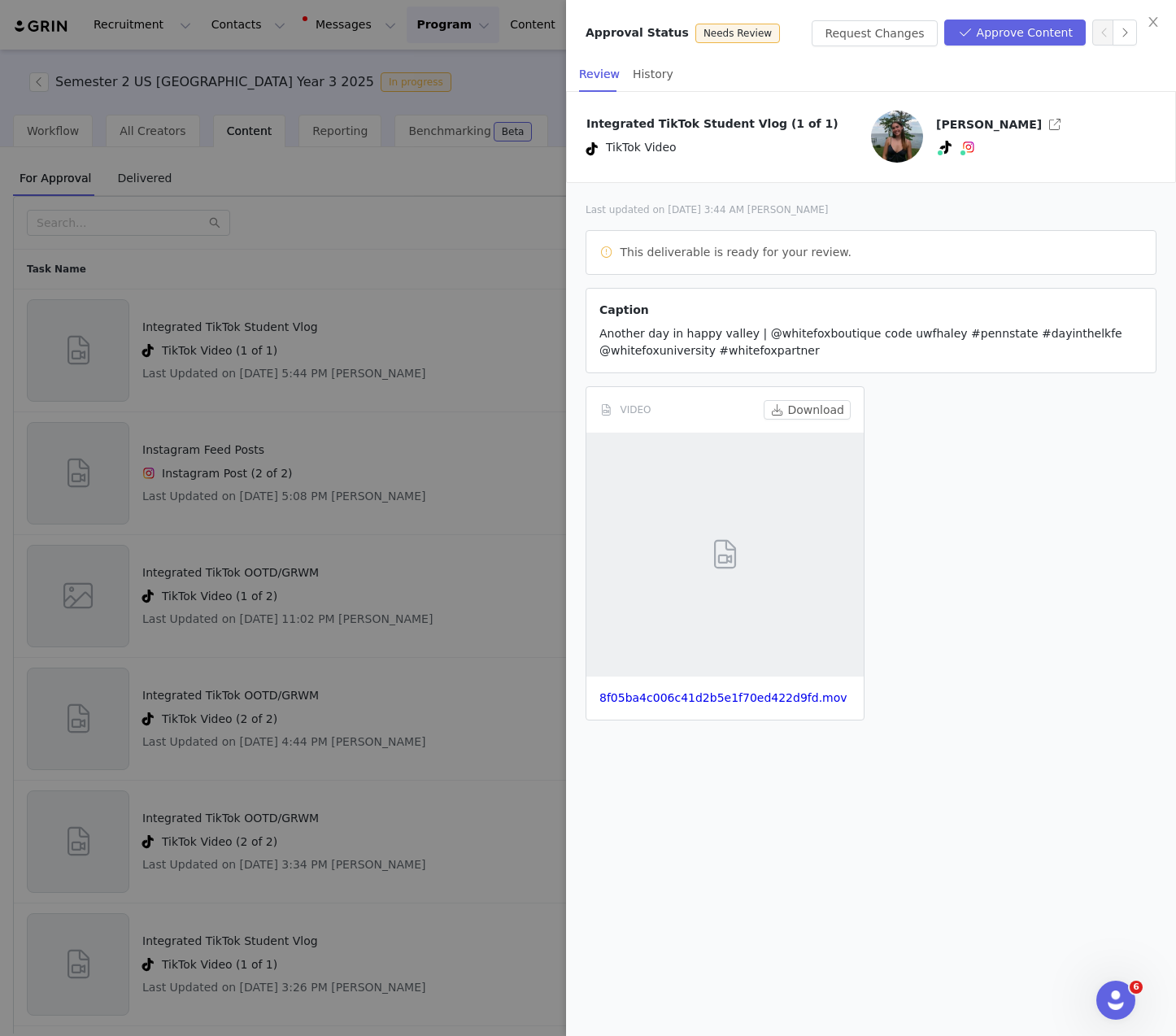
click at [271, 61] on div at bounding box center [588, 518] width 1176 height 1036
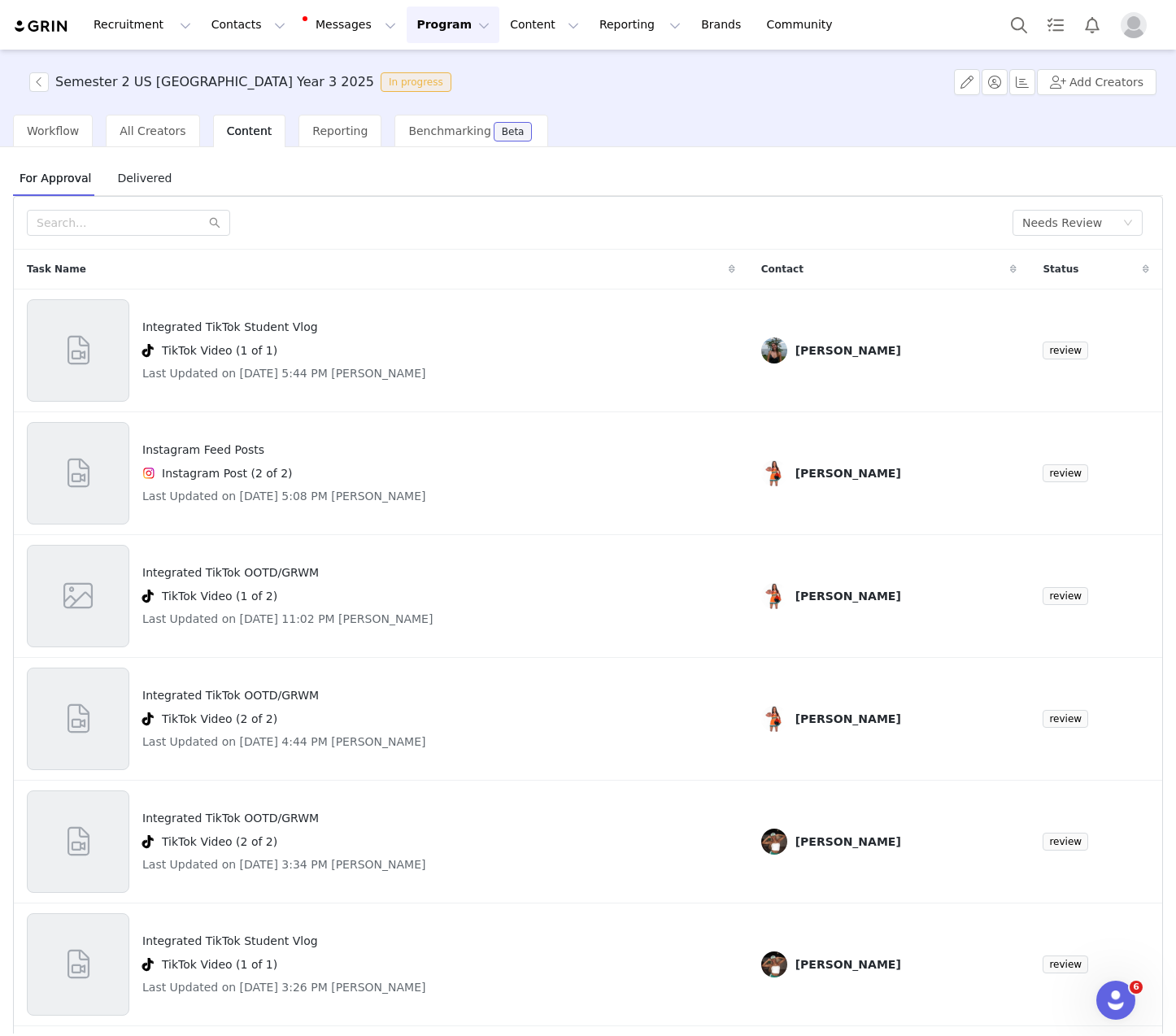
click at [253, 36] on div "Recruitment Recruitment Creator Search Curated Lists Landing Pages Web Extensio…" at bounding box center [588, 518] width 1176 height 1036
click at [252, 28] on button "Contacts Contacts" at bounding box center [249, 25] width 93 height 37
click at [271, 68] on div "Creators" at bounding box center [254, 72] width 109 height 17
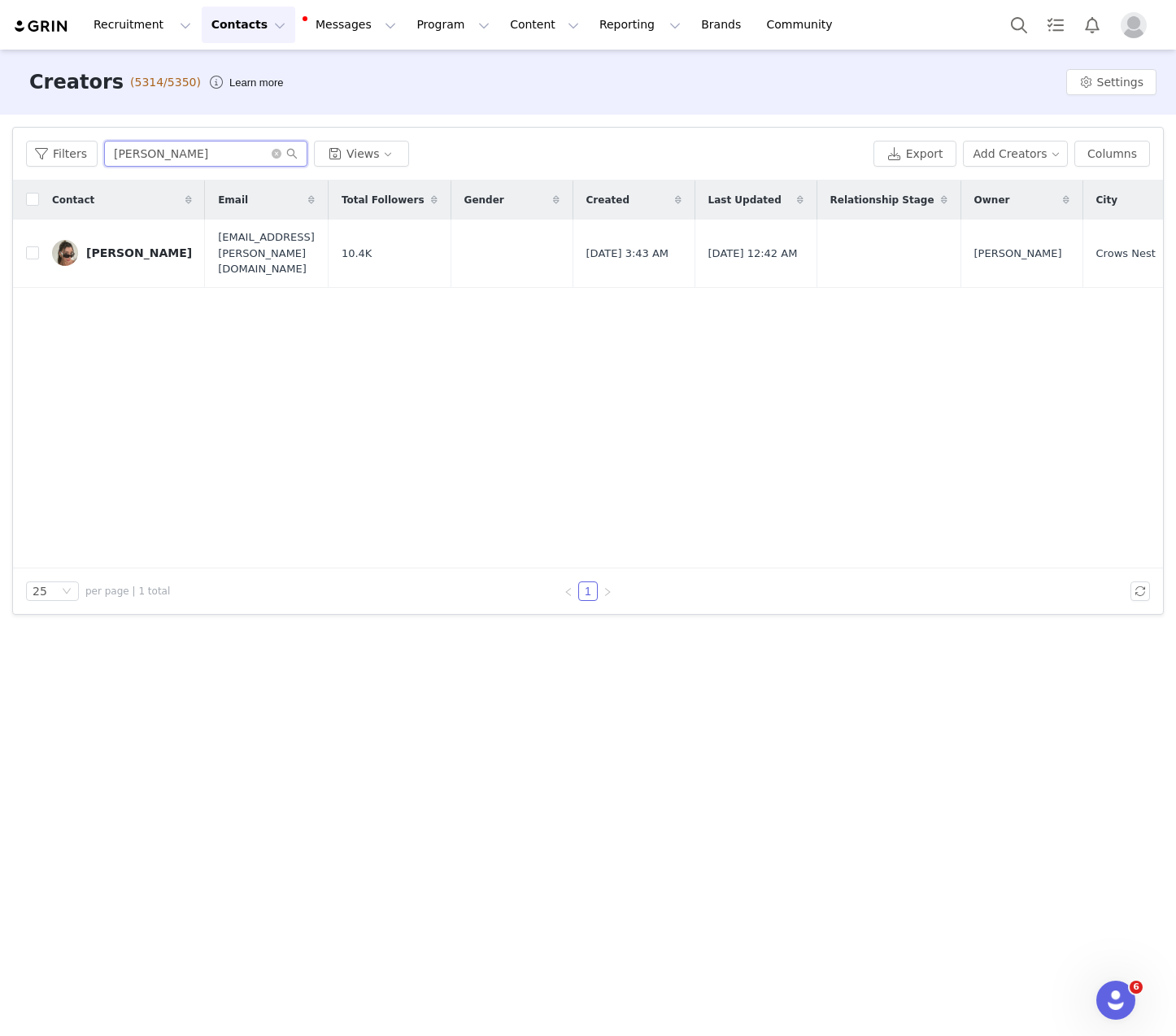
click at [165, 154] on input "[PERSON_NAME]" at bounding box center [205, 154] width 204 height 26
paste input "4nne11e"
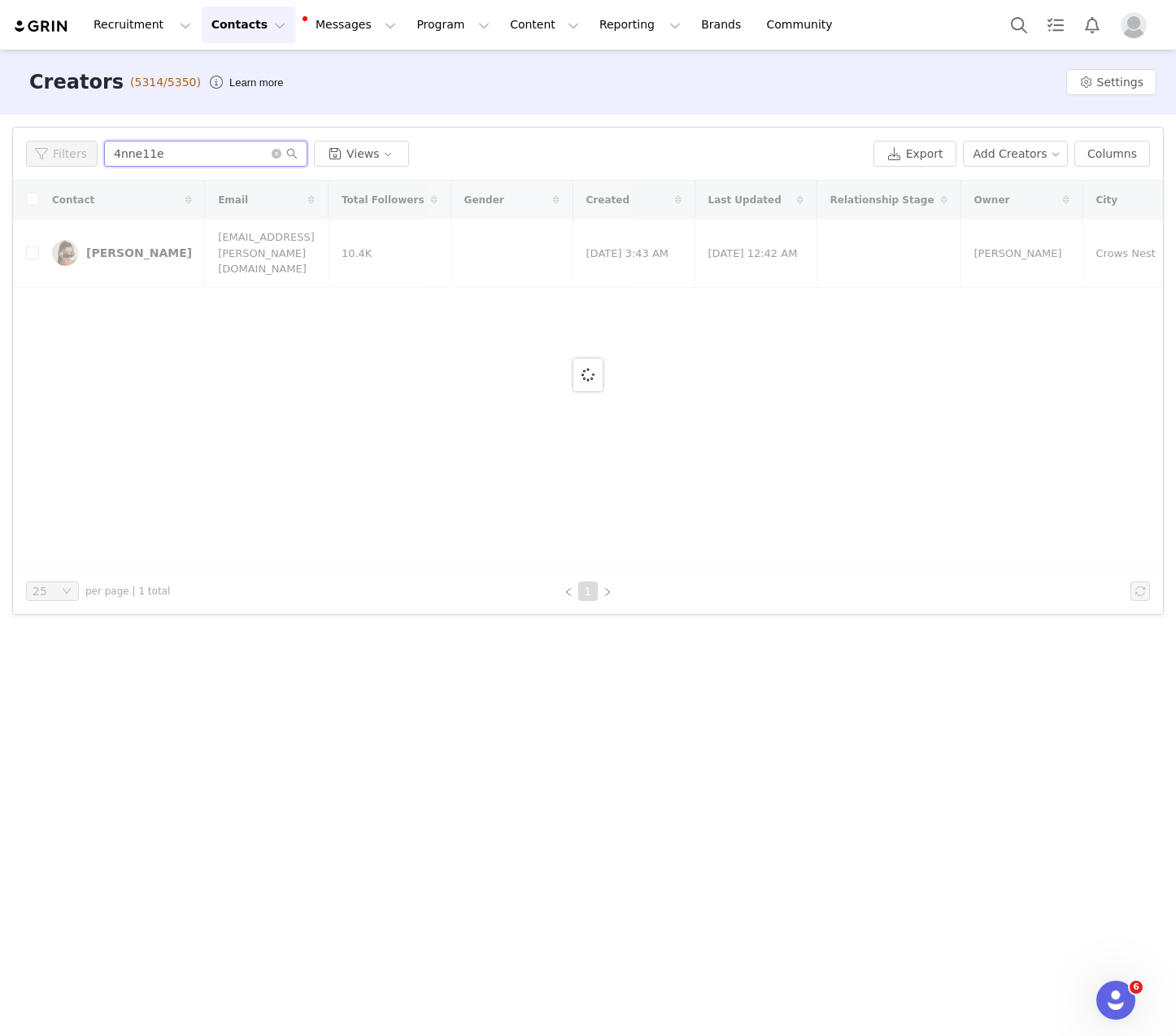
type input "4nne11e"
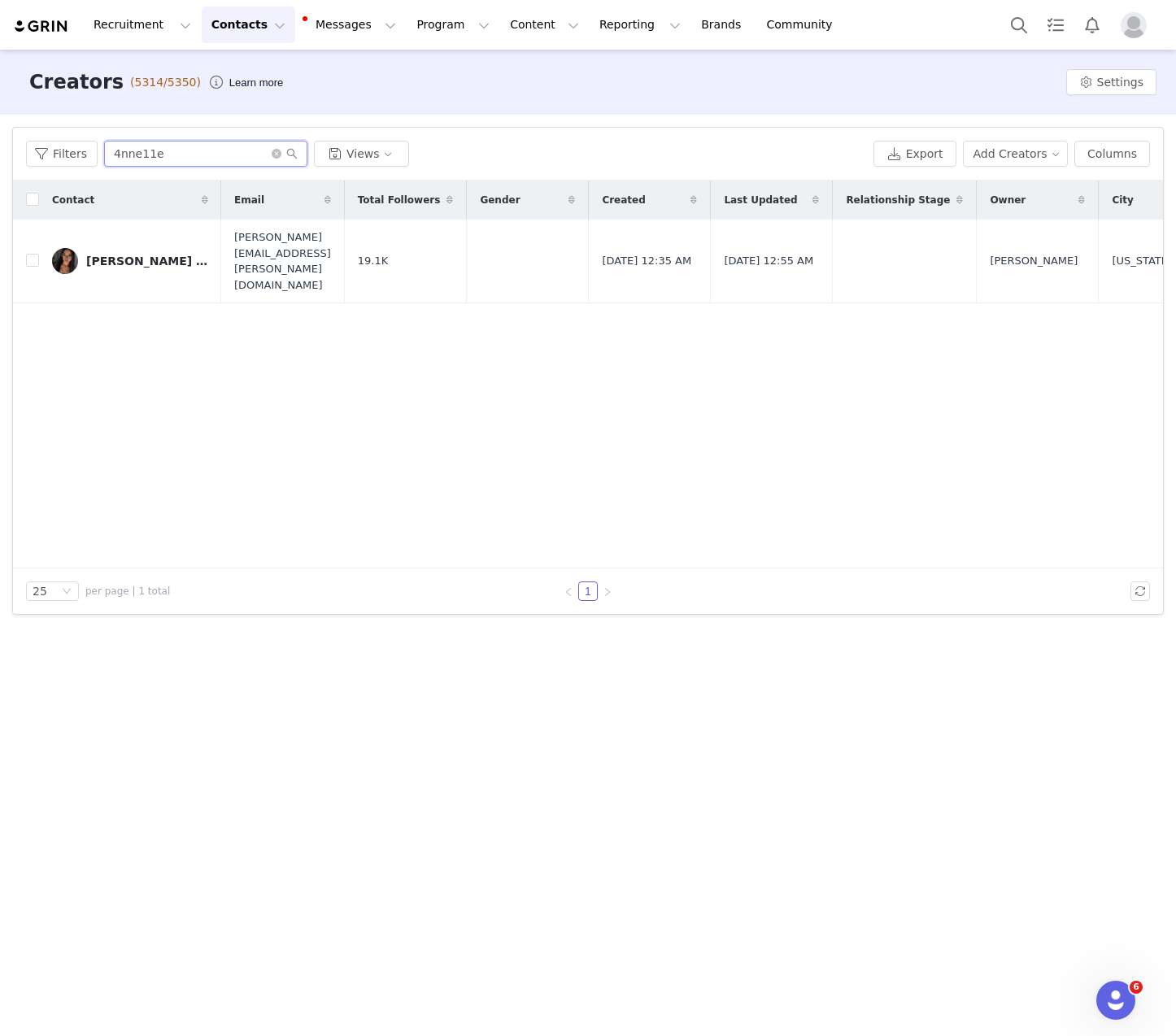
click at [168, 156] on input "4nne11e" at bounding box center [205, 154] width 204 height 26
click at [157, 254] on div "[PERSON_NAME] Toorres [PERSON_NAME]" at bounding box center [146, 261] width 122 height 13
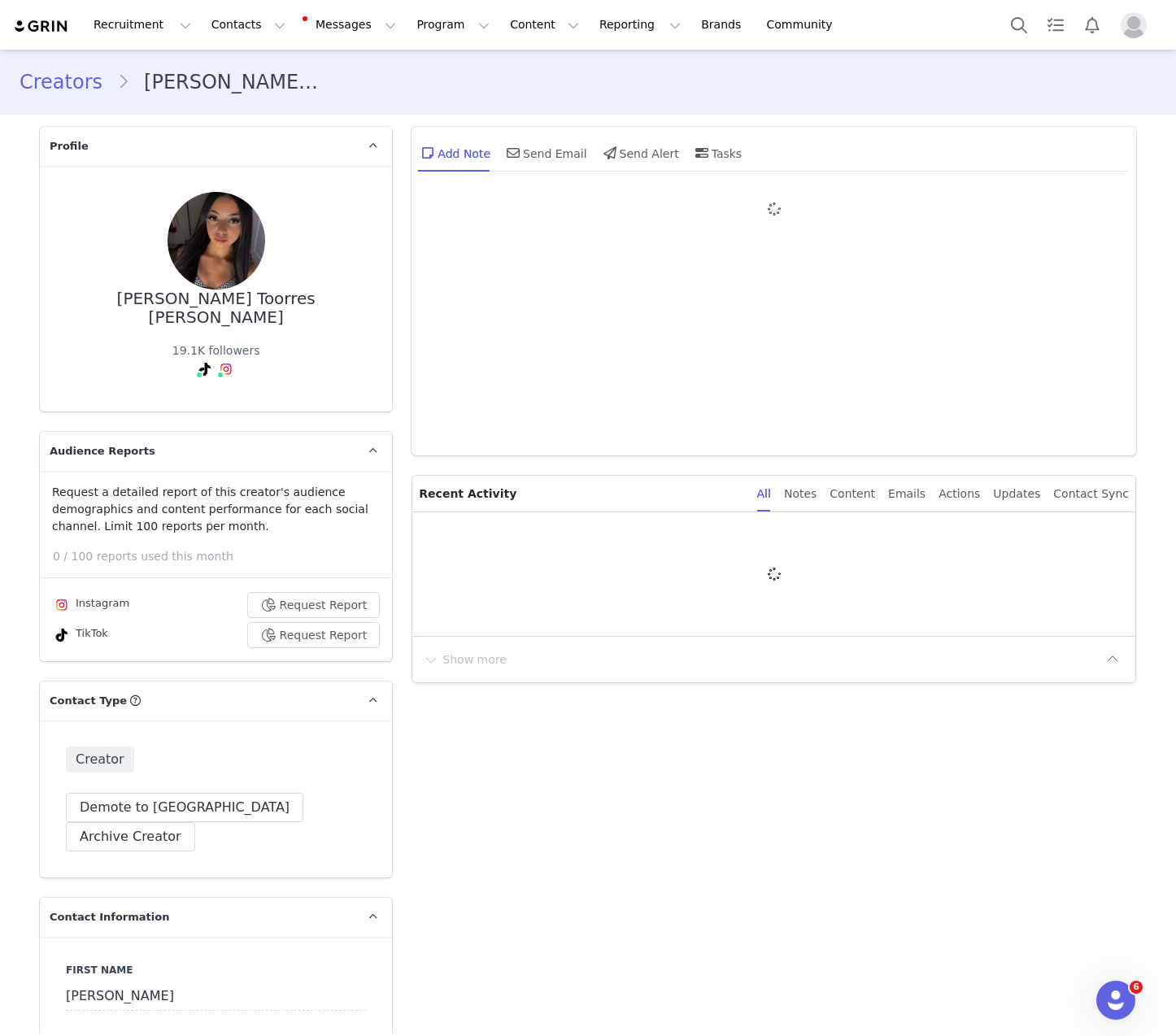
type input "+1 ([GEOGRAPHIC_DATA])"
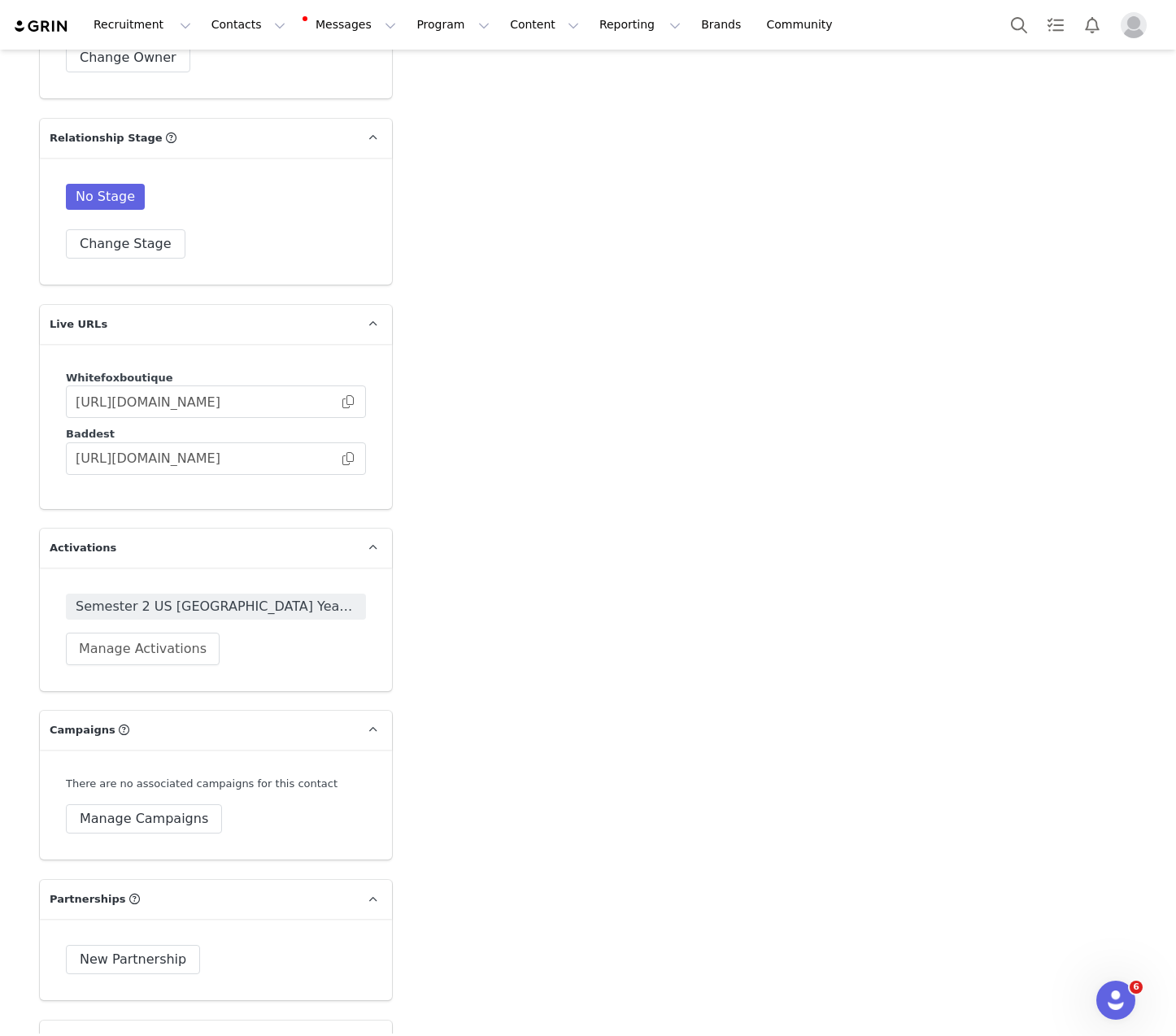
scroll to position [2752, 0]
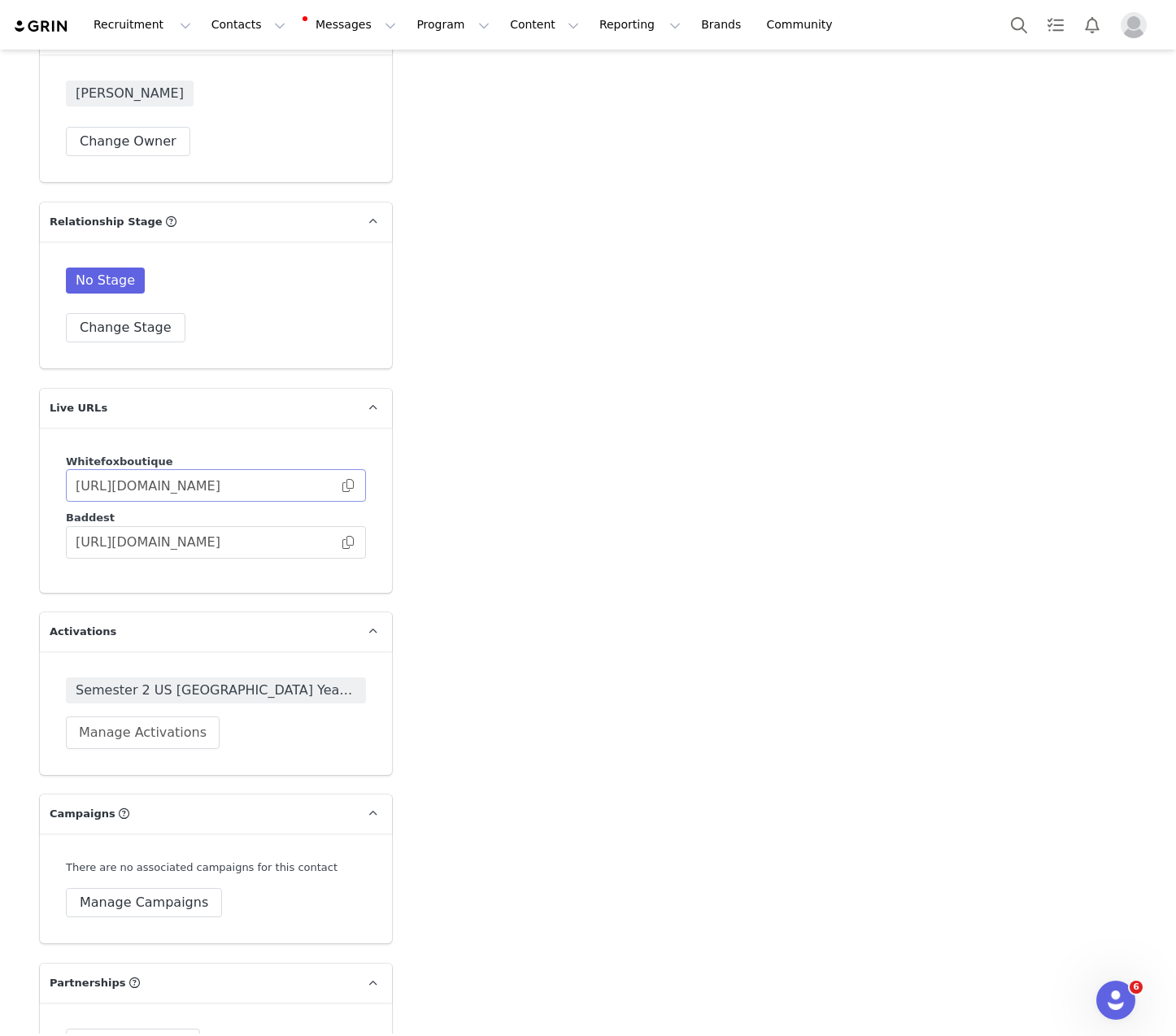
click at [348, 486] on span at bounding box center [348, 486] width 16 height 0
